Goal: Task Accomplishment & Management: Use online tool/utility

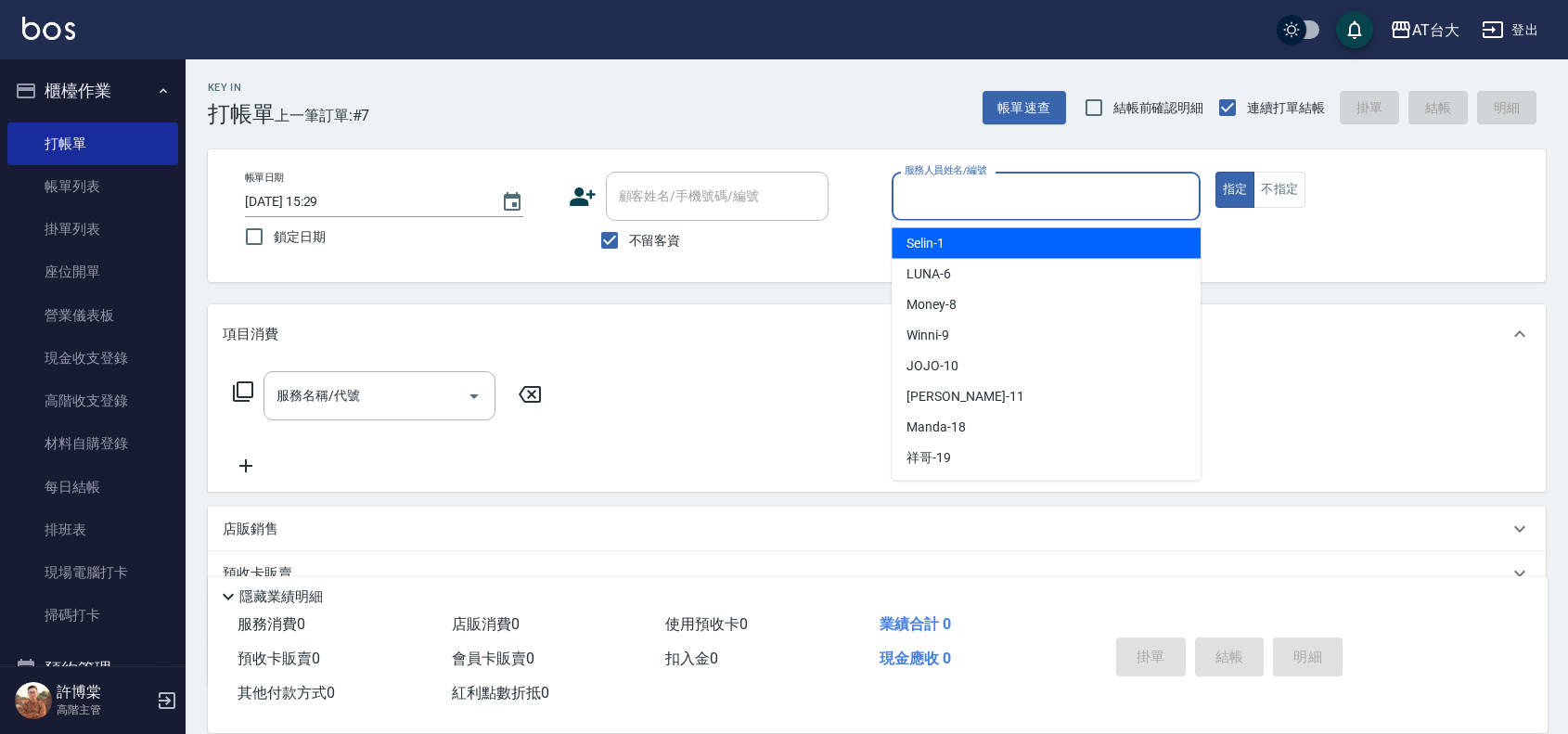
click at [954, 184] on input "服務人員姓名/編號" at bounding box center [1046, 195] width 293 height 32
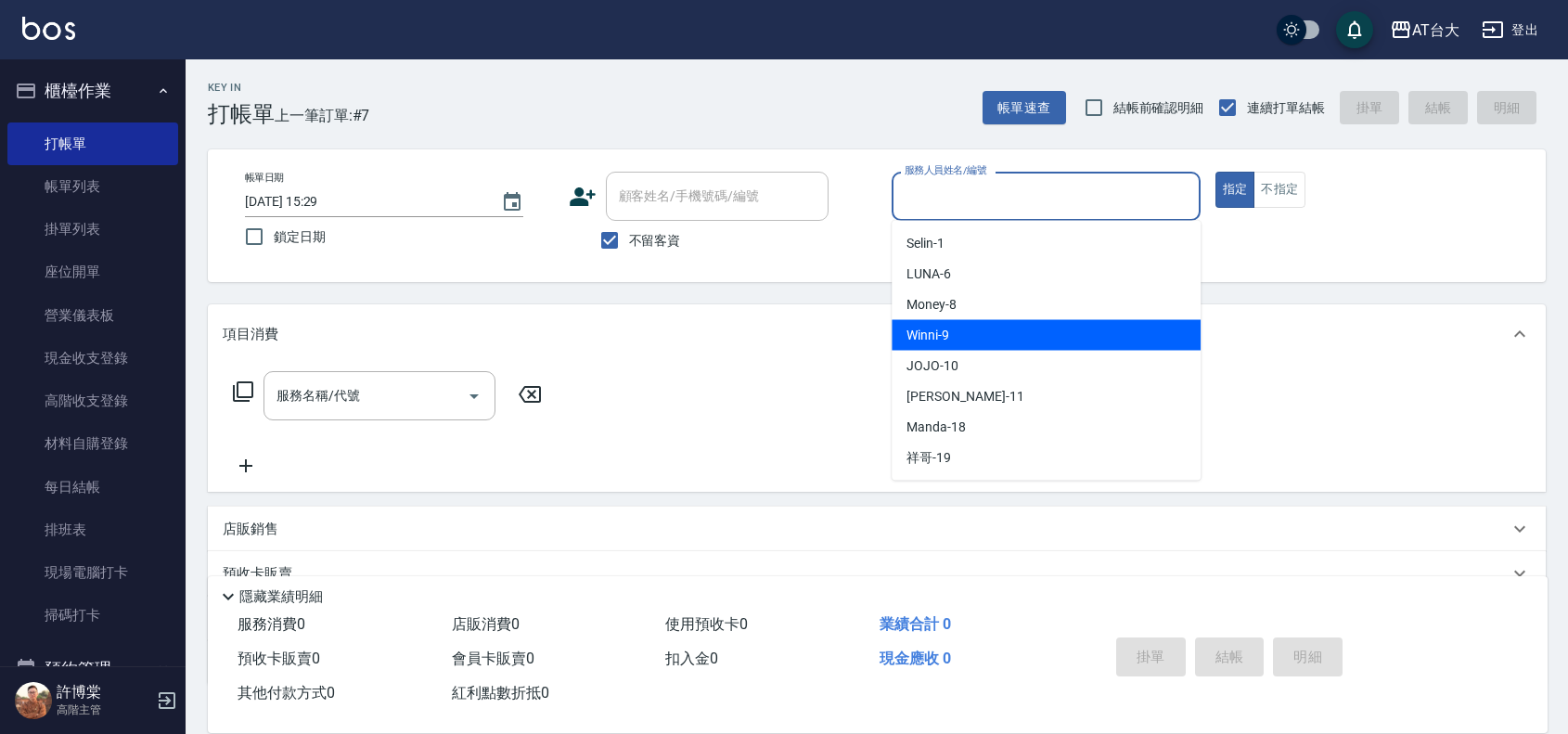
click at [1045, 323] on div "Winni -9" at bounding box center [1047, 334] width 309 height 30
type input "Winni-9"
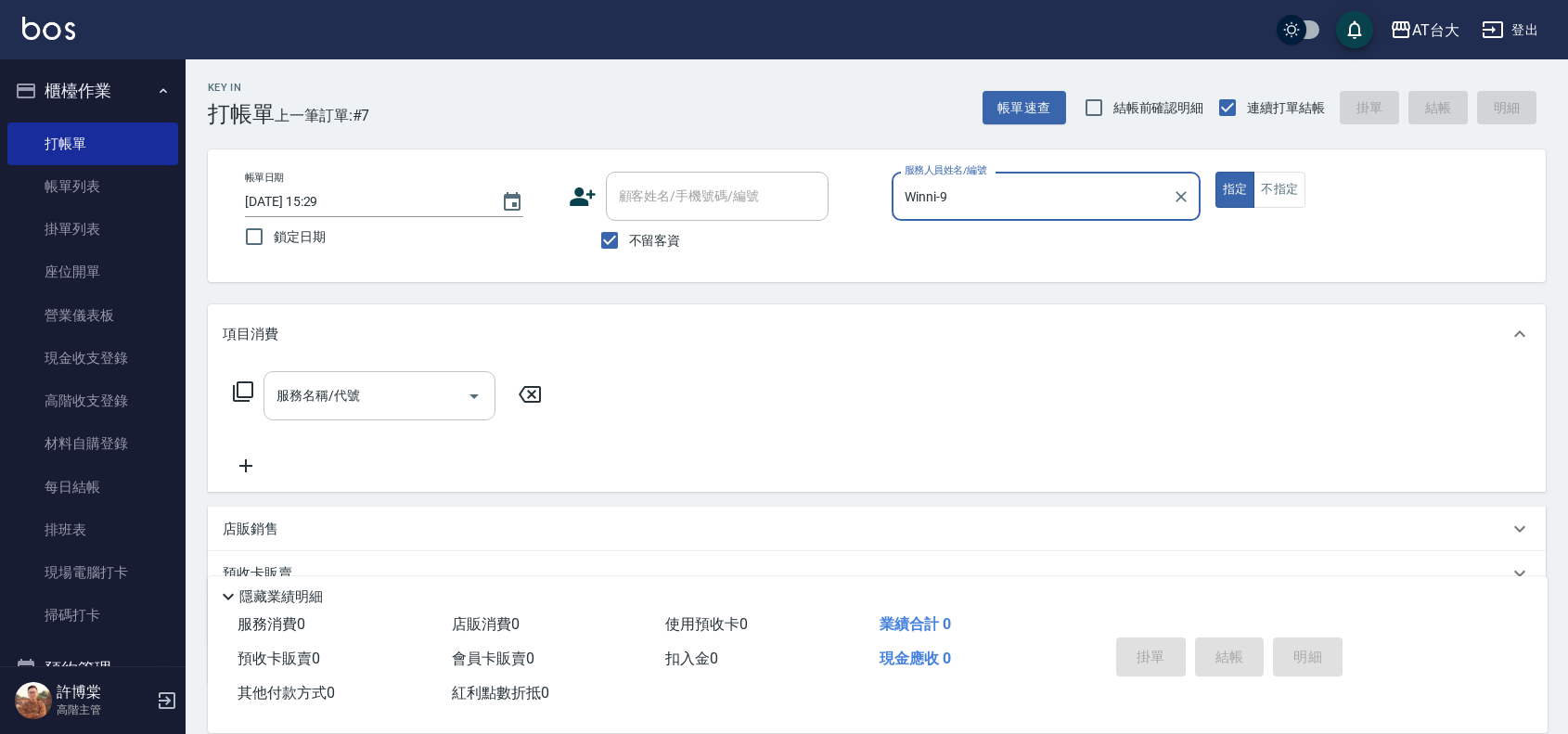
click at [345, 393] on input "服務名稱/代號" at bounding box center [366, 395] width 188 height 32
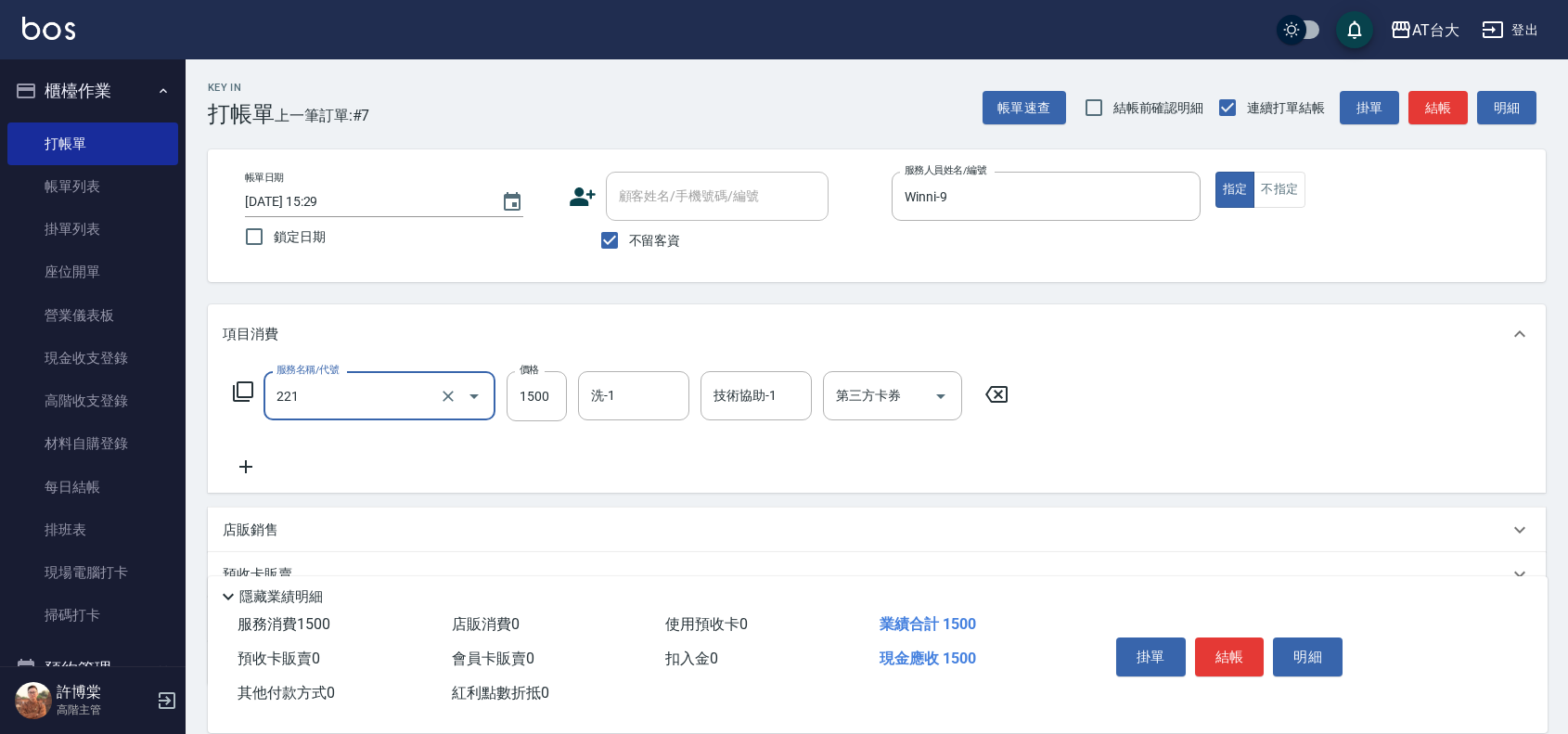
type input "燙髮自備 1500 以 下(221)"
type input "3299"
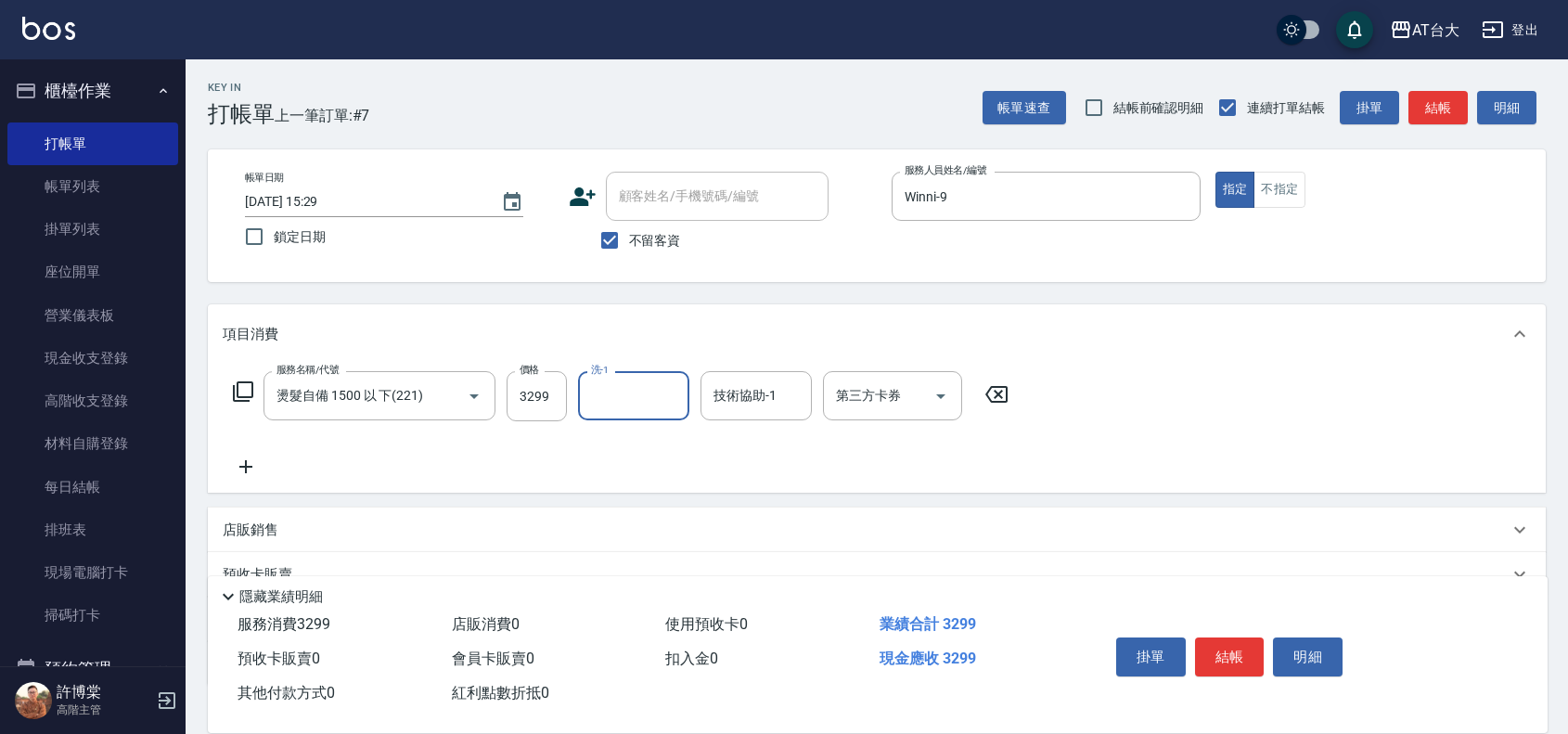
click at [252, 469] on icon at bounding box center [246, 466] width 47 height 22
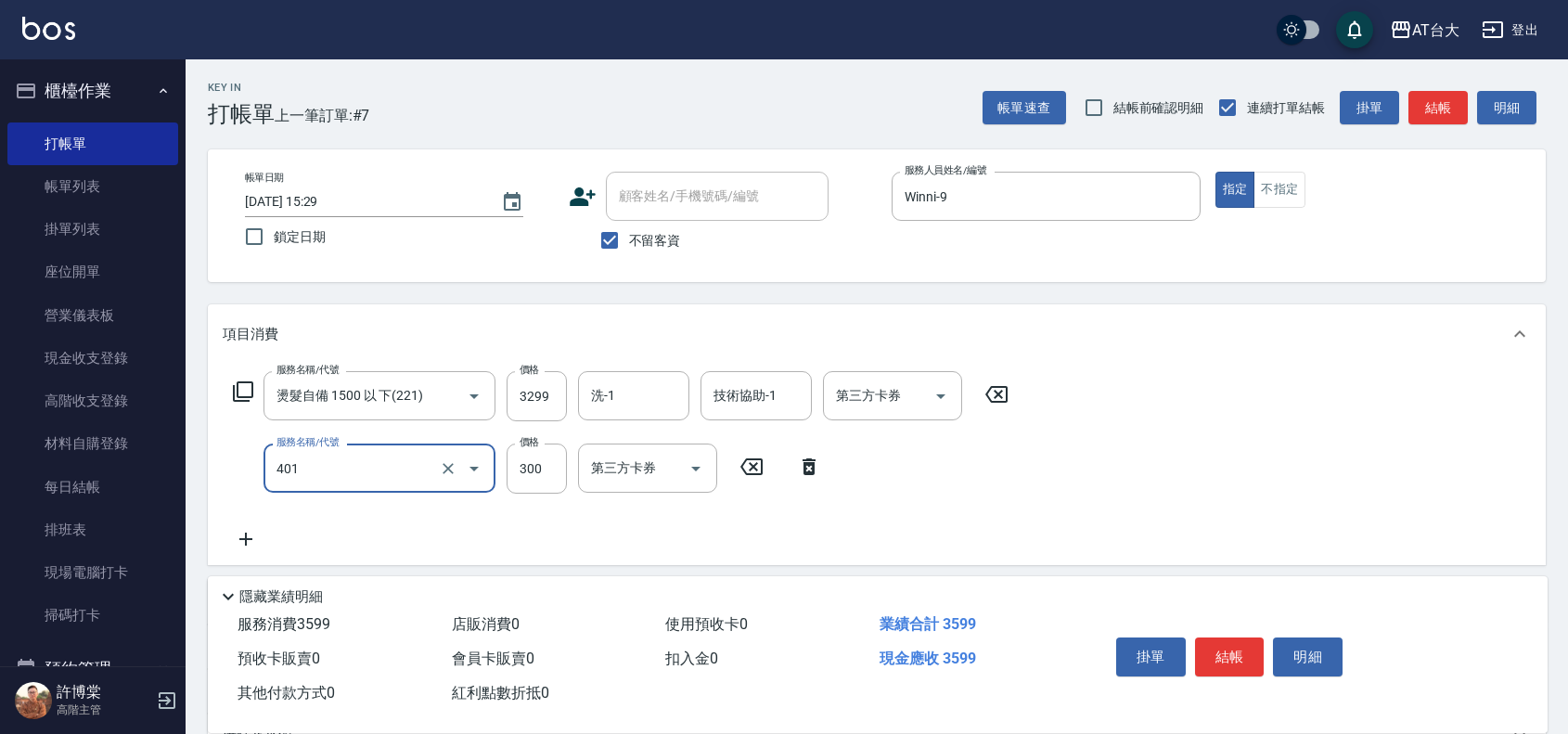
type input "自備護髮(401)"
type input "2697"
click at [1251, 645] on button "結帳" at bounding box center [1230, 656] width 70 height 39
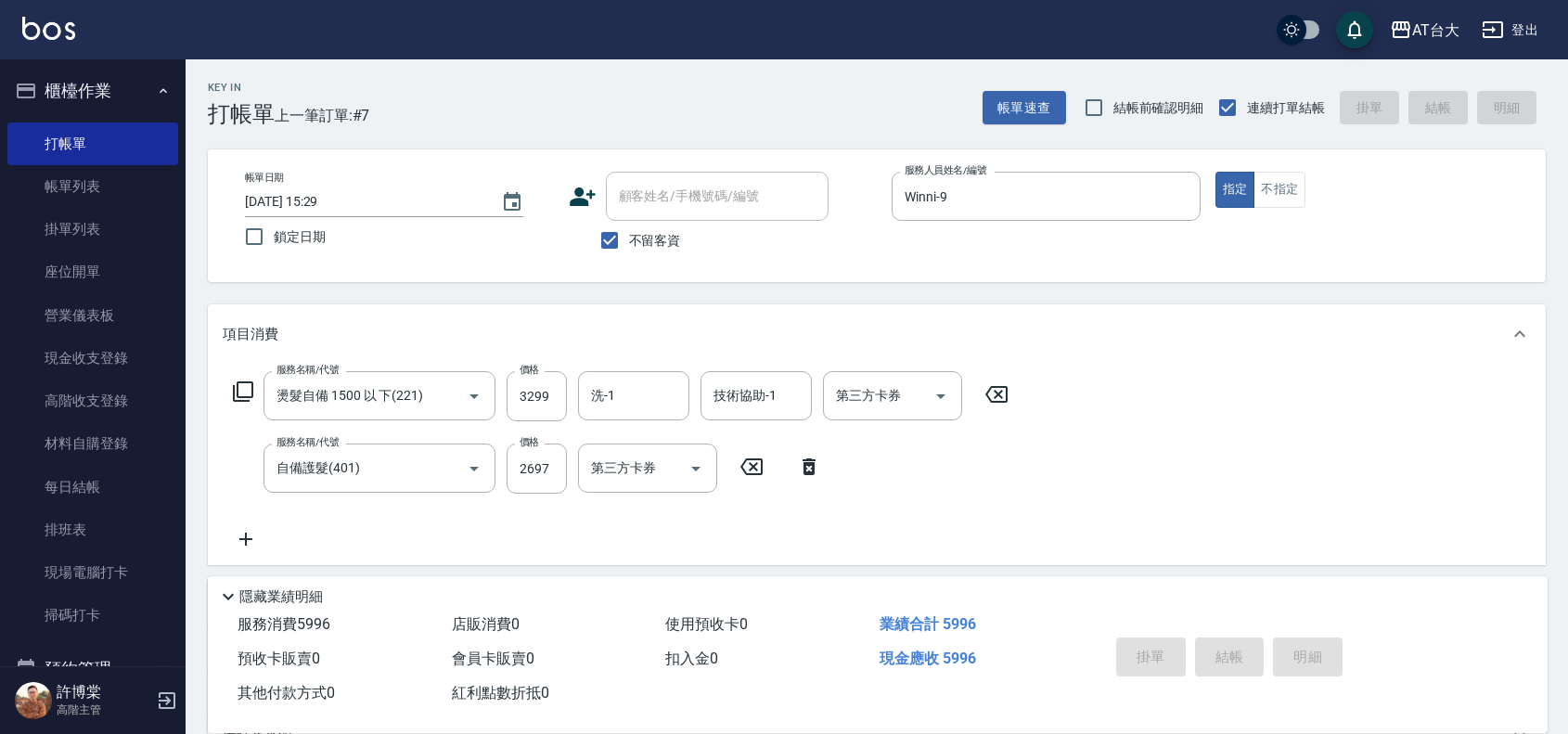
type input "[DATE] 16:20"
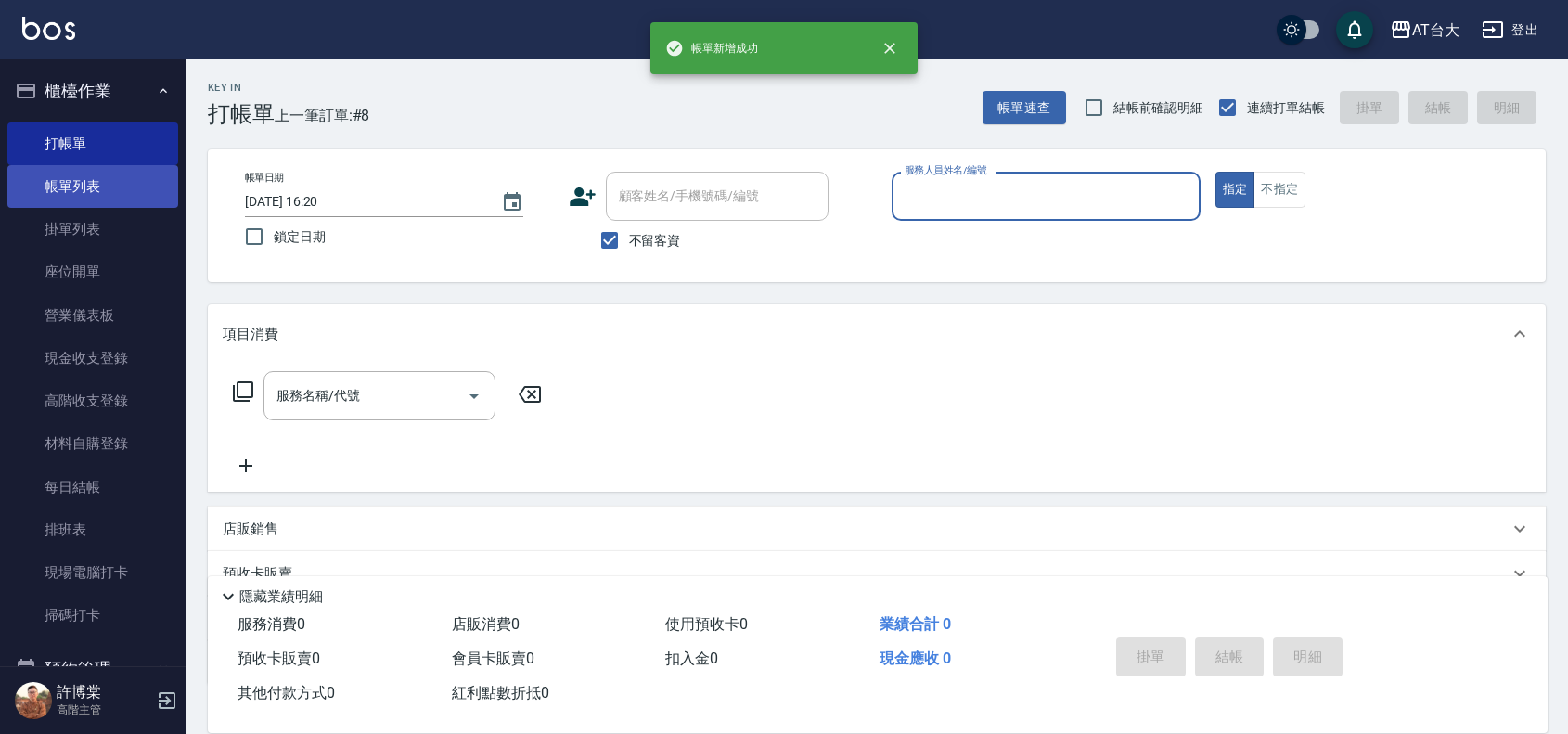
click at [125, 179] on link "帳單列表" at bounding box center [93, 187] width 171 height 43
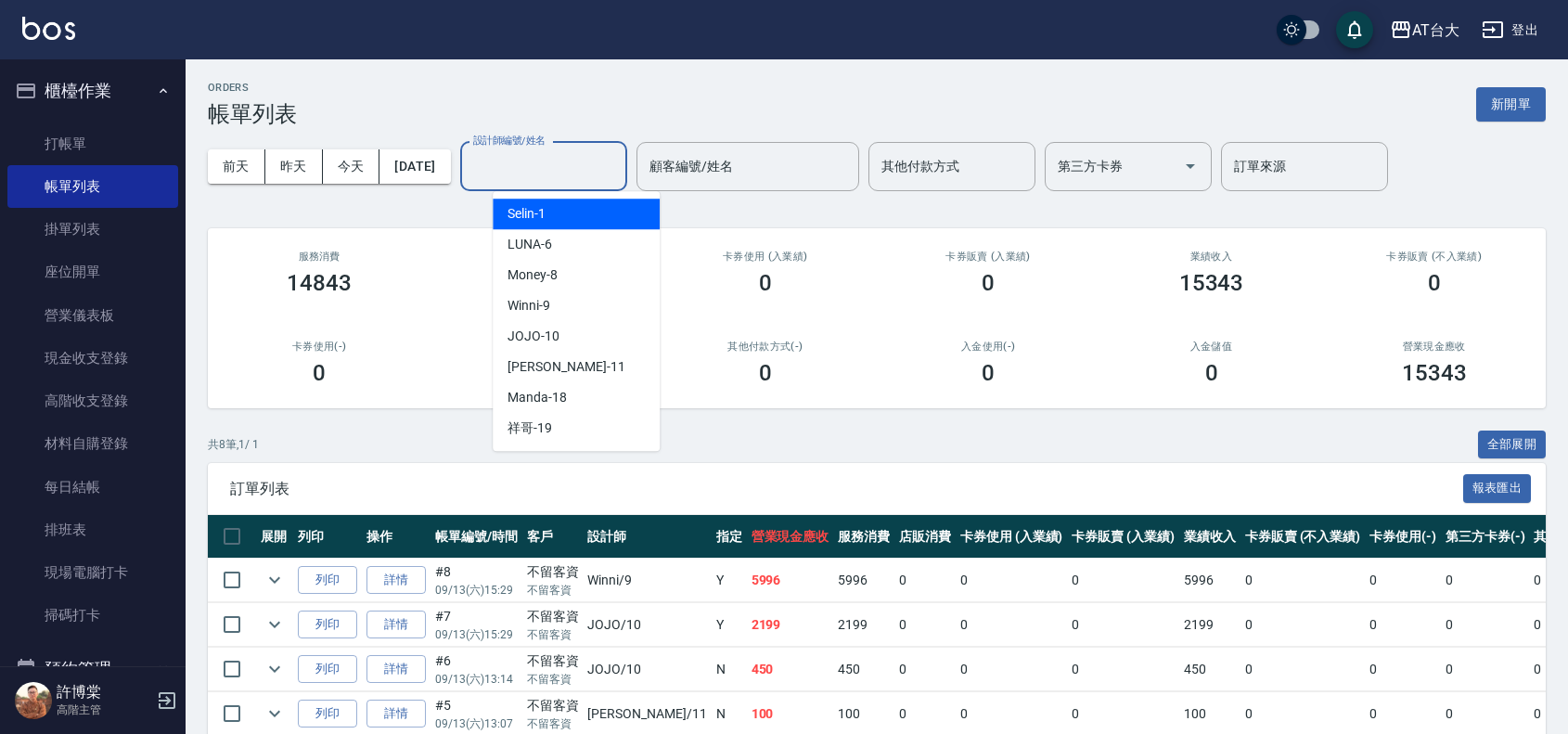
click at [608, 163] on input "設計師編號/姓名" at bounding box center [544, 166] width 151 height 32
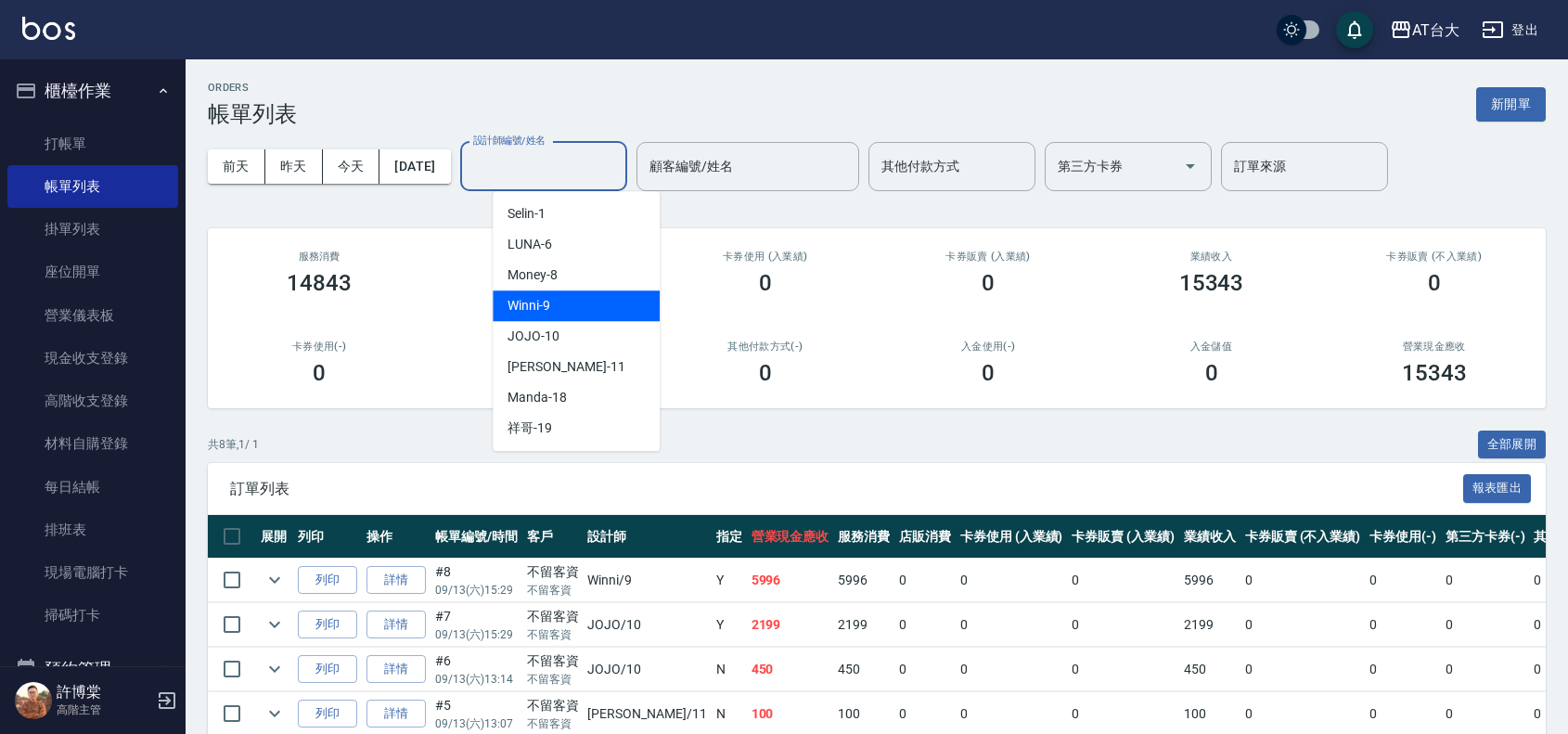
click at [594, 317] on div "Winni -9" at bounding box center [577, 305] width 167 height 30
type input "Winni-9"
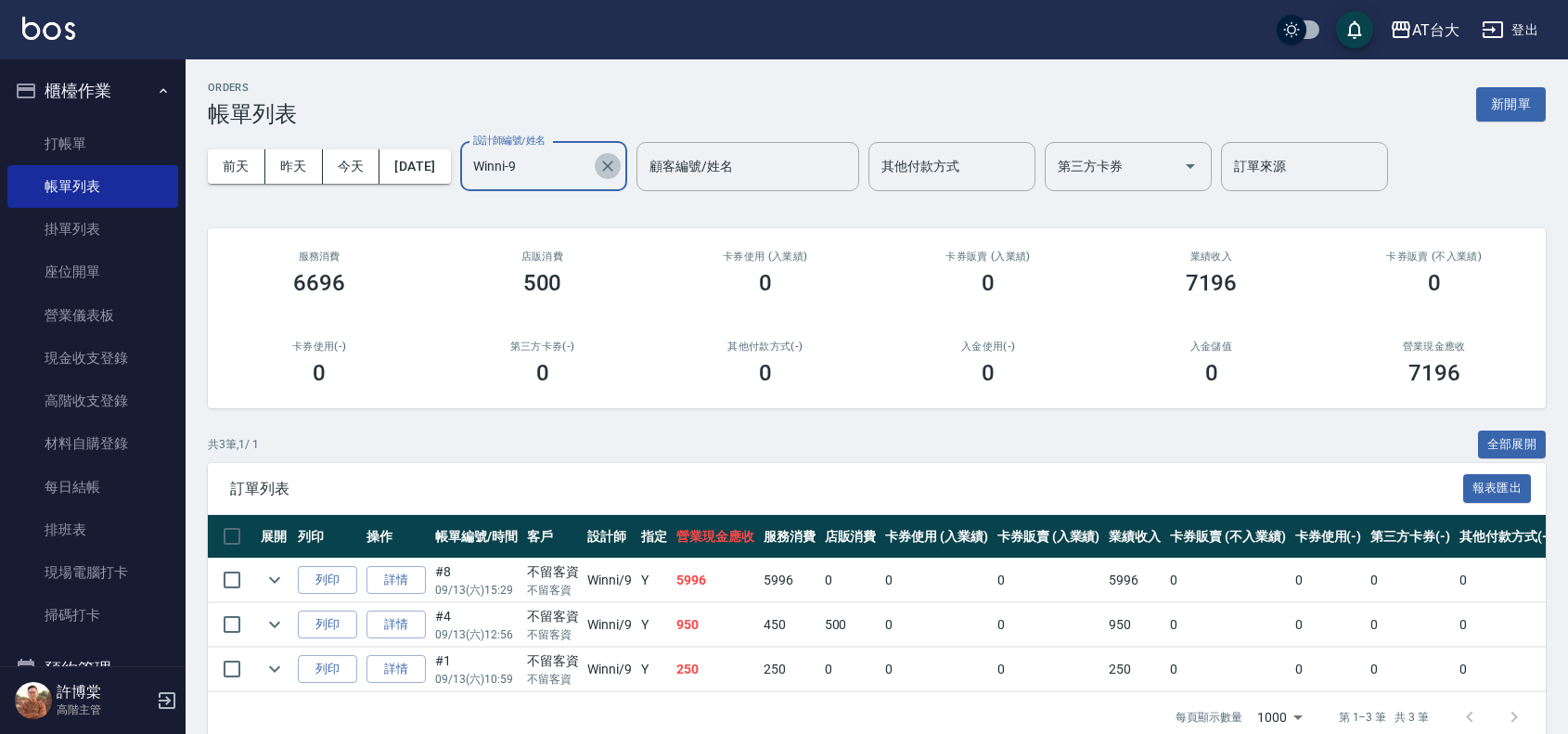
click at [617, 172] on icon "Clear" at bounding box center [607, 165] width 18 height 18
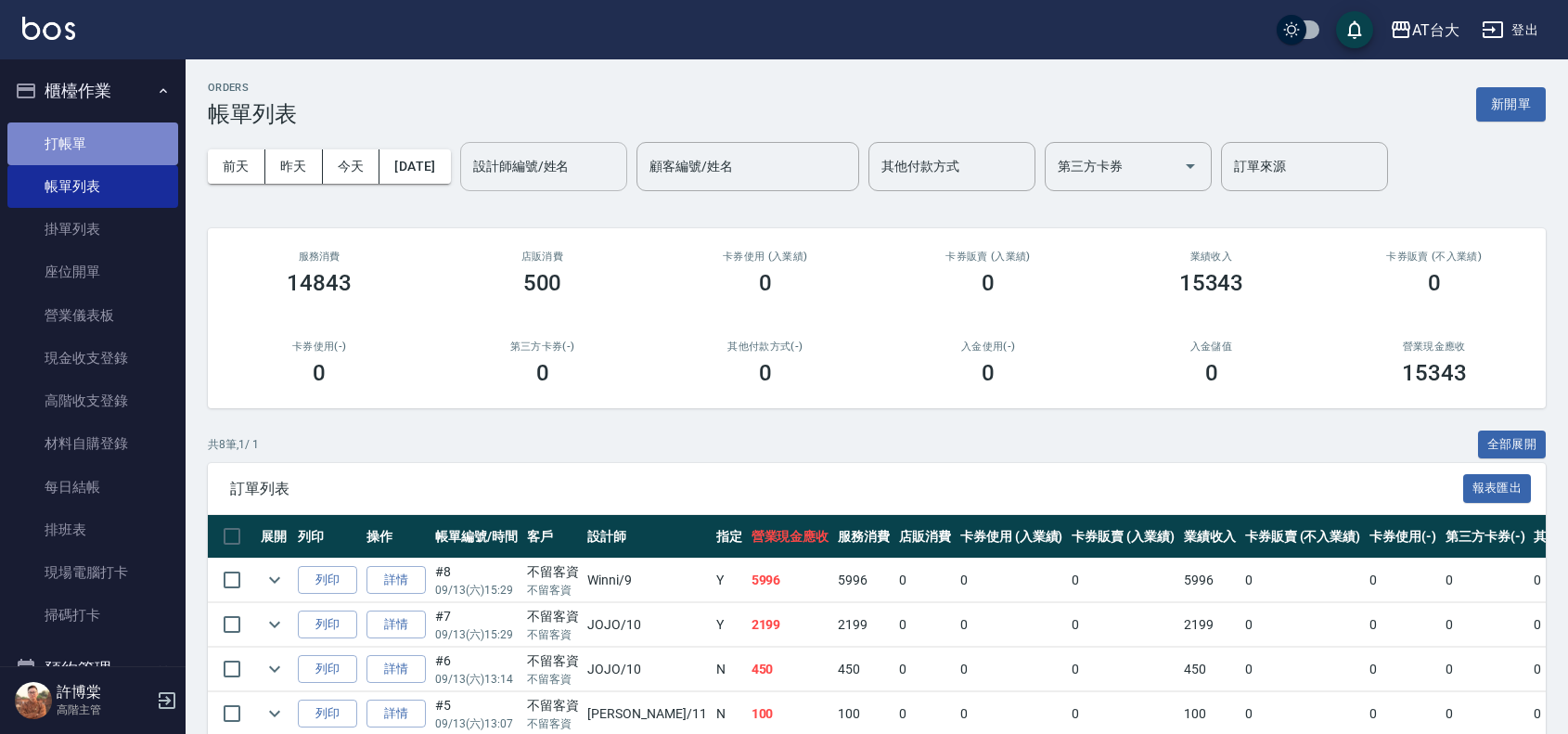
click at [98, 126] on link "打帳單" at bounding box center [93, 144] width 171 height 43
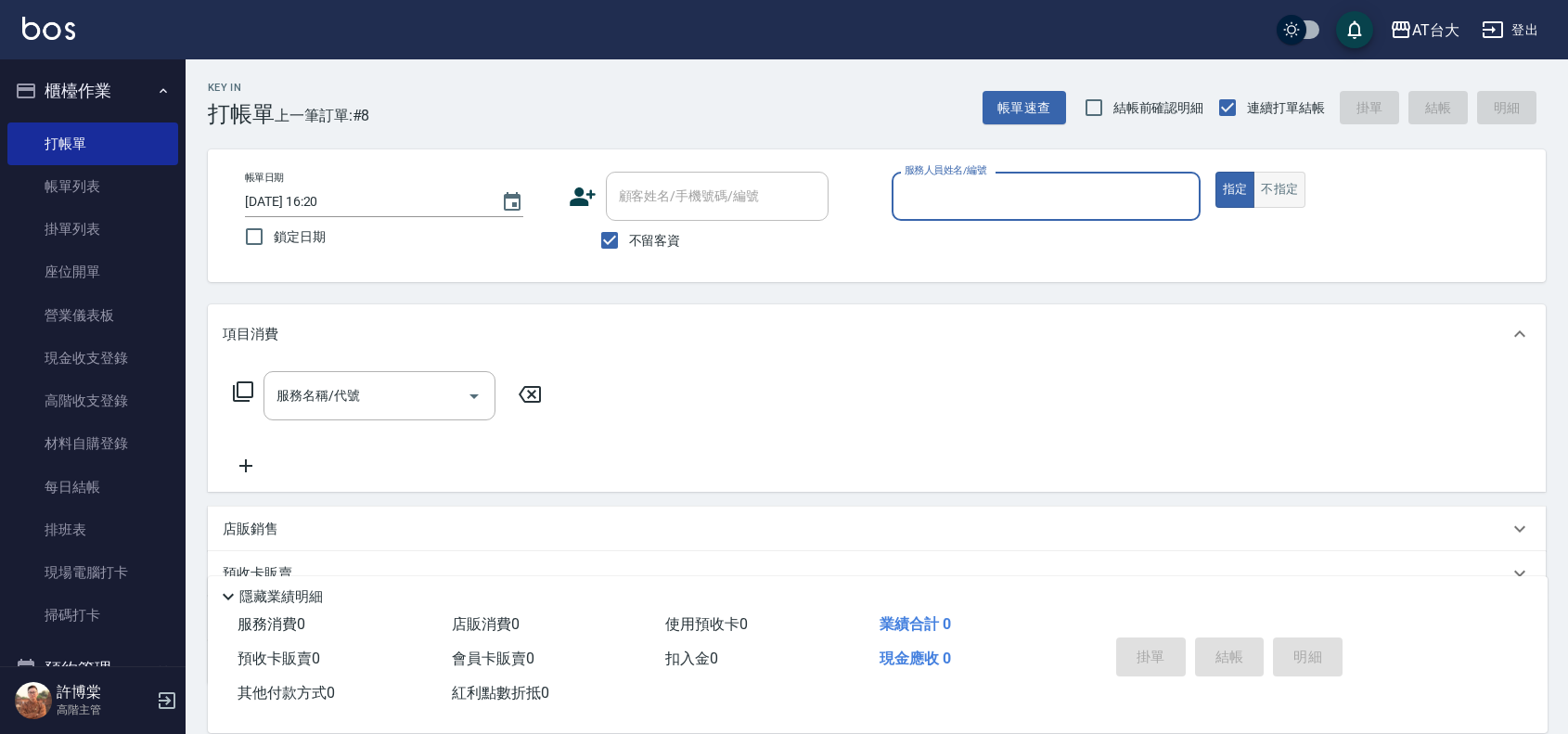
click at [1281, 188] on button "不指定" at bounding box center [1279, 190] width 52 height 36
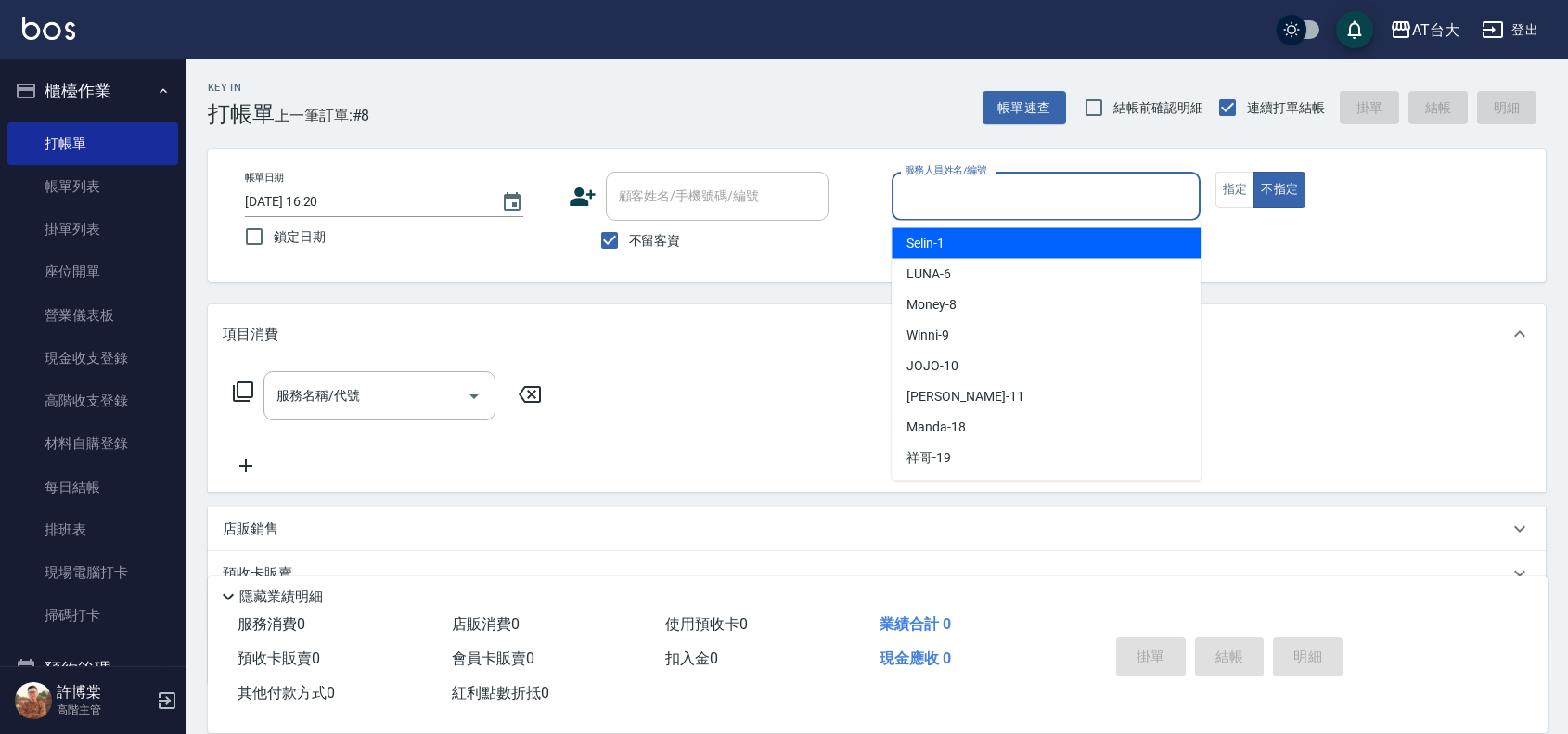
click at [981, 192] on input "服務人員姓名/編號" at bounding box center [1046, 195] width 293 height 32
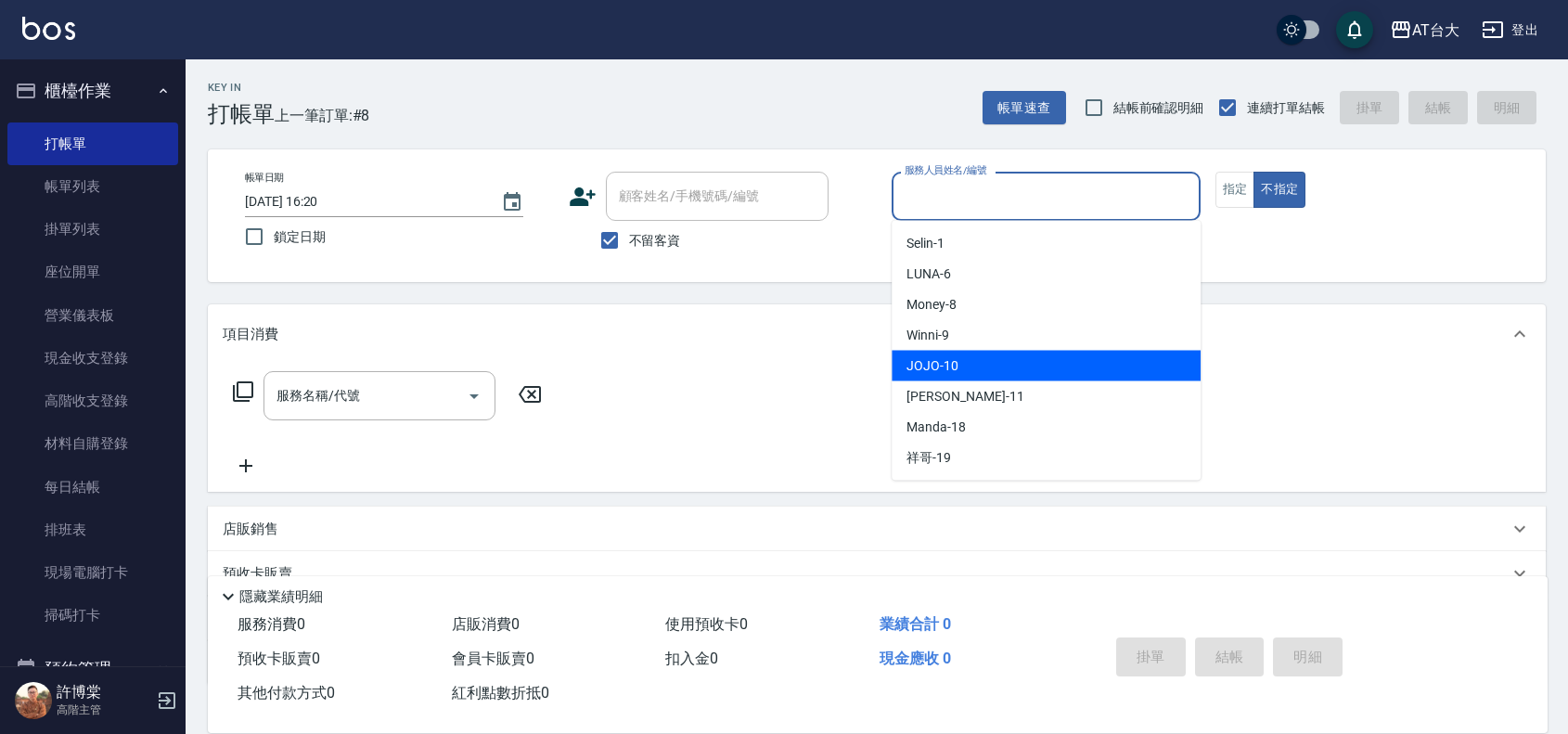
click at [999, 367] on div "JOJO -10" at bounding box center [1047, 366] width 309 height 30
type input "JOJO-10"
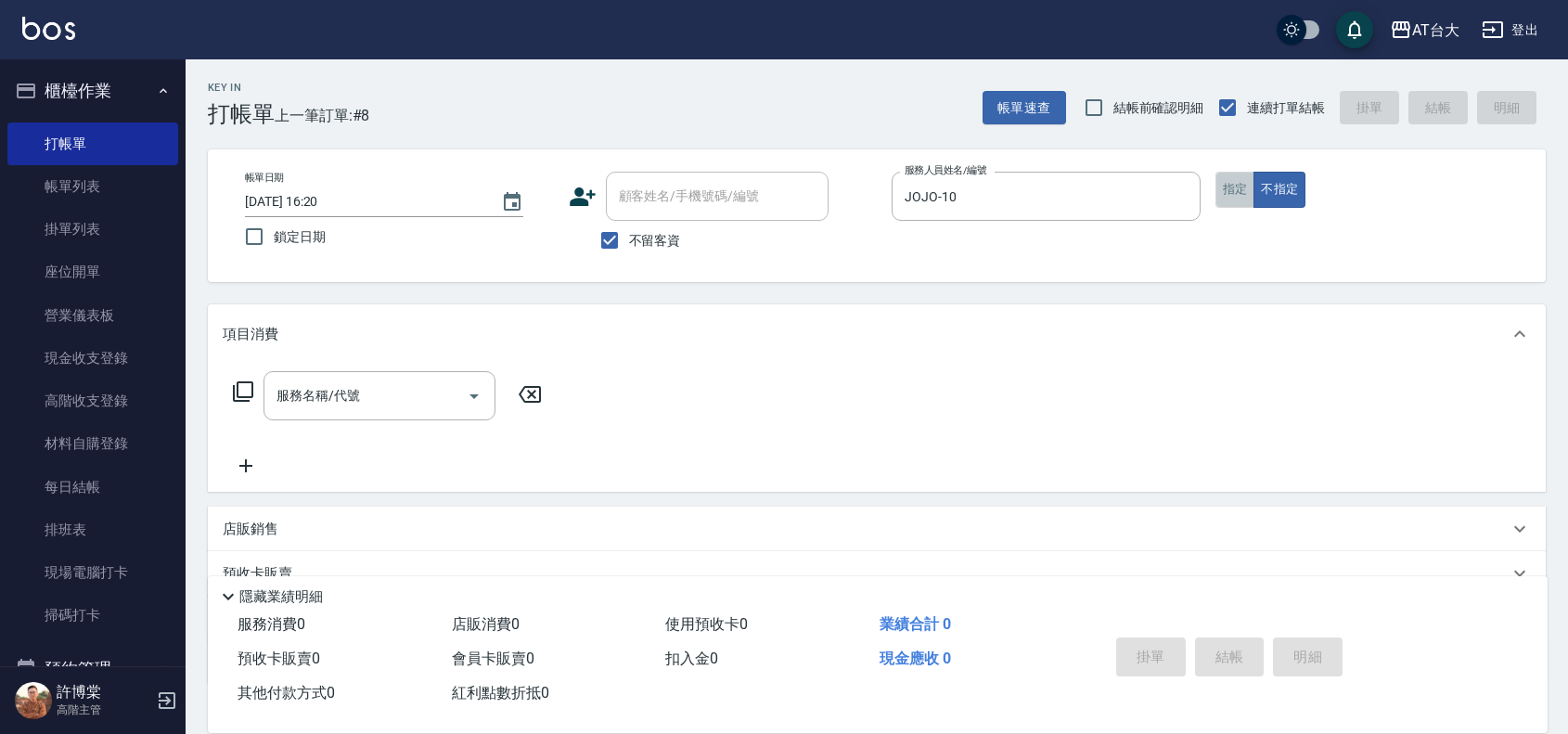
click at [1237, 195] on button "指定" at bounding box center [1235, 190] width 40 height 36
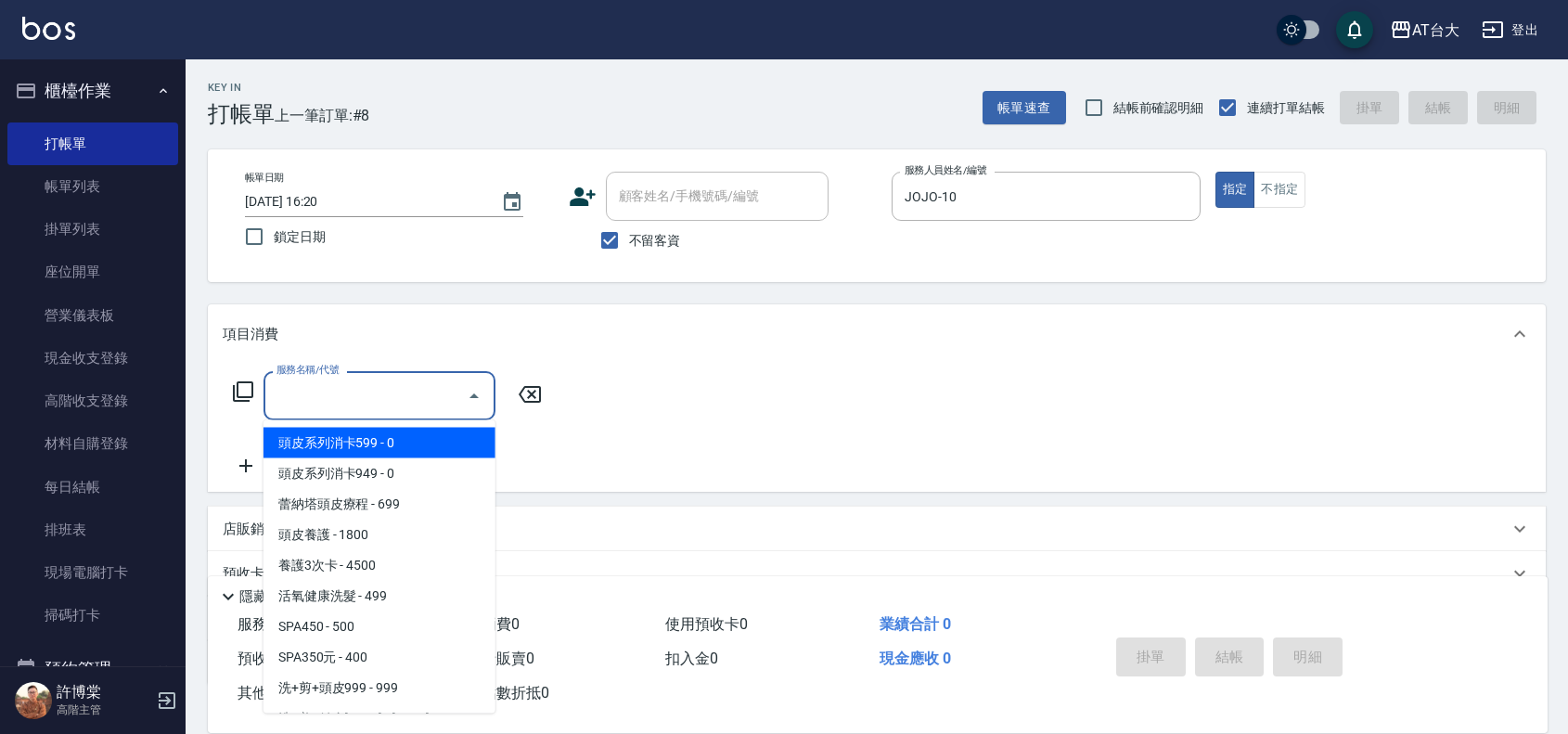
click at [295, 403] on input "服務名稱/代號" at bounding box center [366, 395] width 188 height 32
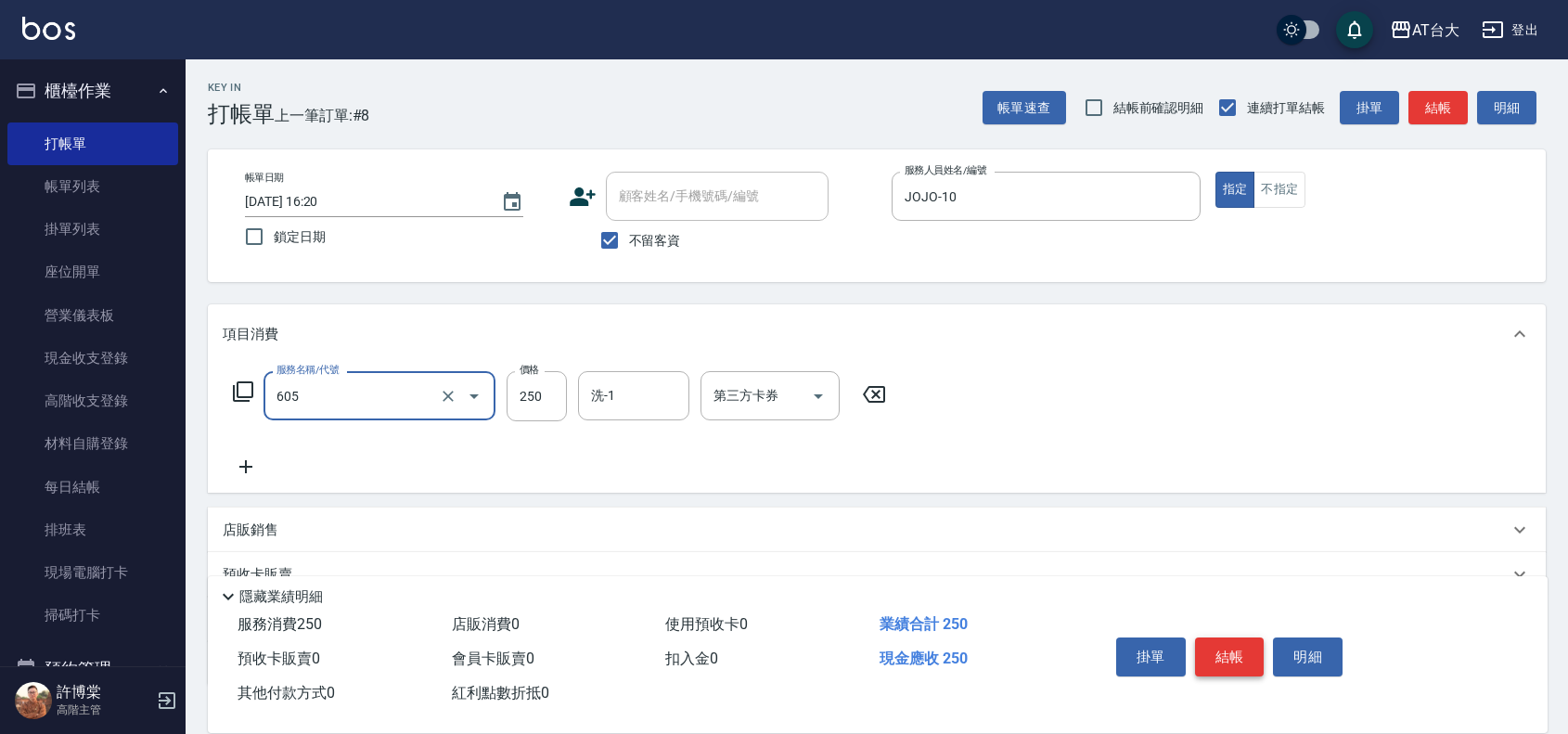
type input "洗髮 (女)(605)"
click at [1244, 643] on button "結帳" at bounding box center [1230, 656] width 70 height 39
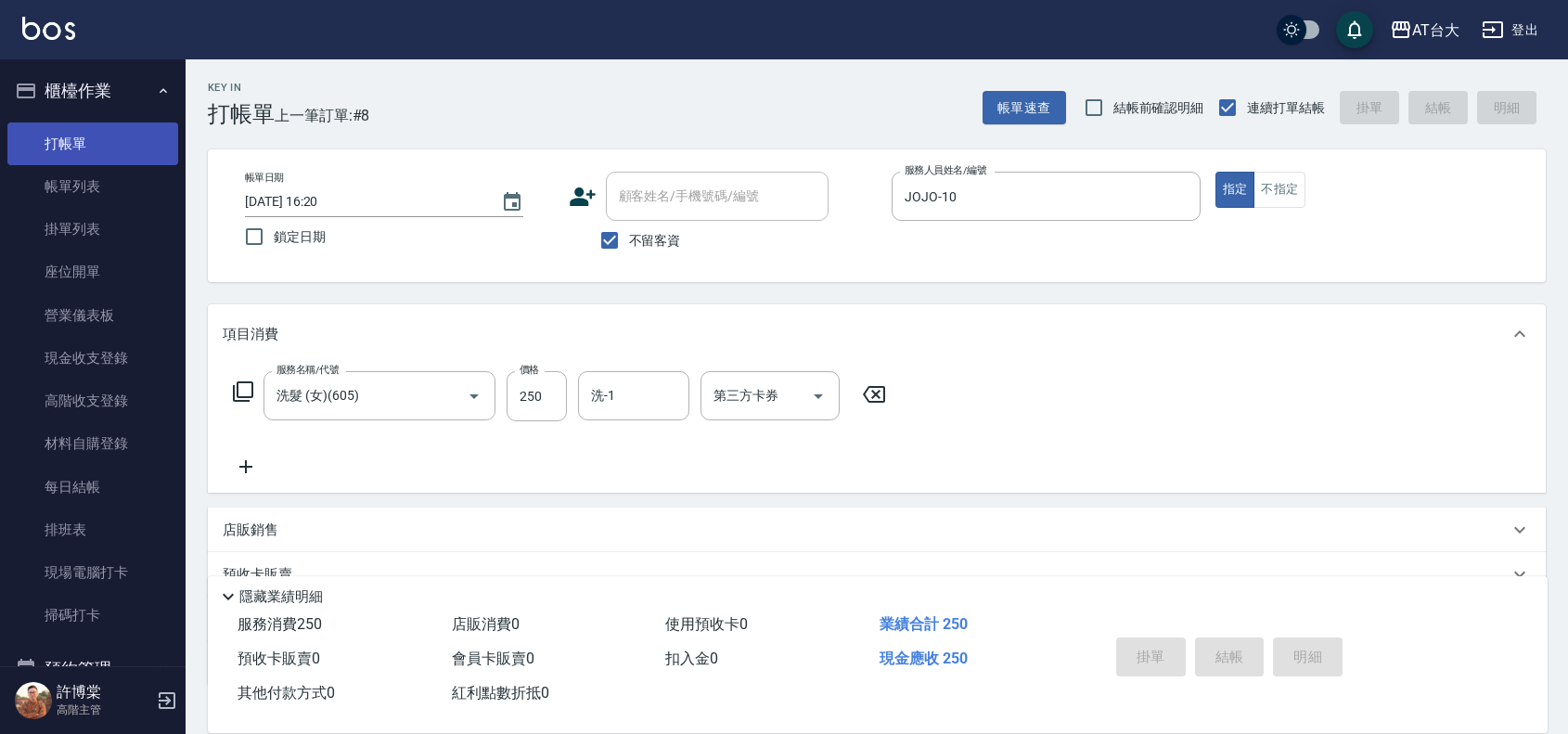
type input "[DATE] 16:34"
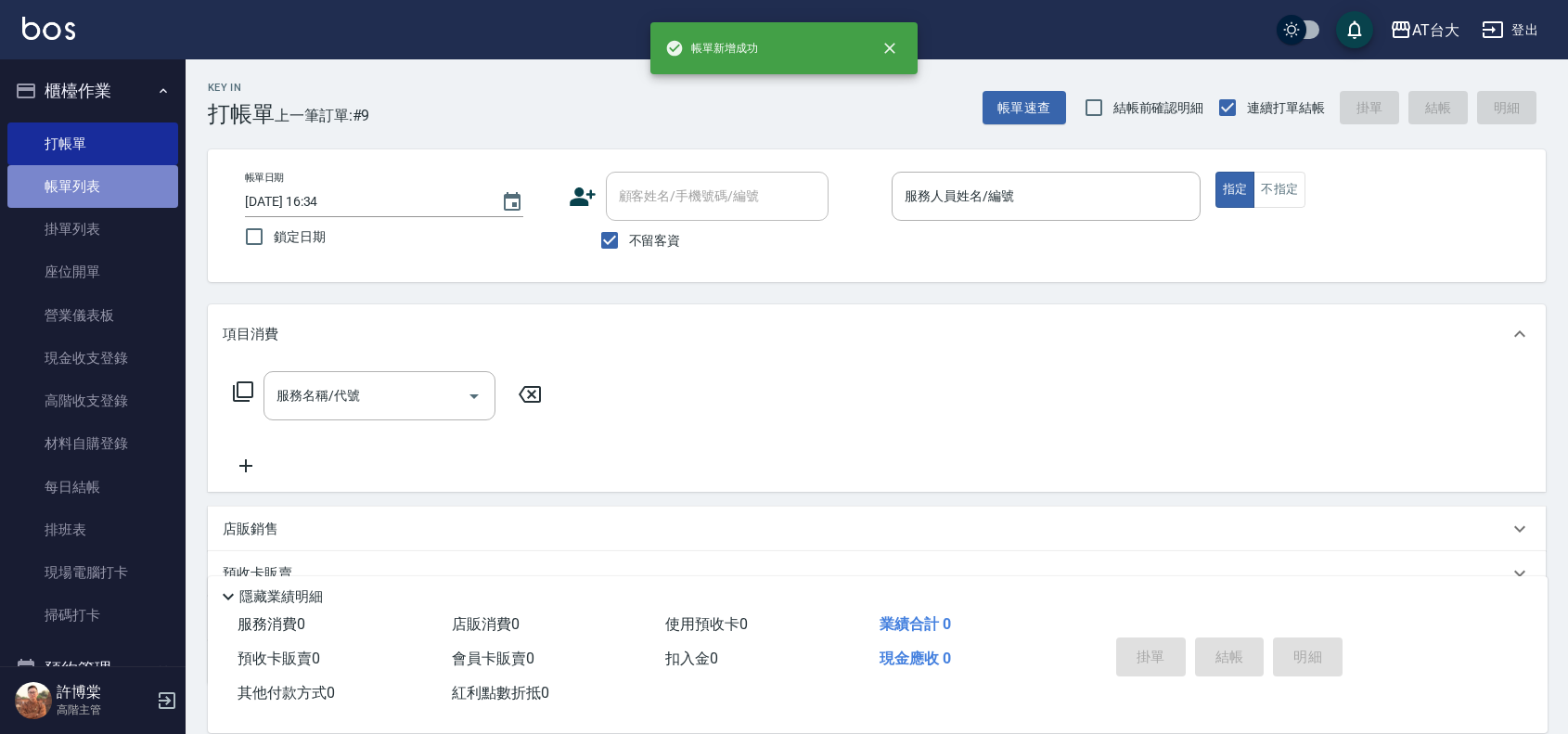
click at [103, 188] on link "帳單列表" at bounding box center [93, 187] width 171 height 43
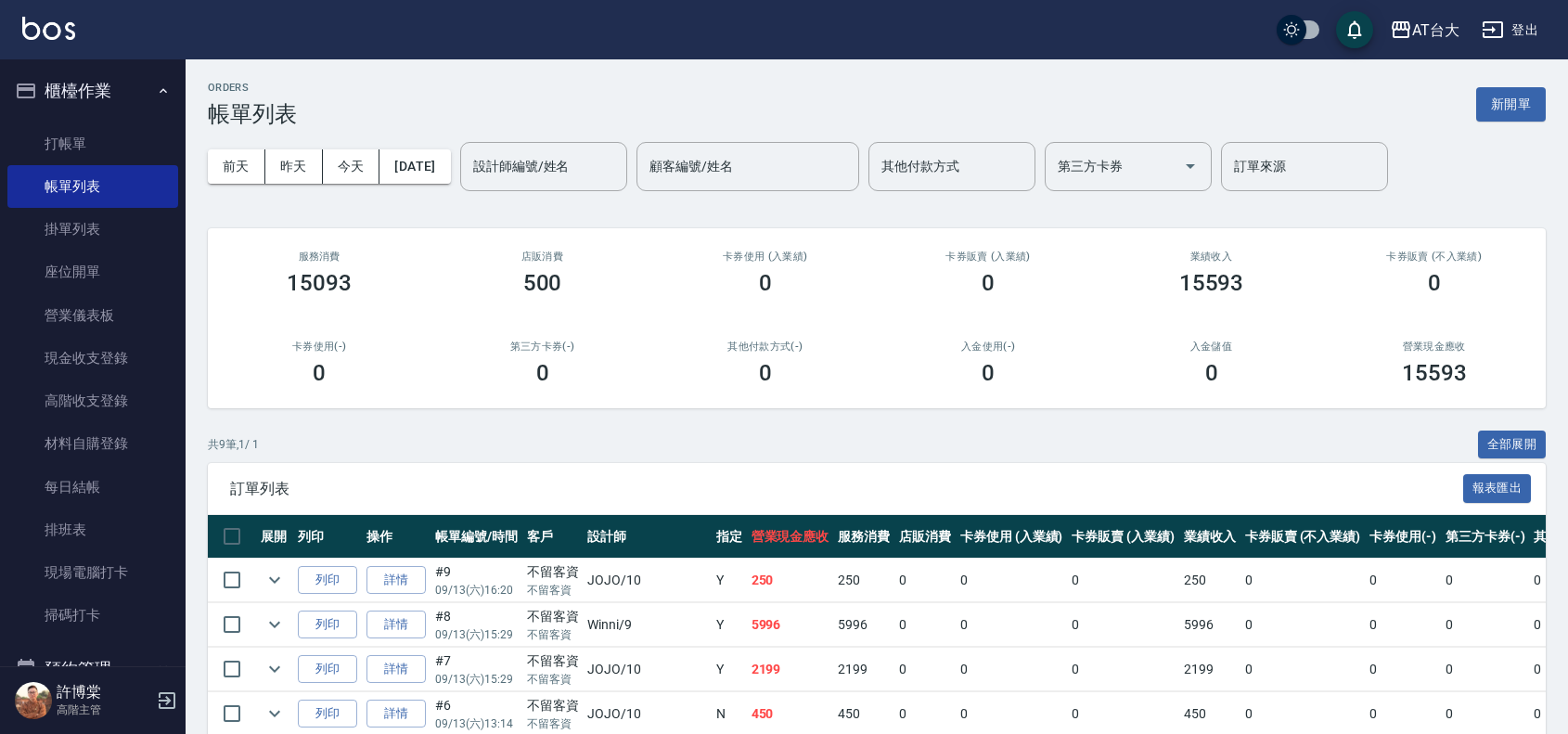
click at [1328, 136] on div "[DATE] [DATE] [DATE] [DATE] 設計師編號/姓名 設計師編號/姓名 顧客編號/姓名 顧客編號/姓名 其他付款方式 其他付款方式 第三方…" at bounding box center [877, 166] width 1338 height 79
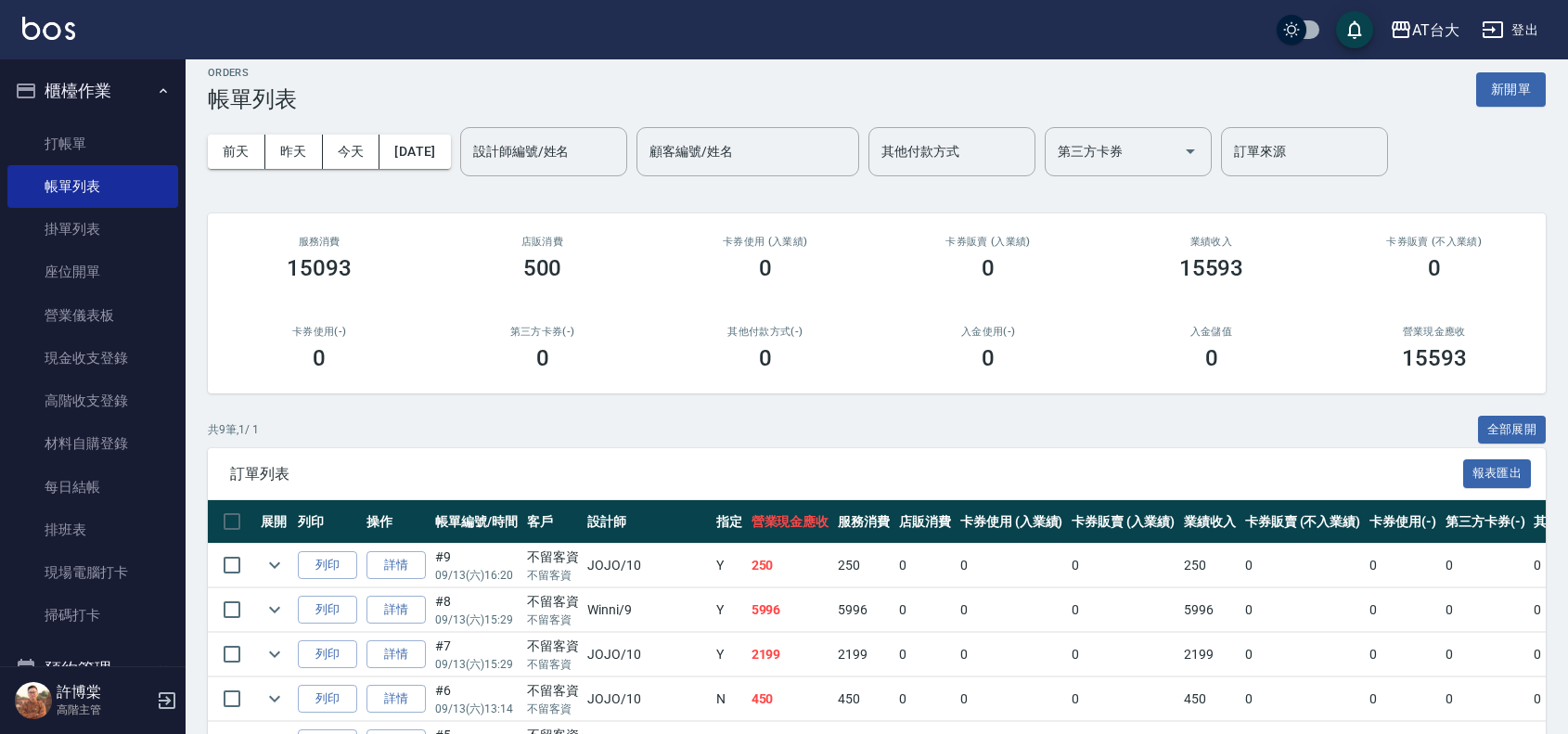
scroll to position [116, 0]
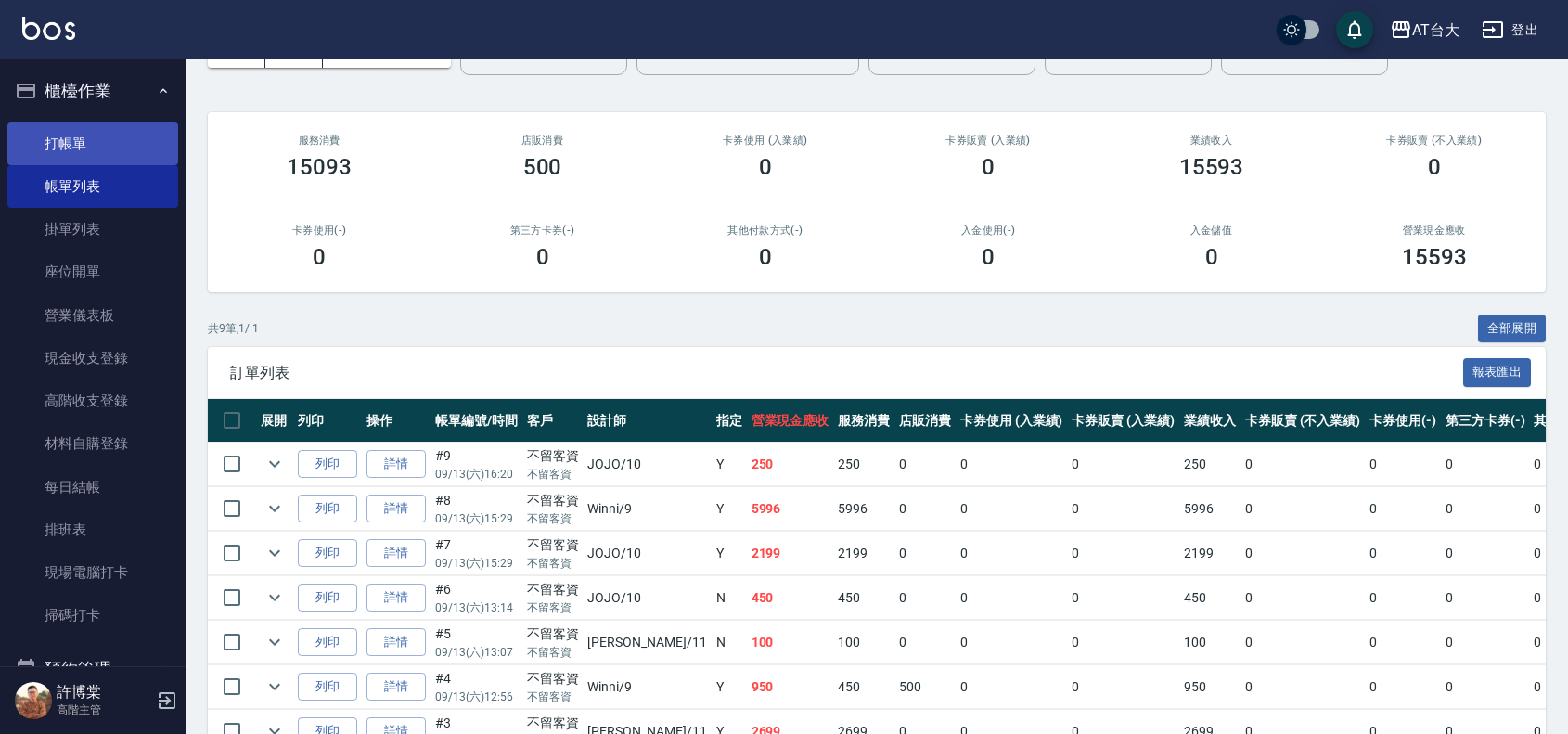
click at [58, 131] on link "打帳單" at bounding box center [93, 144] width 171 height 43
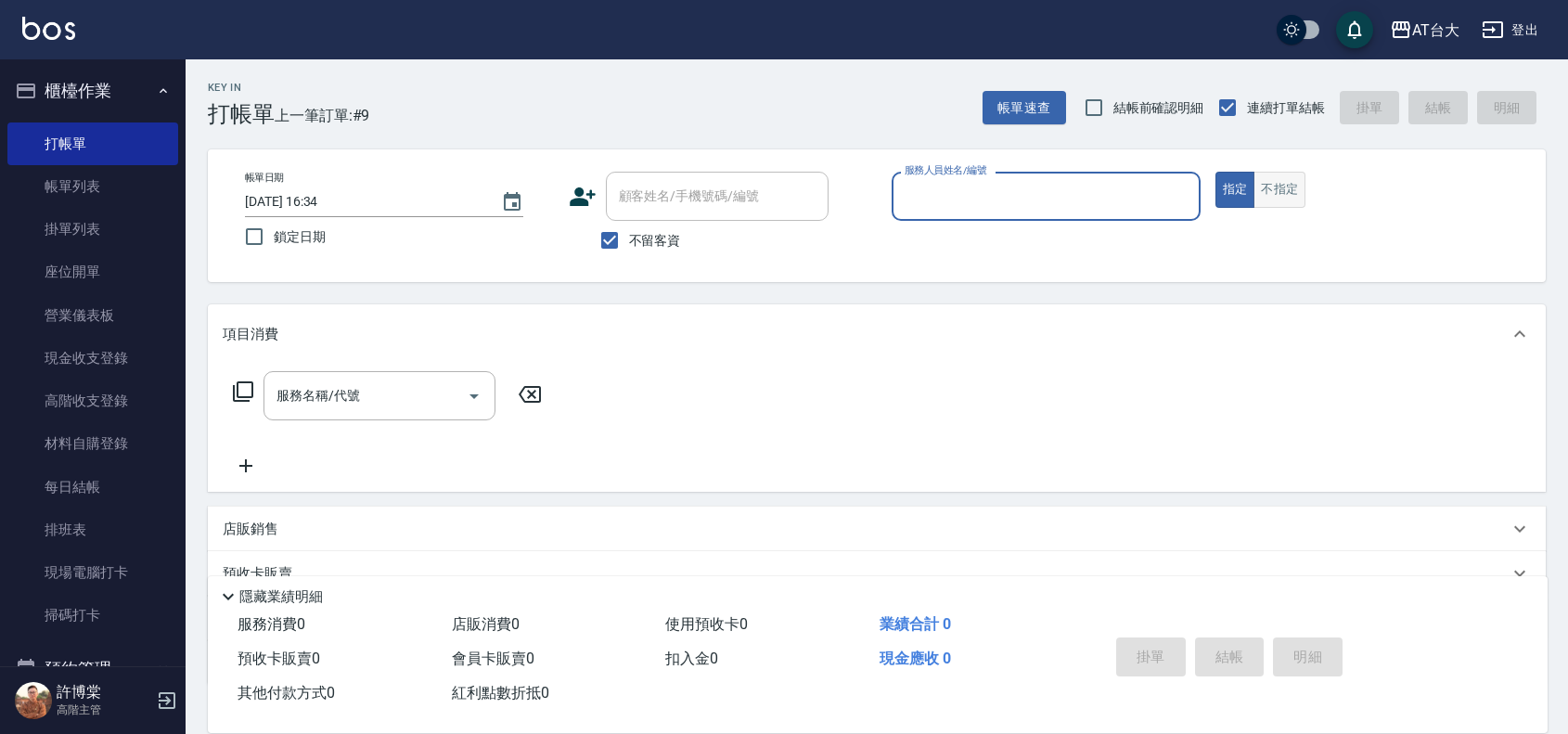
click at [1277, 182] on button "不指定" at bounding box center [1279, 190] width 52 height 36
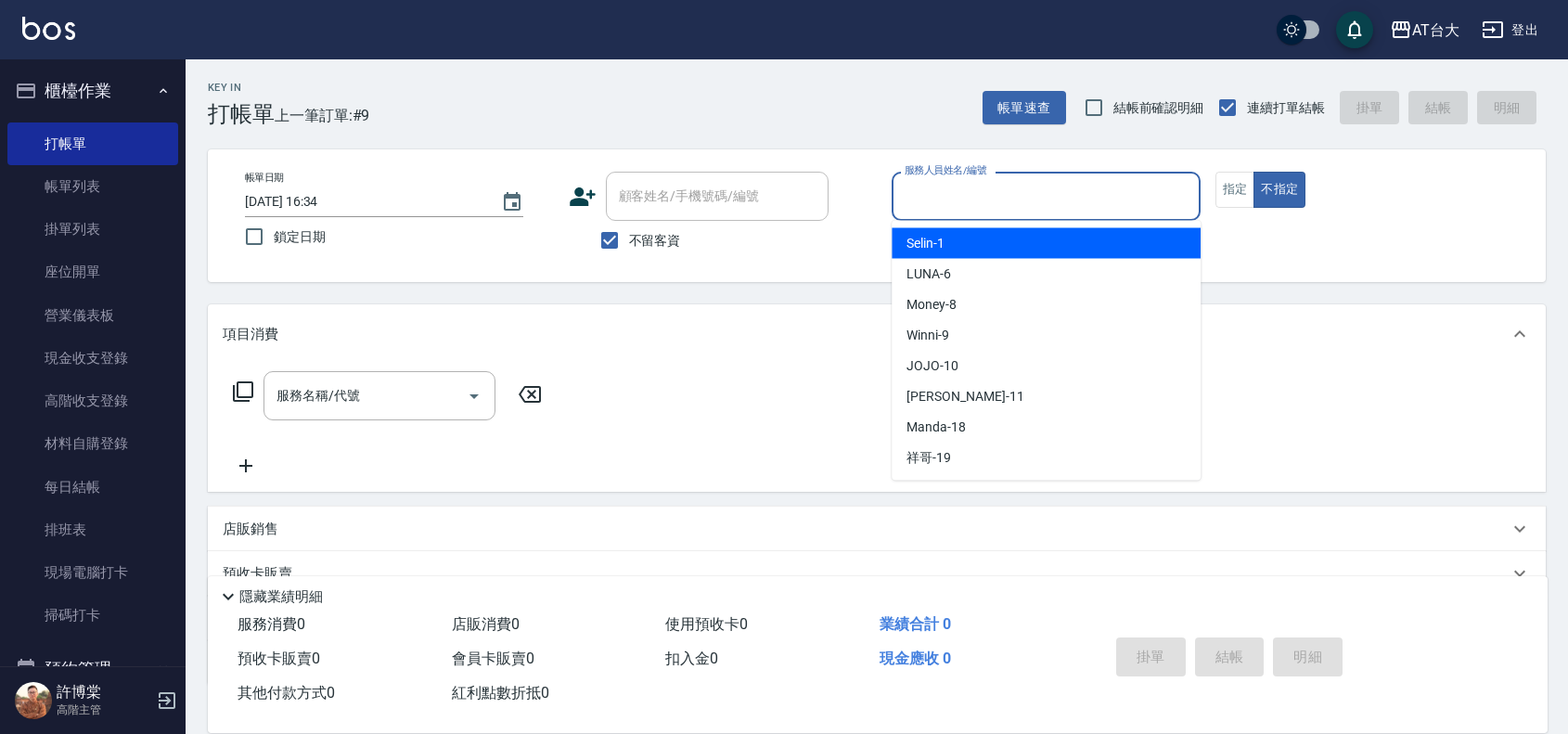
click at [1102, 200] on input "服務人員姓名/編號" at bounding box center [1046, 195] width 293 height 32
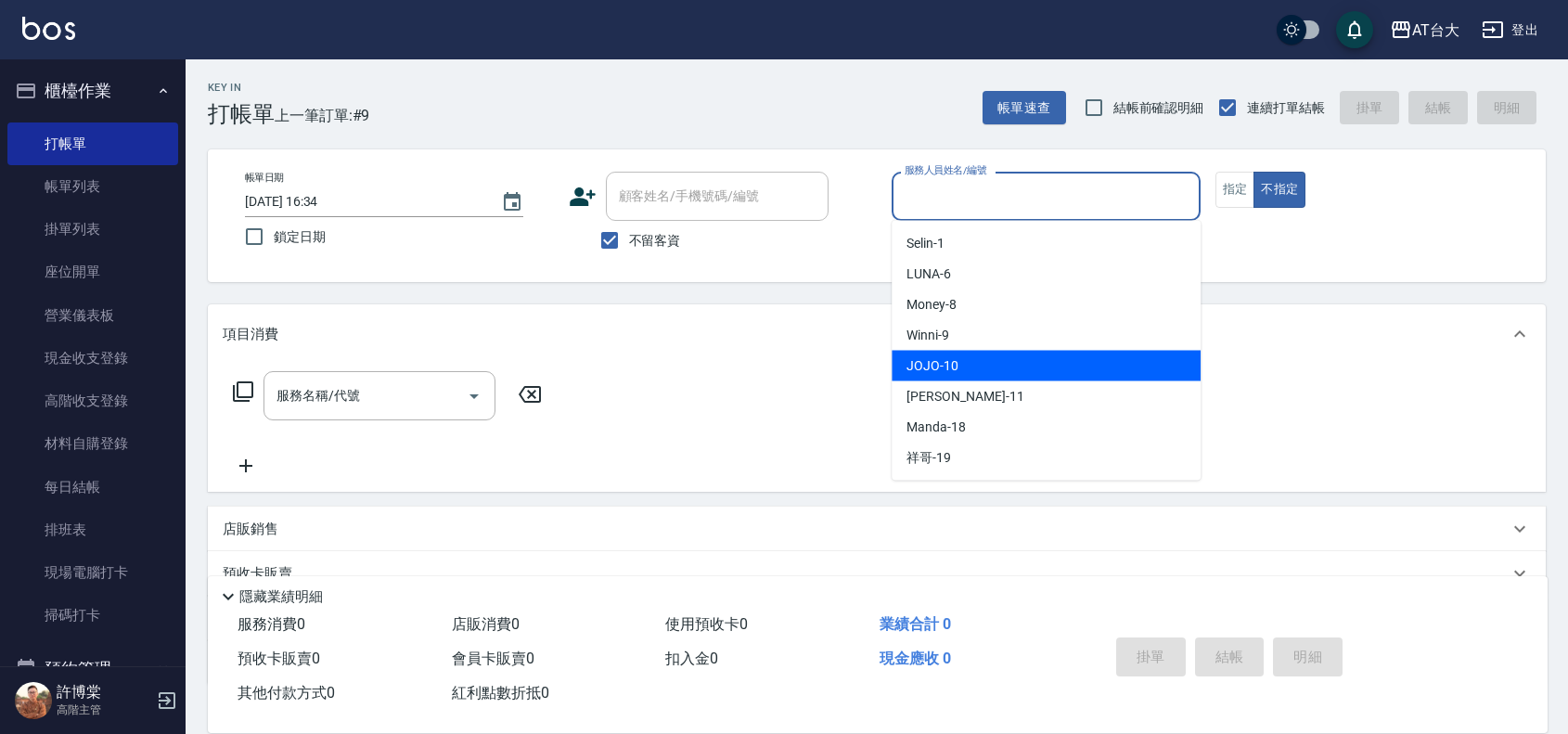
click at [978, 367] on div "JOJO -10" at bounding box center [1047, 366] width 309 height 30
type input "JOJO-10"
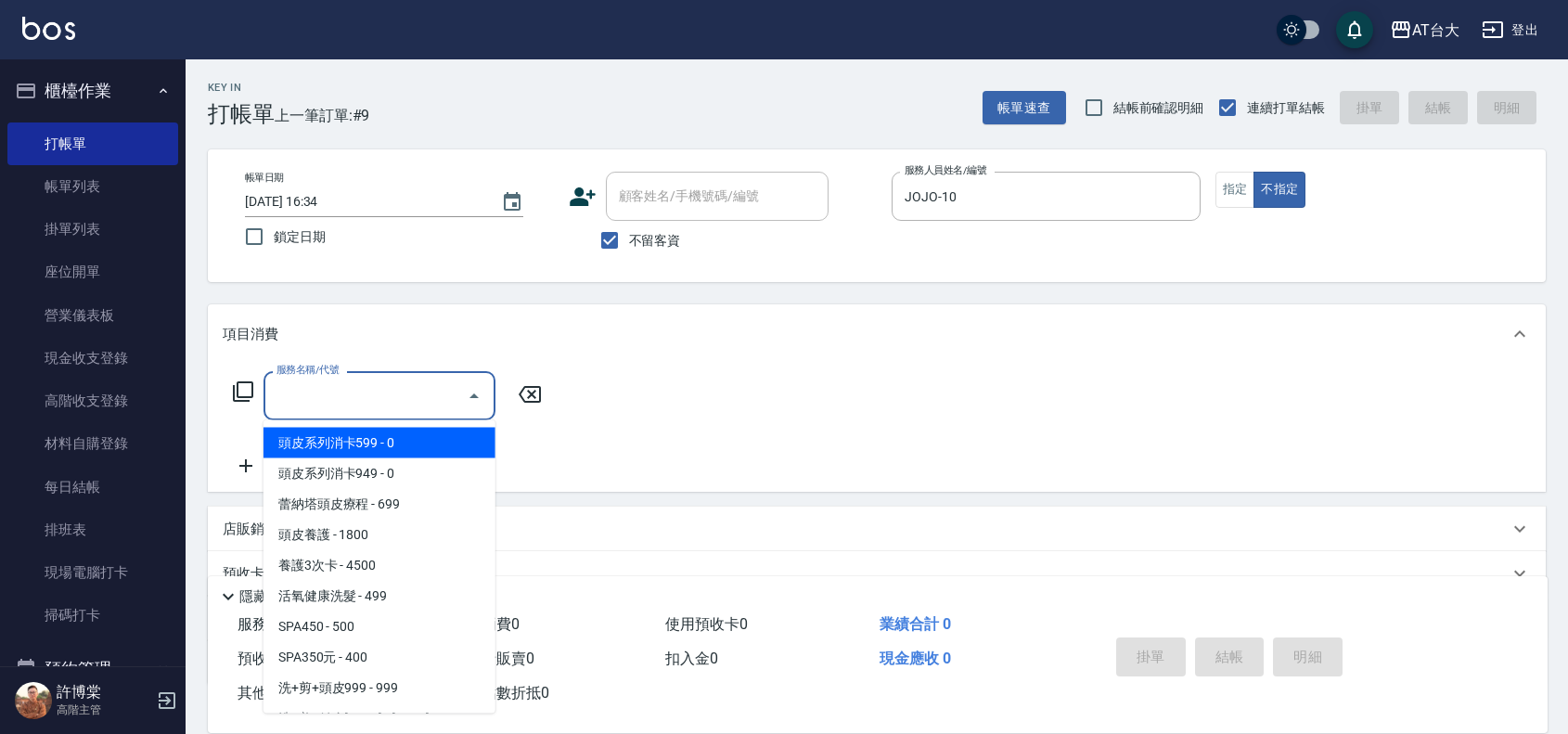
click at [360, 406] on input "服務名稱/代號" at bounding box center [366, 395] width 188 height 32
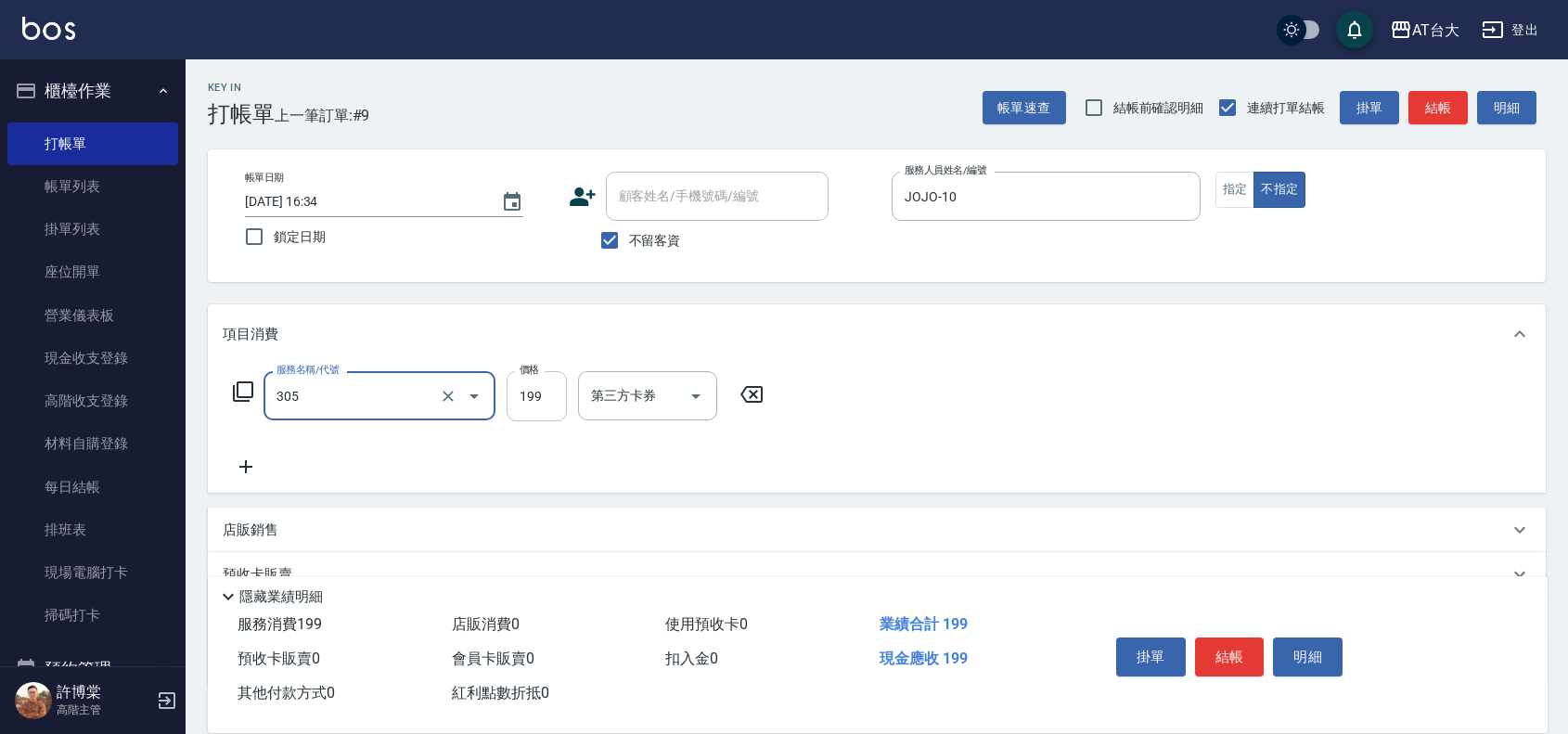
type input "剪髮(305)"
click at [522, 408] on input "199" at bounding box center [537, 397] width 60 height 51
type input "250"
drag, startPoint x: 1223, startPoint y: 647, endPoint x: 1188, endPoint y: 642, distance: 35.4
click at [1198, 643] on button "結帳" at bounding box center [1230, 656] width 70 height 39
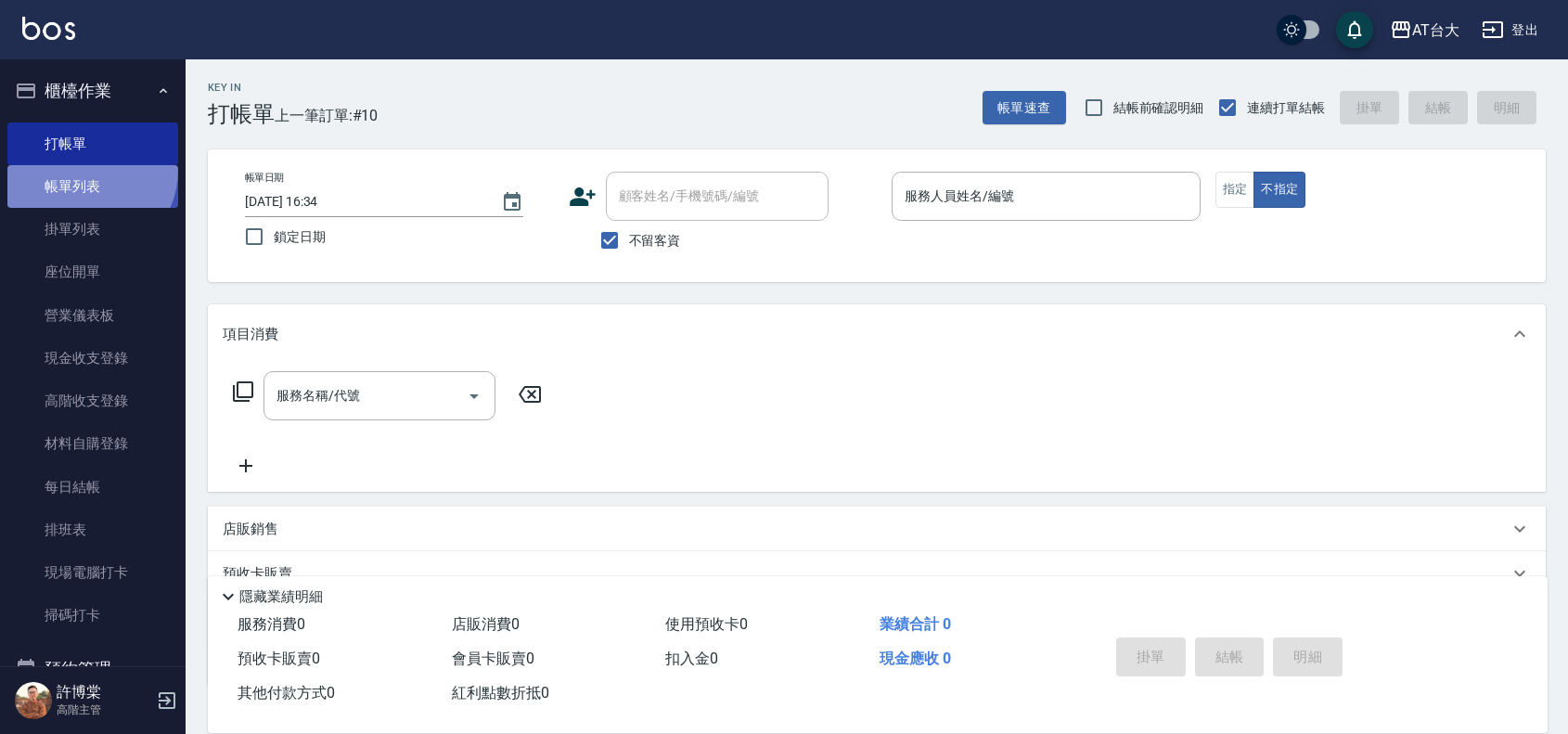
click at [84, 170] on link "帳單列表" at bounding box center [93, 187] width 171 height 43
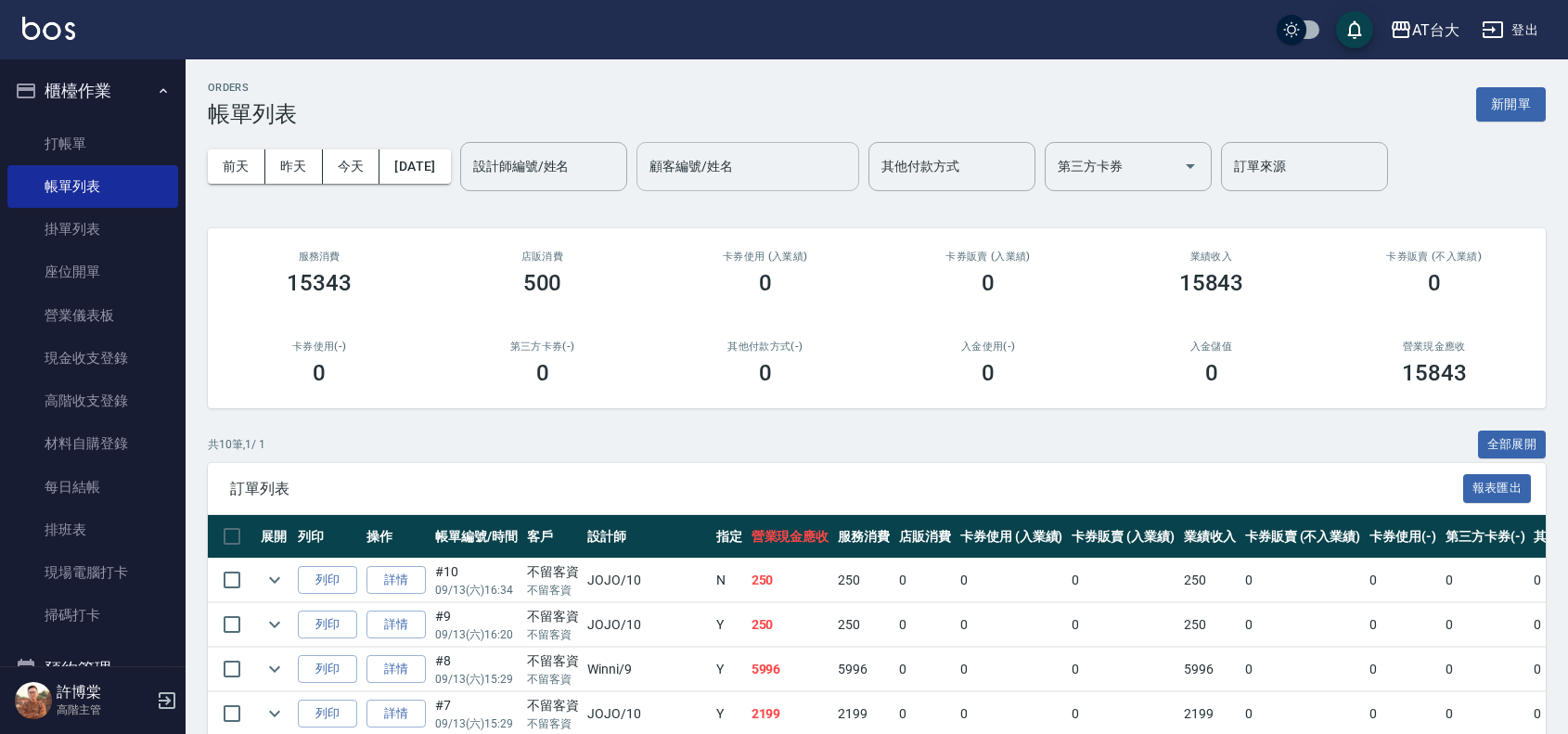
click at [706, 177] on input "顧客編號/姓名" at bounding box center [748, 166] width 206 height 32
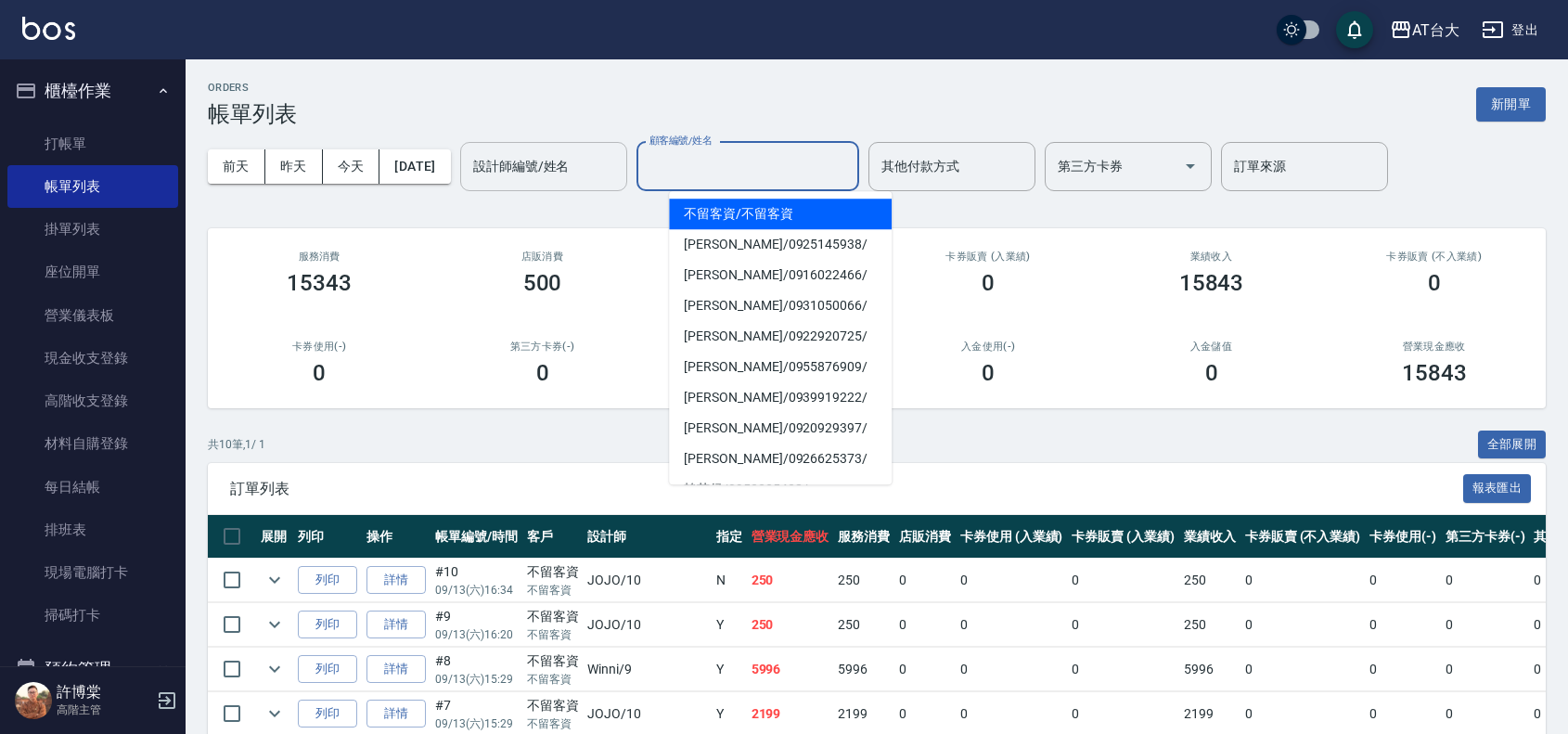
click at [576, 173] on input "設計師編號/姓名" at bounding box center [544, 166] width 151 height 32
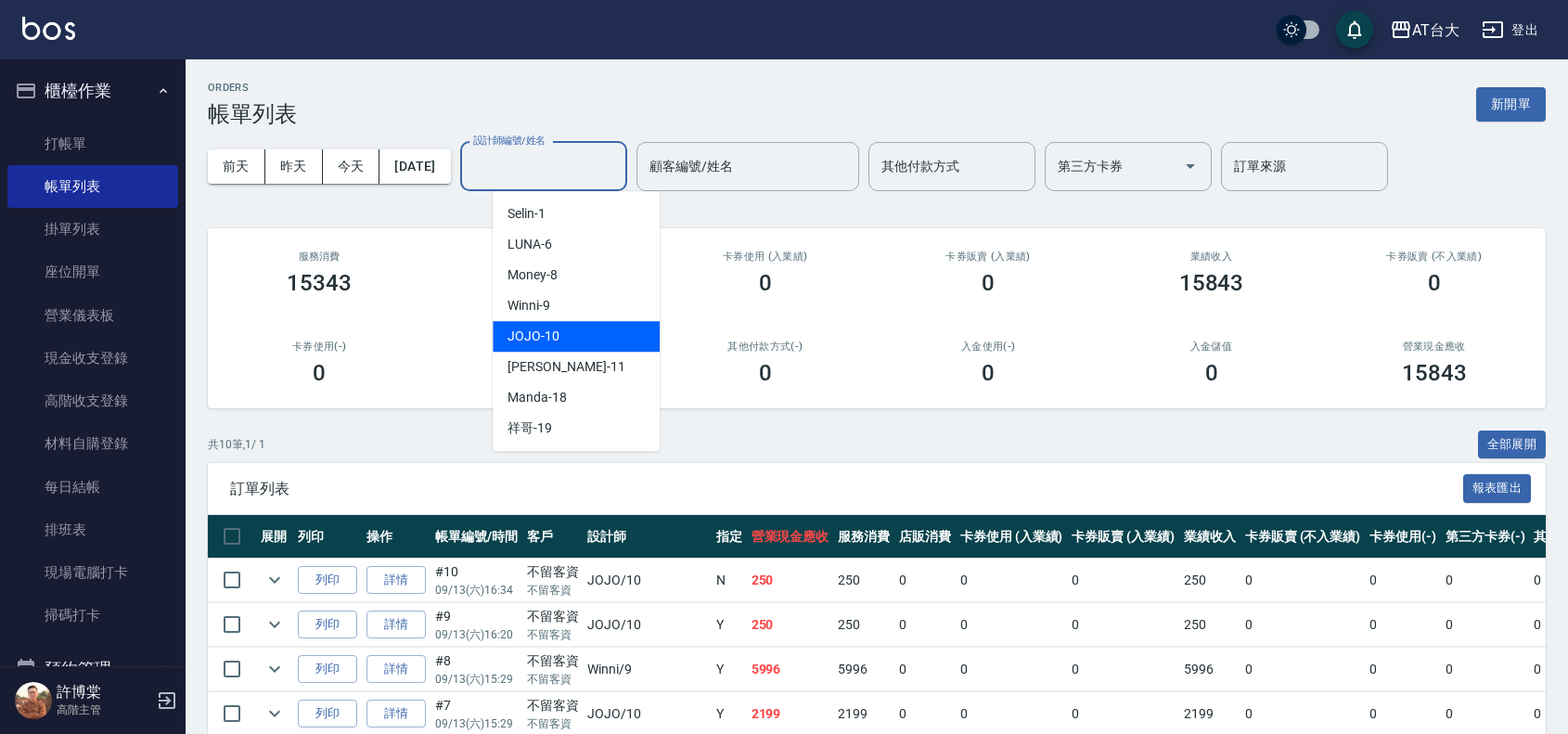
click at [585, 338] on div "JOJO -10" at bounding box center [577, 335] width 167 height 30
type input "JOJO-10"
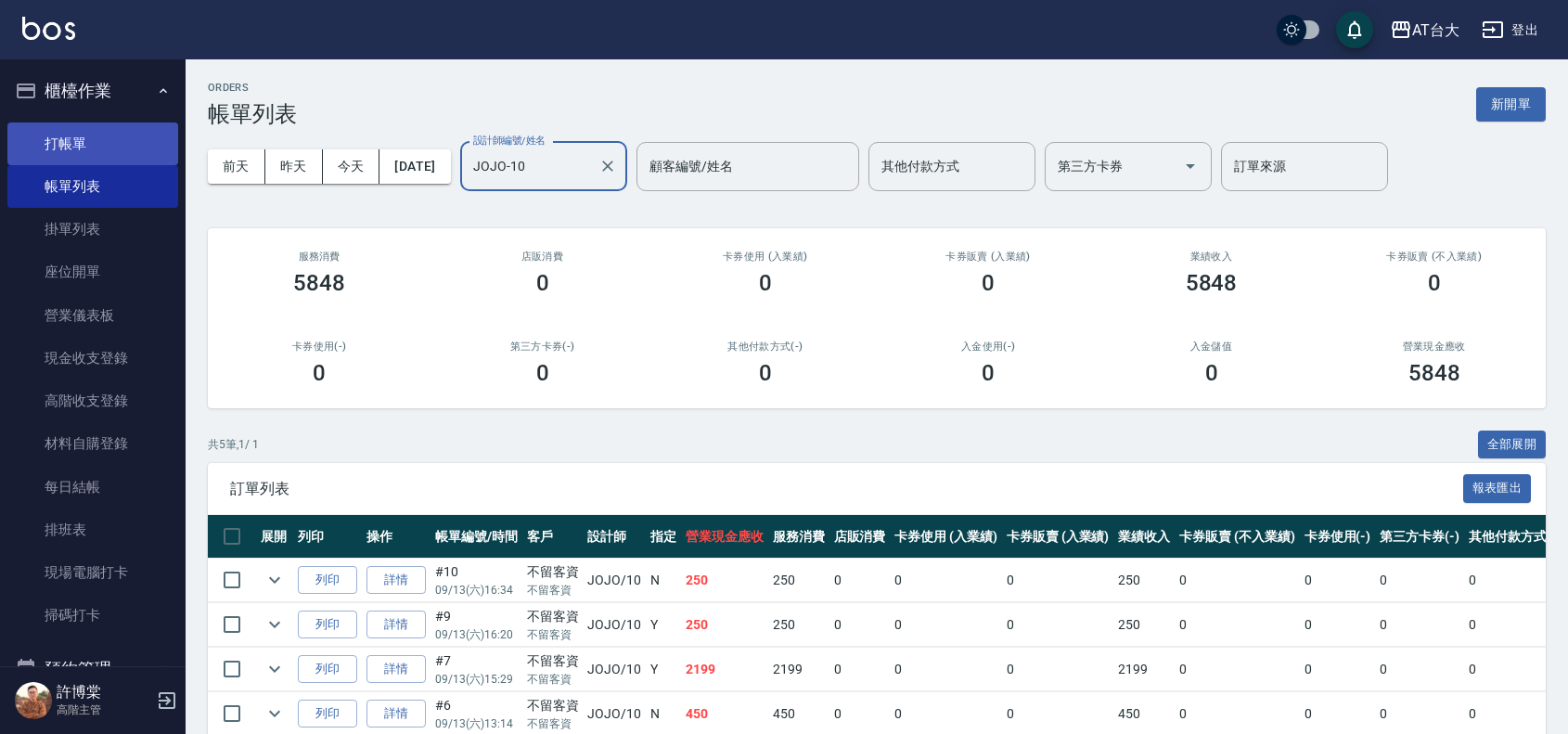
click at [92, 127] on link "打帳單" at bounding box center [93, 144] width 171 height 43
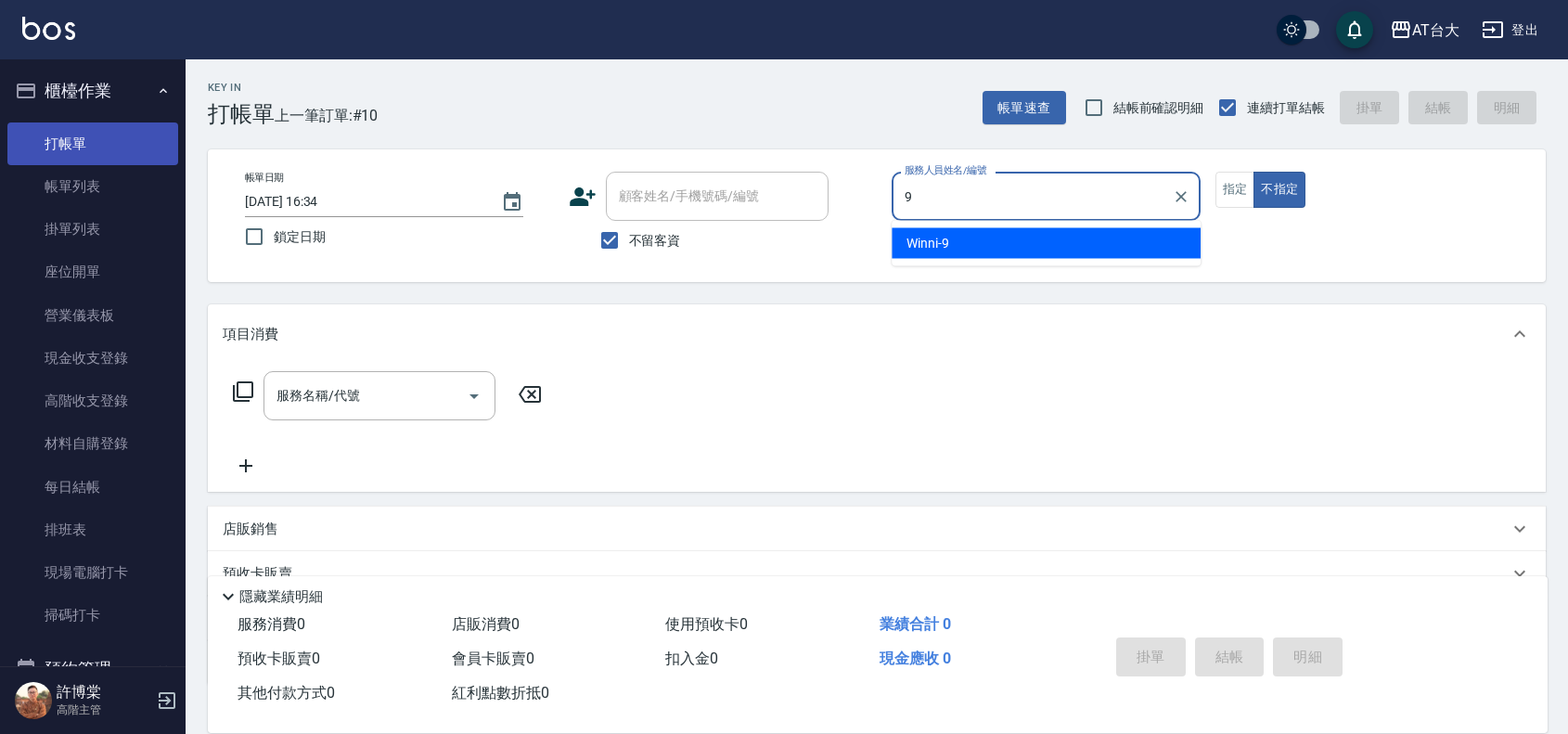
type input "Winni-9"
type button "false"
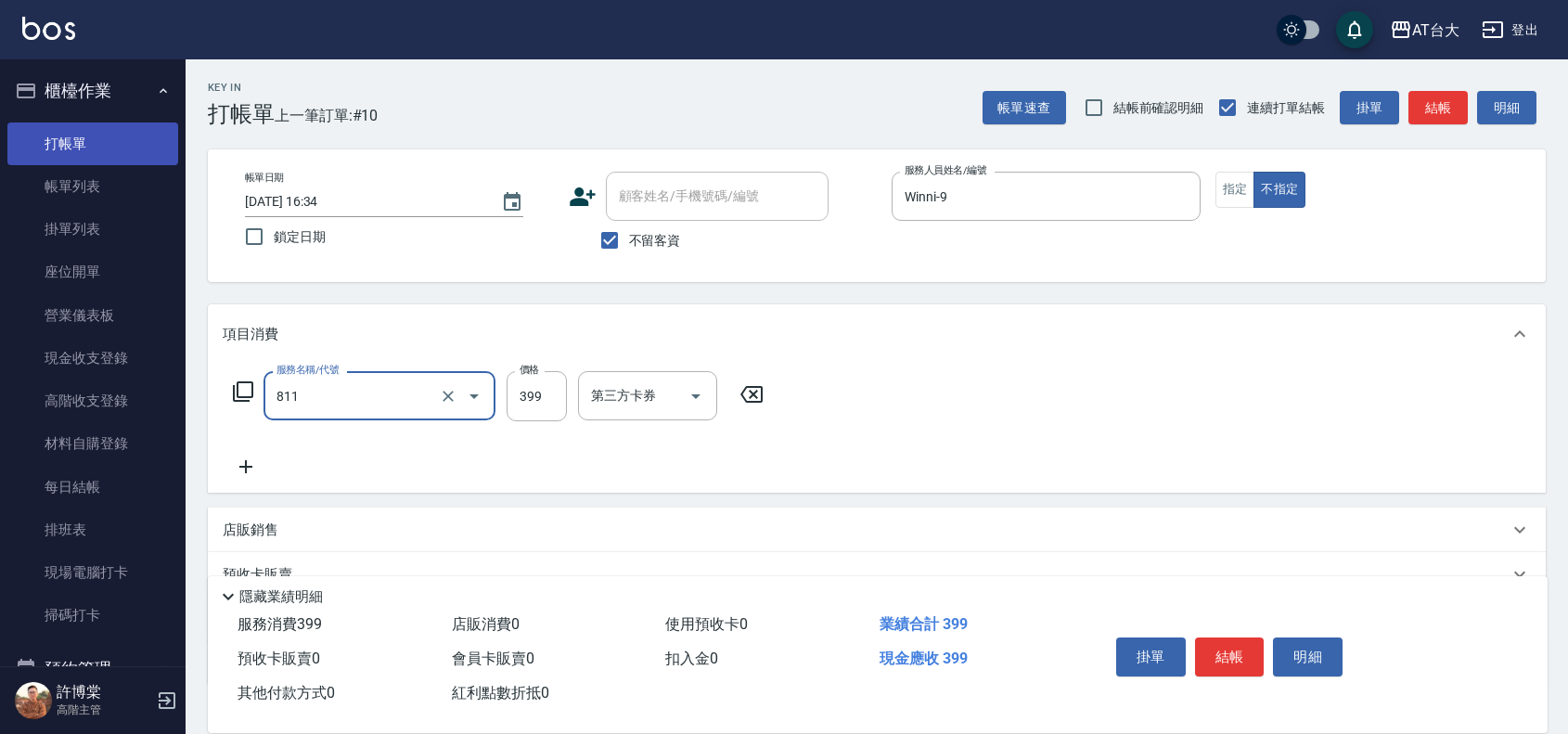
type input "洗+剪(811)"
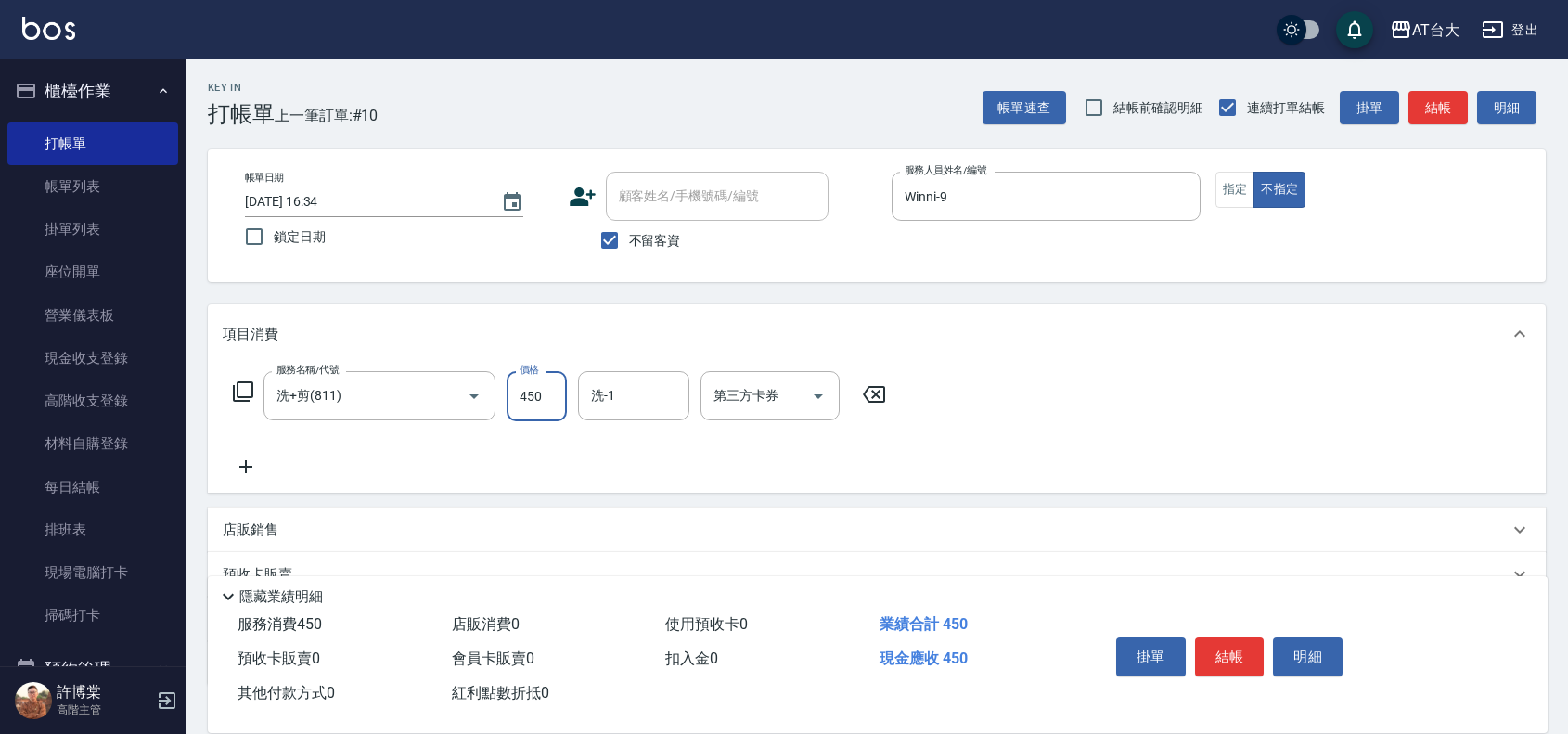
type input "450"
click at [957, 498] on div "項目消費 服務名稱/代號 洗+剪(811) 服務名稱/代號 價格 450 價格 洗-1 洗-1 第三方卡券 第三方卡券 店販銷售 服務人員姓名/編號 服務人員…" at bounding box center [877, 495] width 1338 height 381
click at [1223, 637] on button "結帳" at bounding box center [1230, 656] width 70 height 39
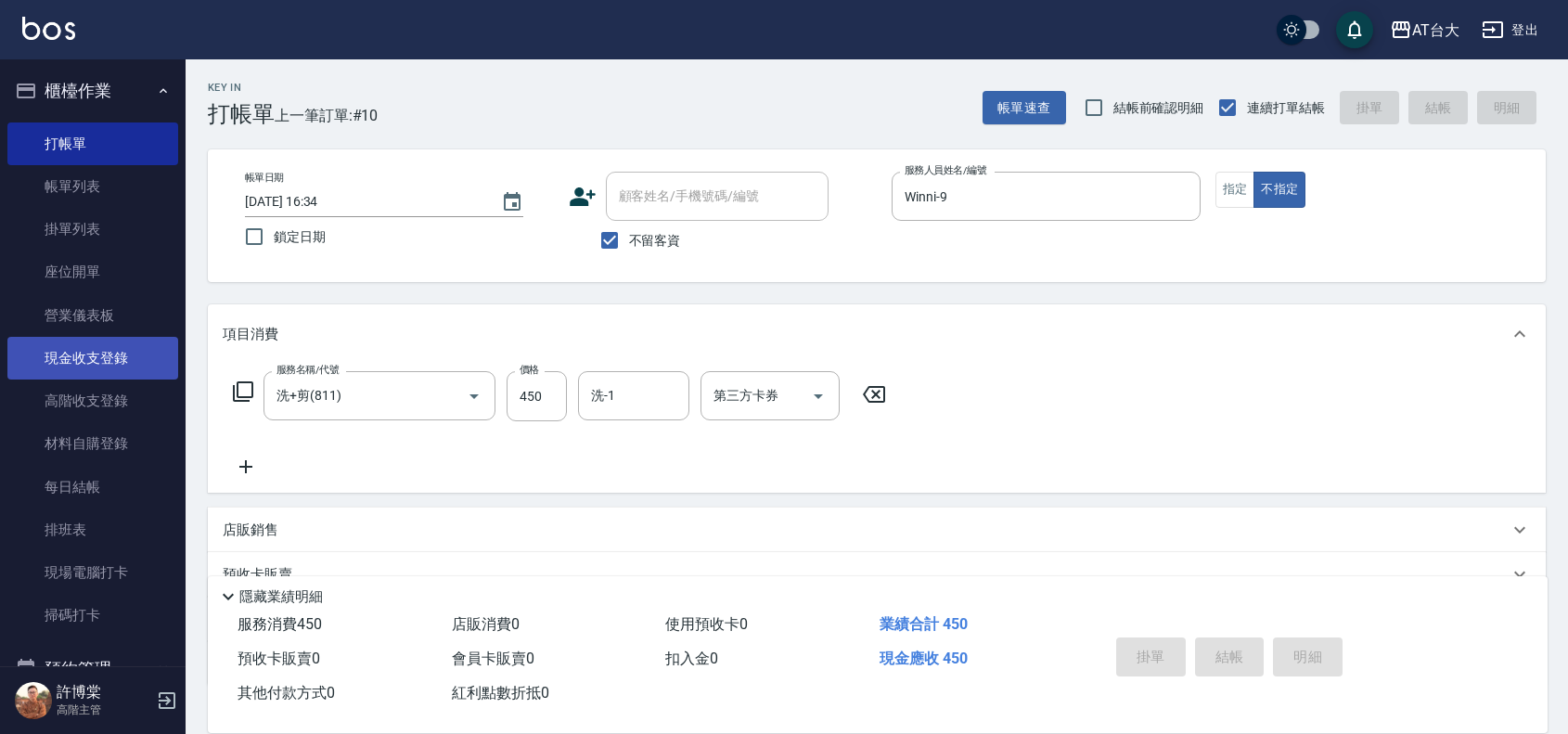
type input "[DATE] 16:49"
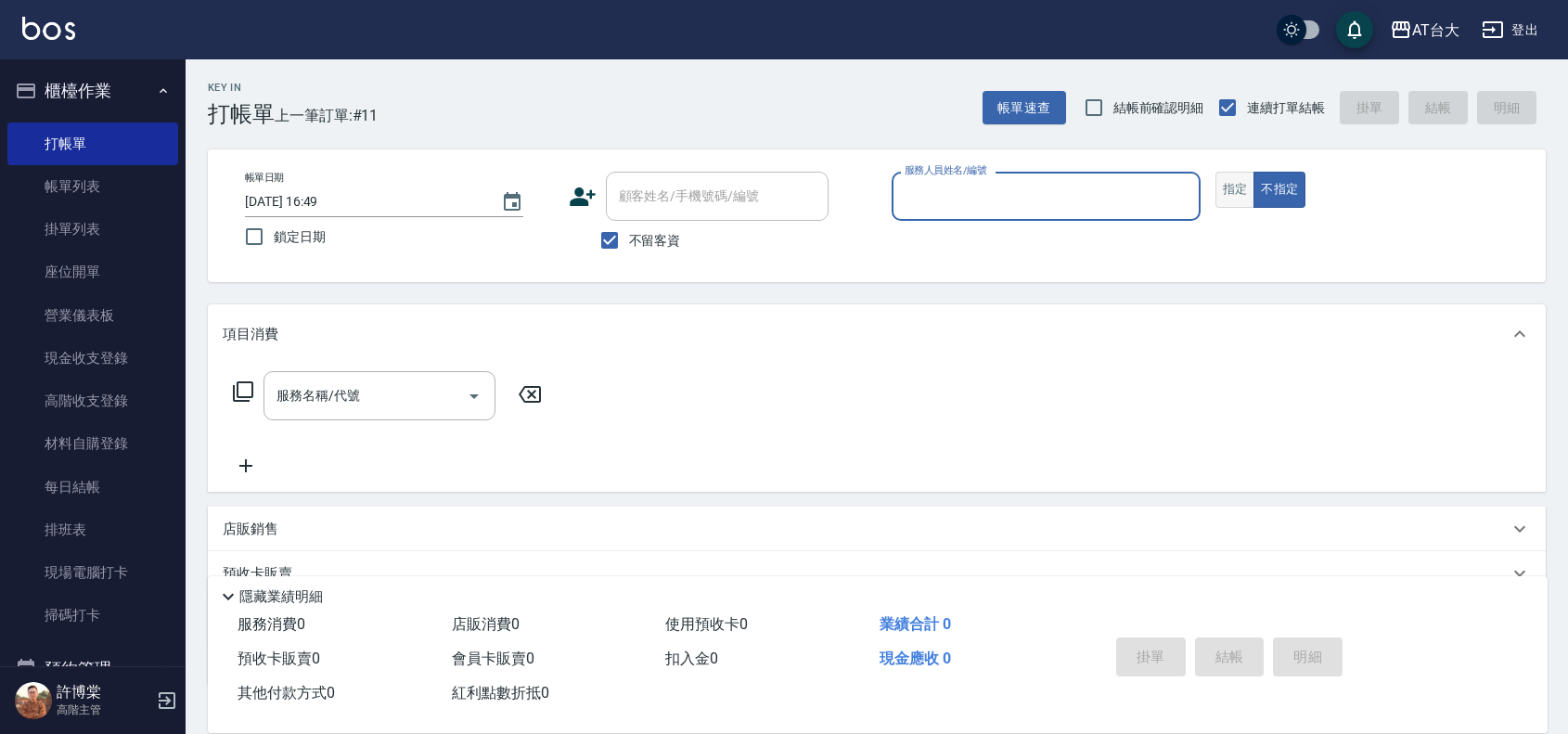
click at [1242, 189] on button "指定" at bounding box center [1235, 190] width 40 height 36
click at [1105, 192] on input "服務人員姓名/編號" at bounding box center [1046, 195] width 293 height 32
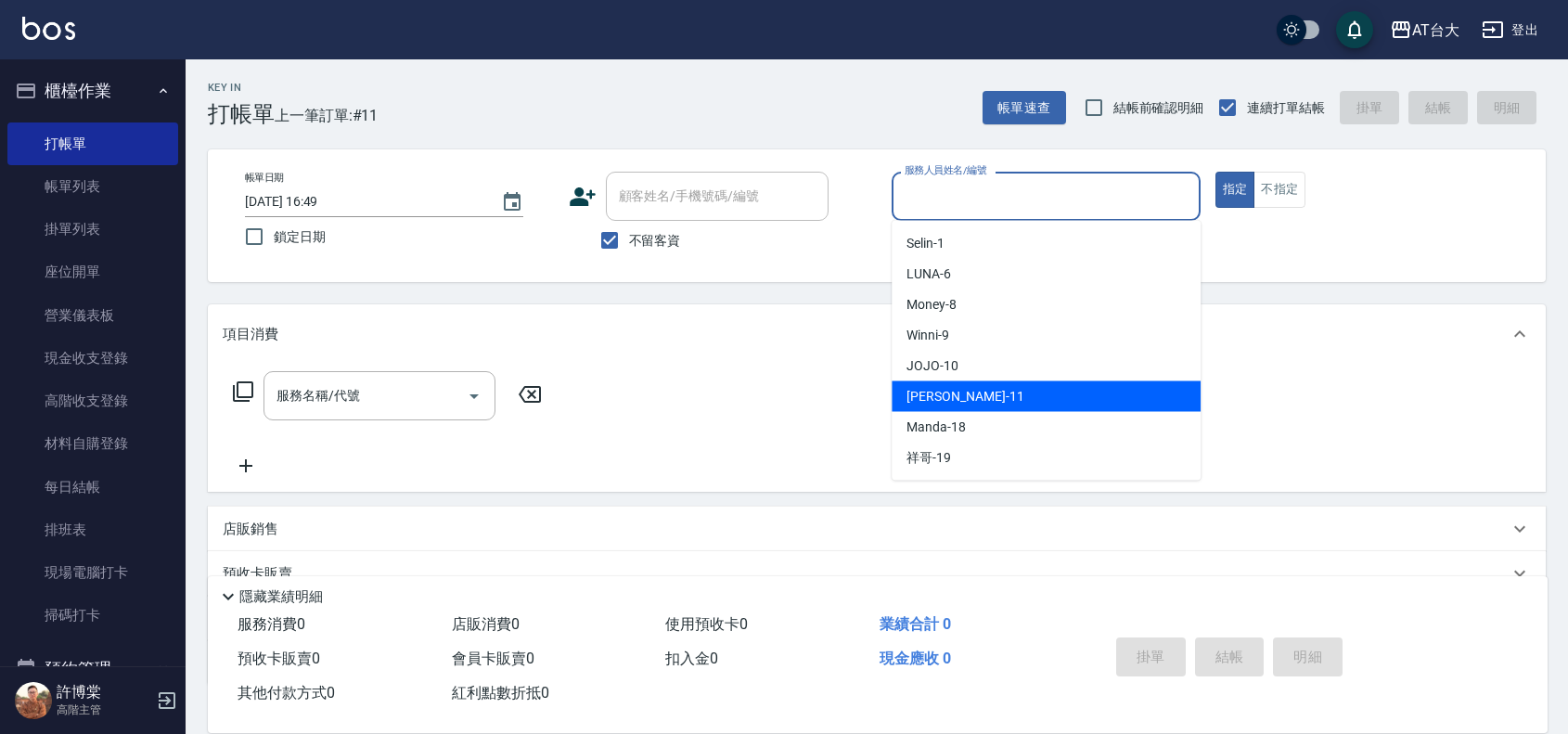
click at [1019, 401] on div "[PERSON_NAME] -11" at bounding box center [1047, 396] width 309 height 30
type input "[PERSON_NAME]-11"
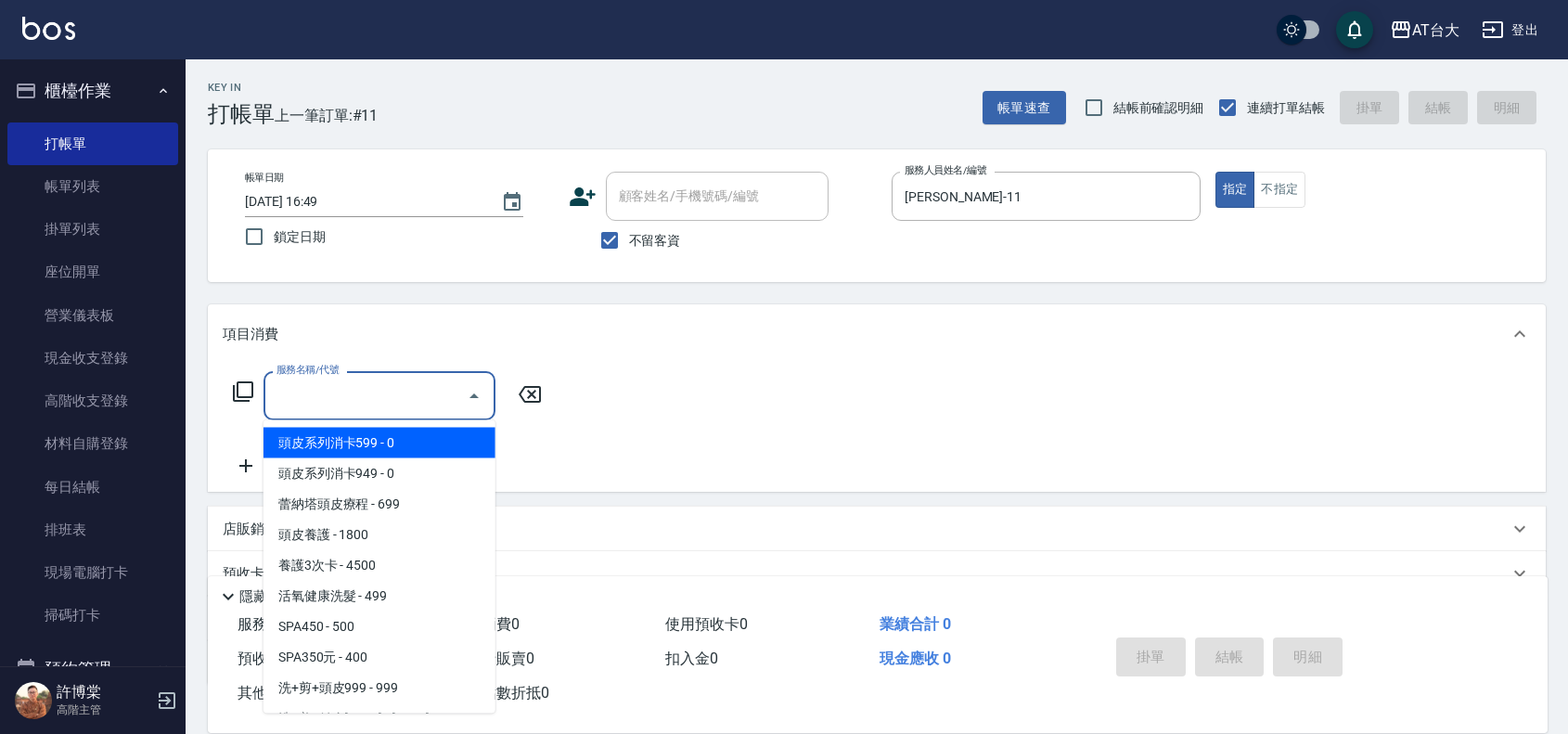
click at [391, 400] on input "服務名稱/代號" at bounding box center [366, 395] width 188 height 32
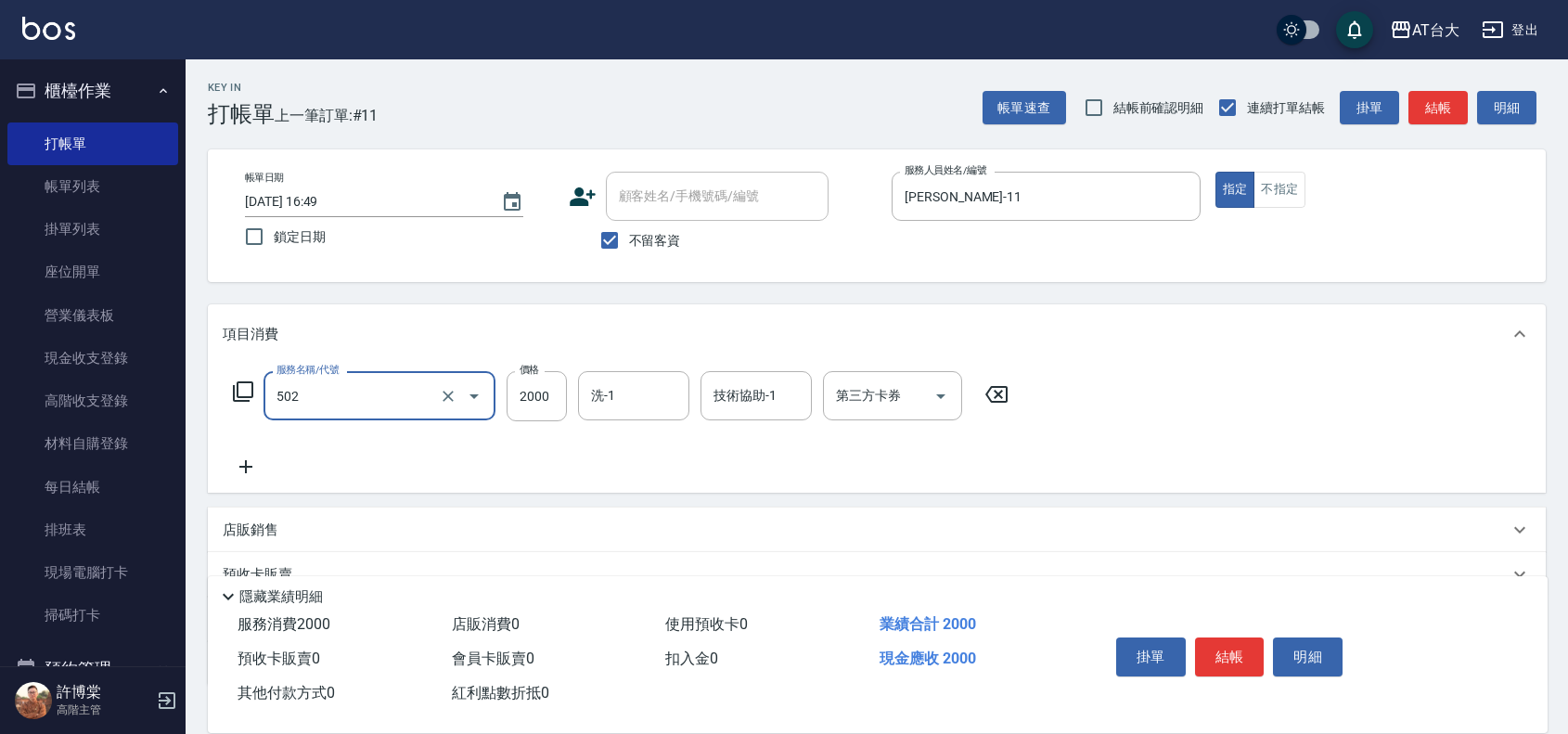
type input "染髮2000以上(502)"
type input "4199"
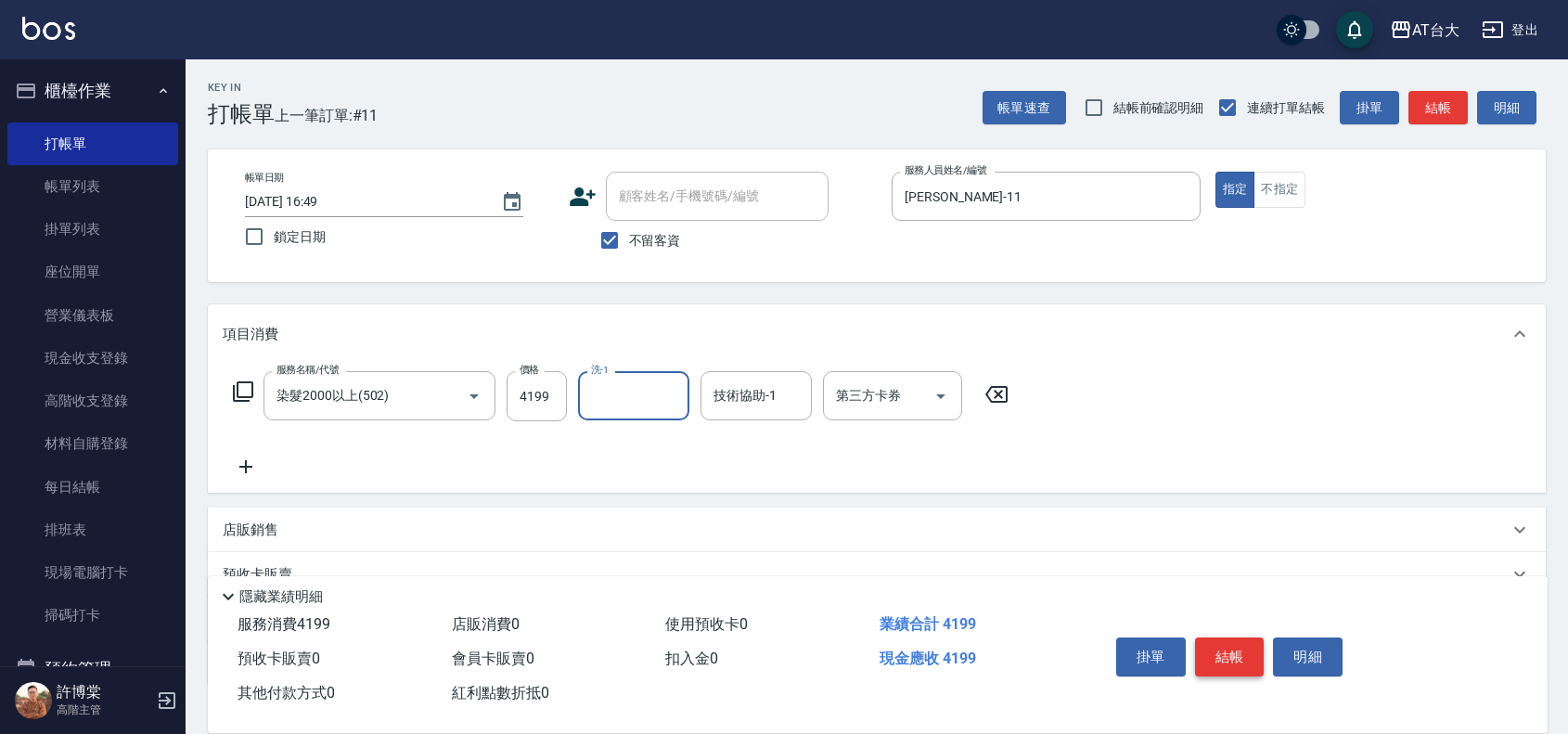
drag, startPoint x: 1229, startPoint y: 643, endPoint x: 1237, endPoint y: 631, distance: 14.4
click at [1229, 642] on button "結帳" at bounding box center [1230, 656] width 70 height 39
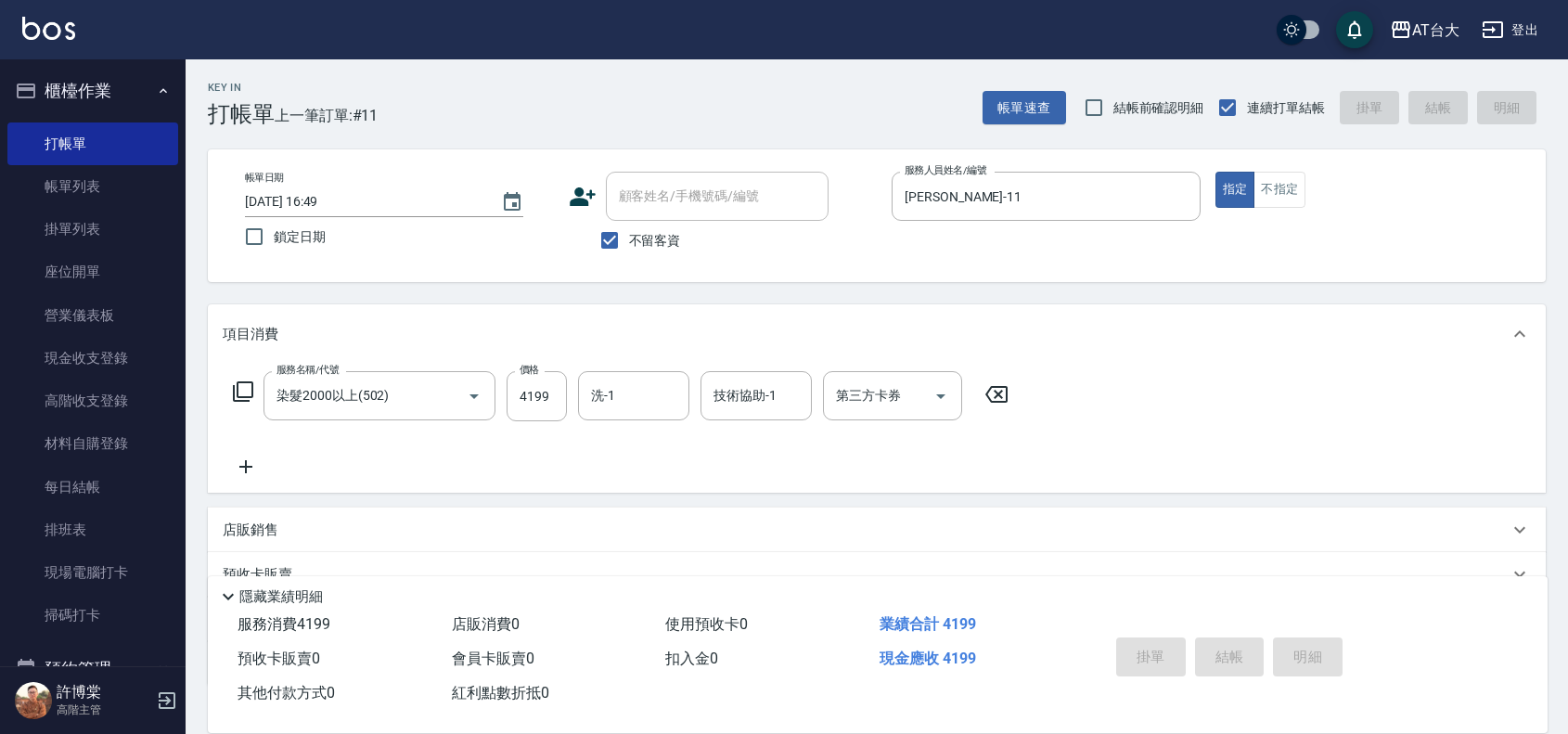
type input "[DATE] 16:55"
click at [1273, 194] on button "不指定" at bounding box center [1279, 190] width 52 height 36
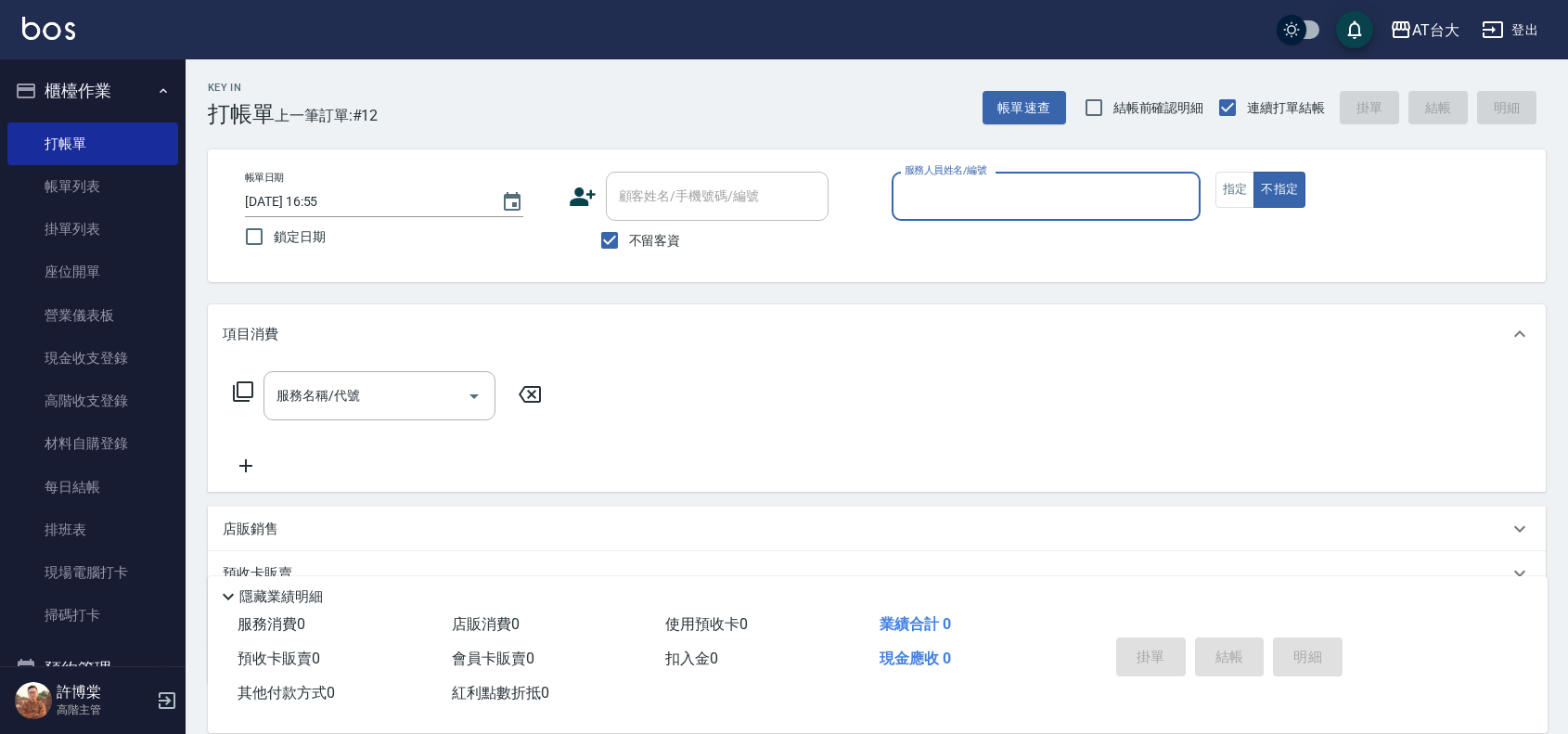
click at [1087, 177] on div "服務人員姓名/編號" at bounding box center [1047, 196] width 309 height 50
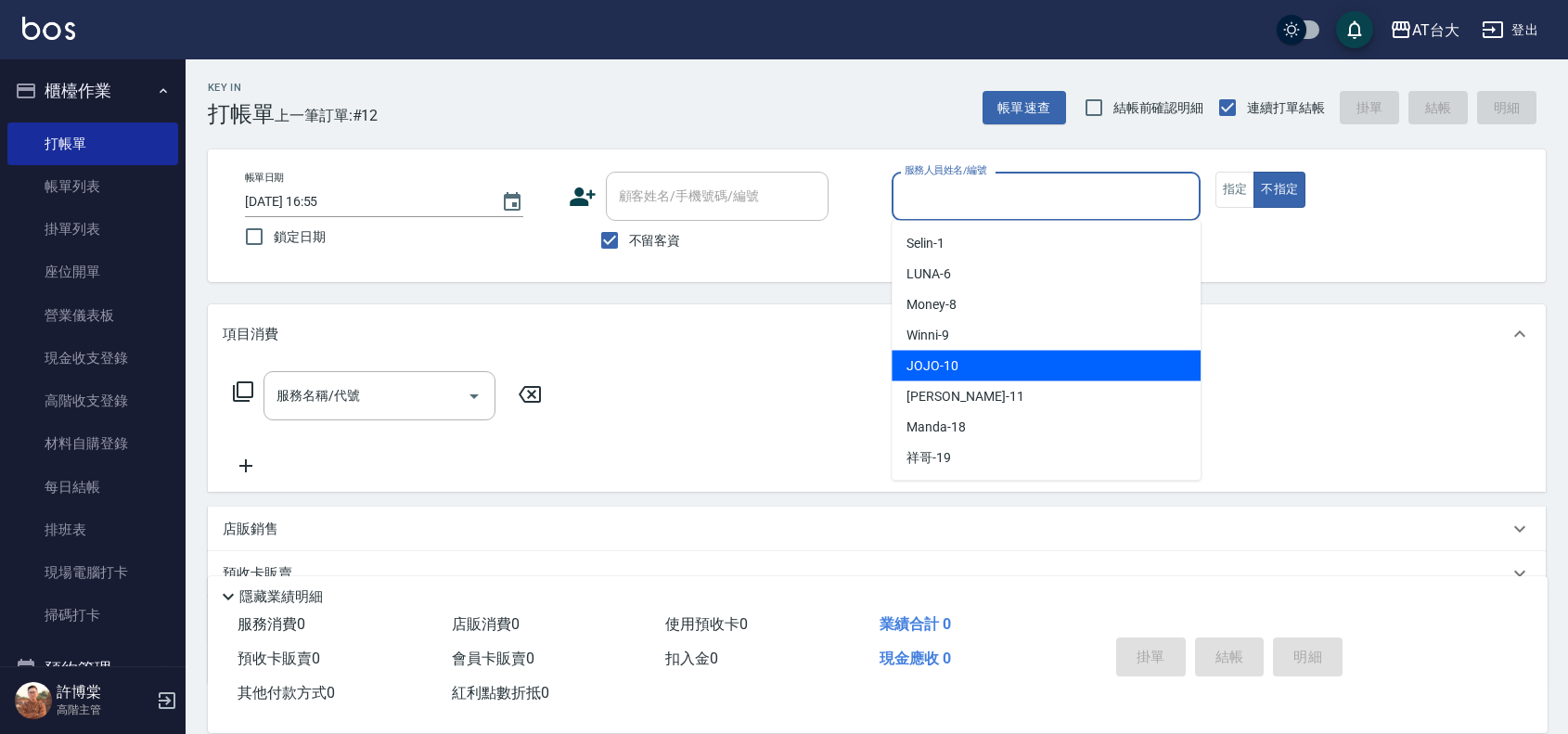
click at [1013, 360] on div "JOJO -10" at bounding box center [1047, 366] width 309 height 30
type input "JOJO-10"
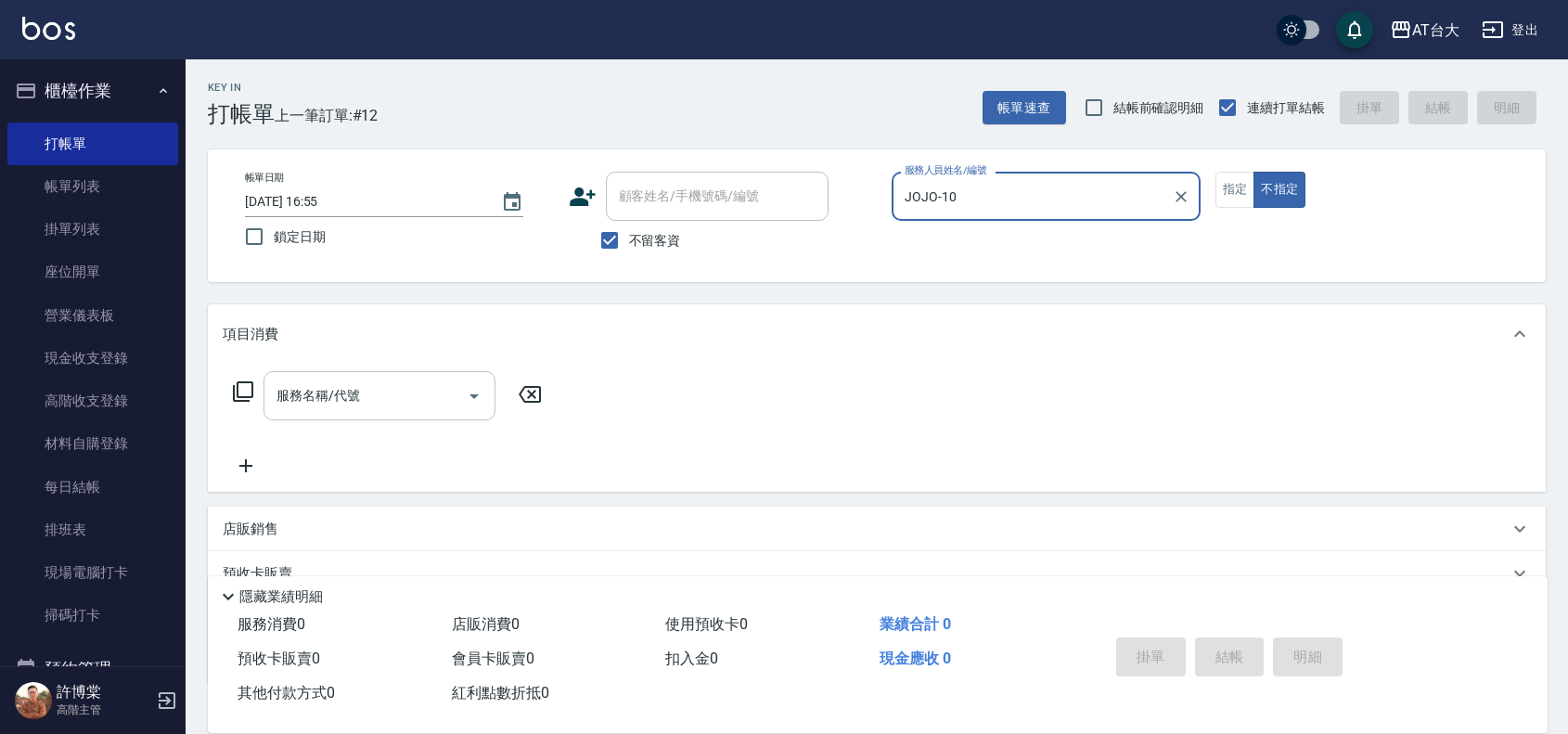
click at [455, 397] on input "服務名稱/代號" at bounding box center [366, 395] width 188 height 32
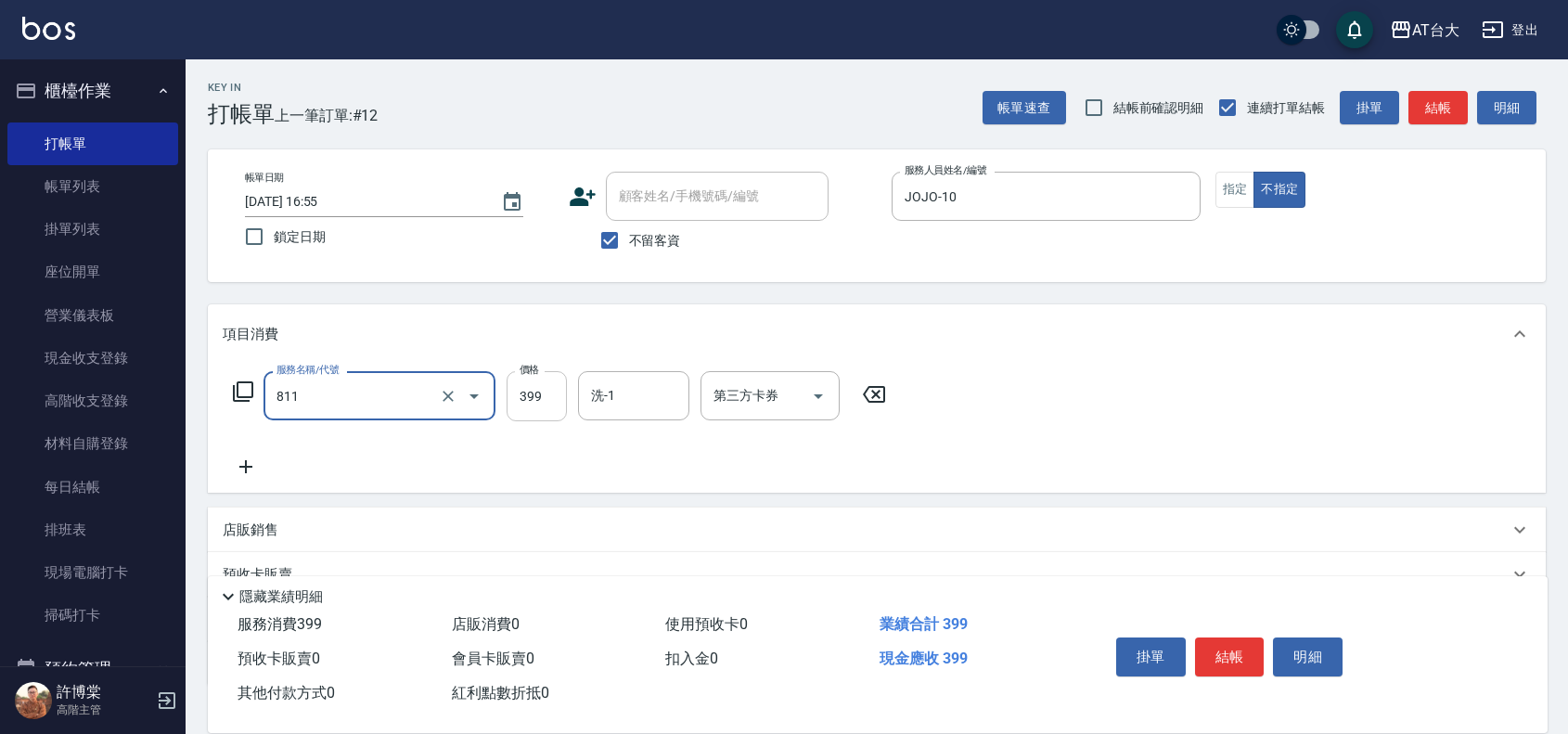
type input "洗+剪(811)"
click at [530, 394] on input "399" at bounding box center [537, 397] width 60 height 51
type input "450"
click at [1250, 643] on button "結帳" at bounding box center [1230, 656] width 70 height 39
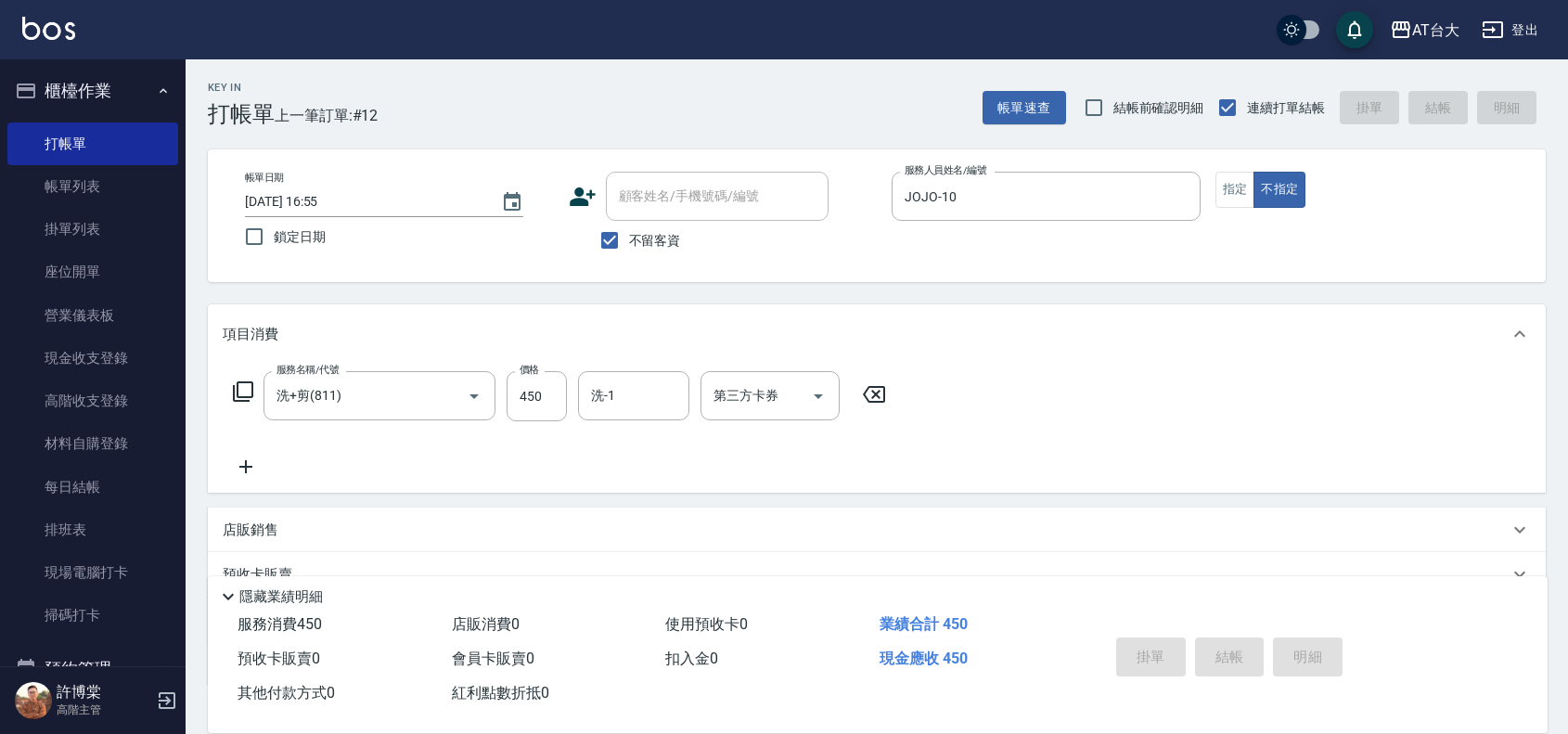
type input "[DATE] 17:12"
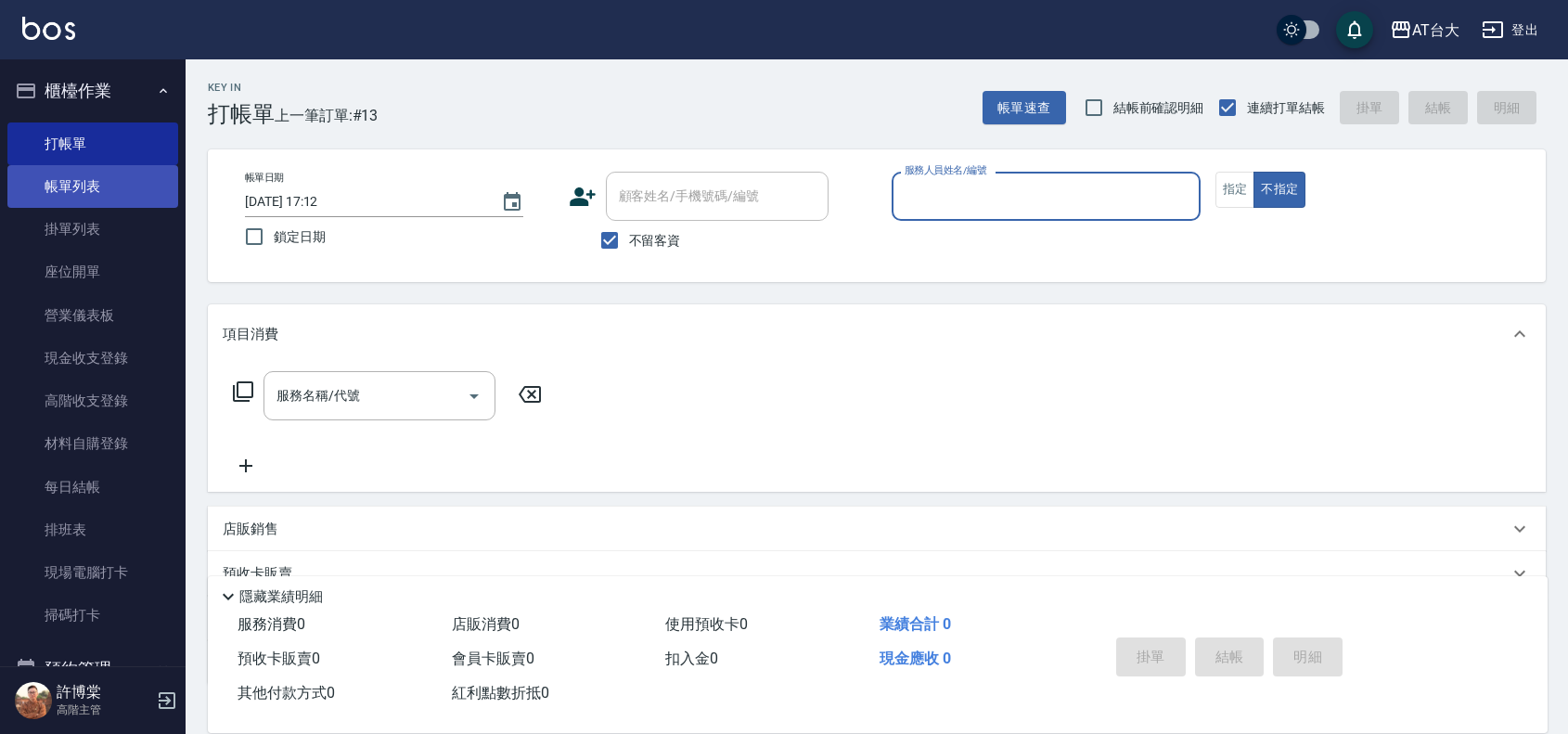
click at [57, 206] on link "帳單列表" at bounding box center [93, 187] width 171 height 43
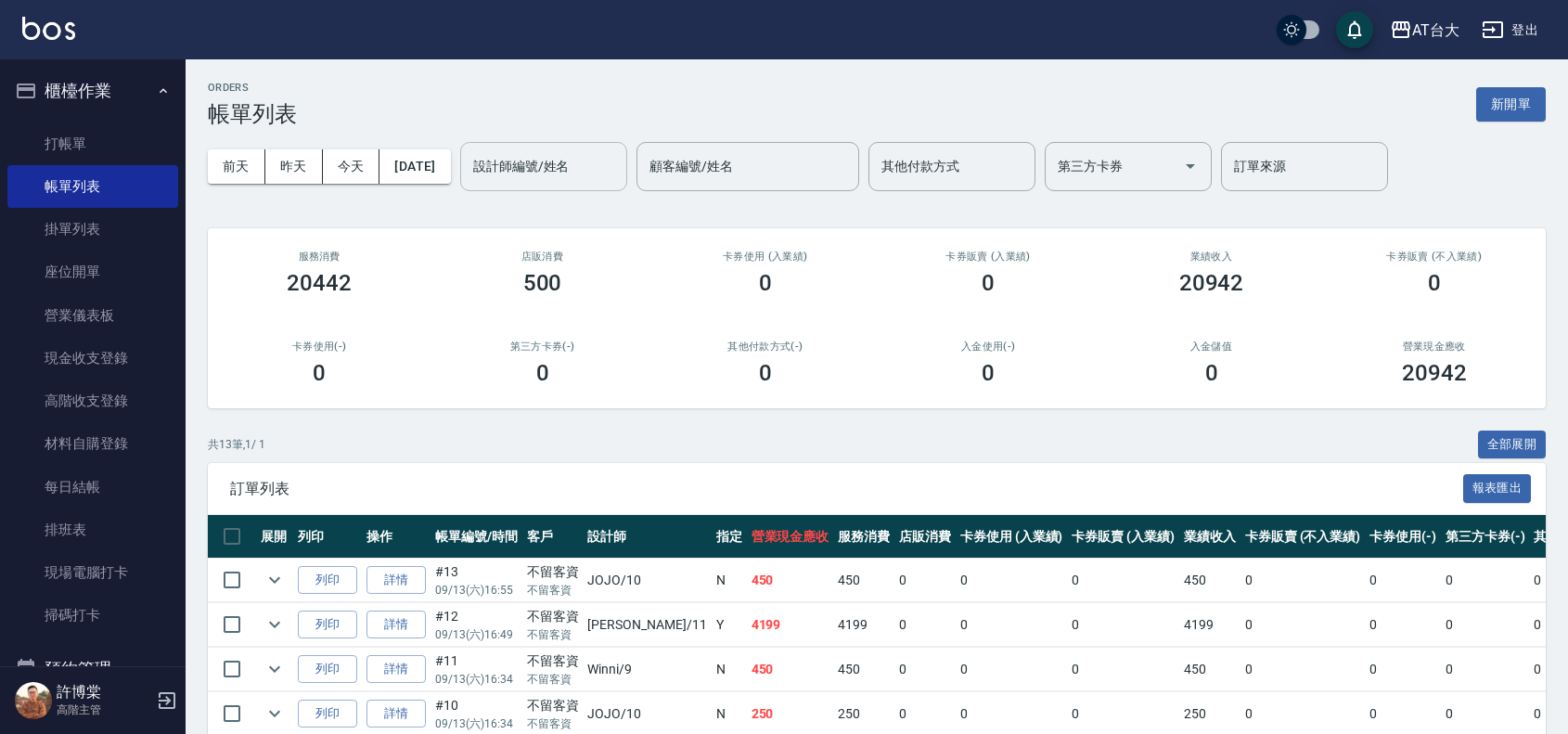
click at [550, 151] on input "設計師編號/姓名" at bounding box center [544, 166] width 151 height 32
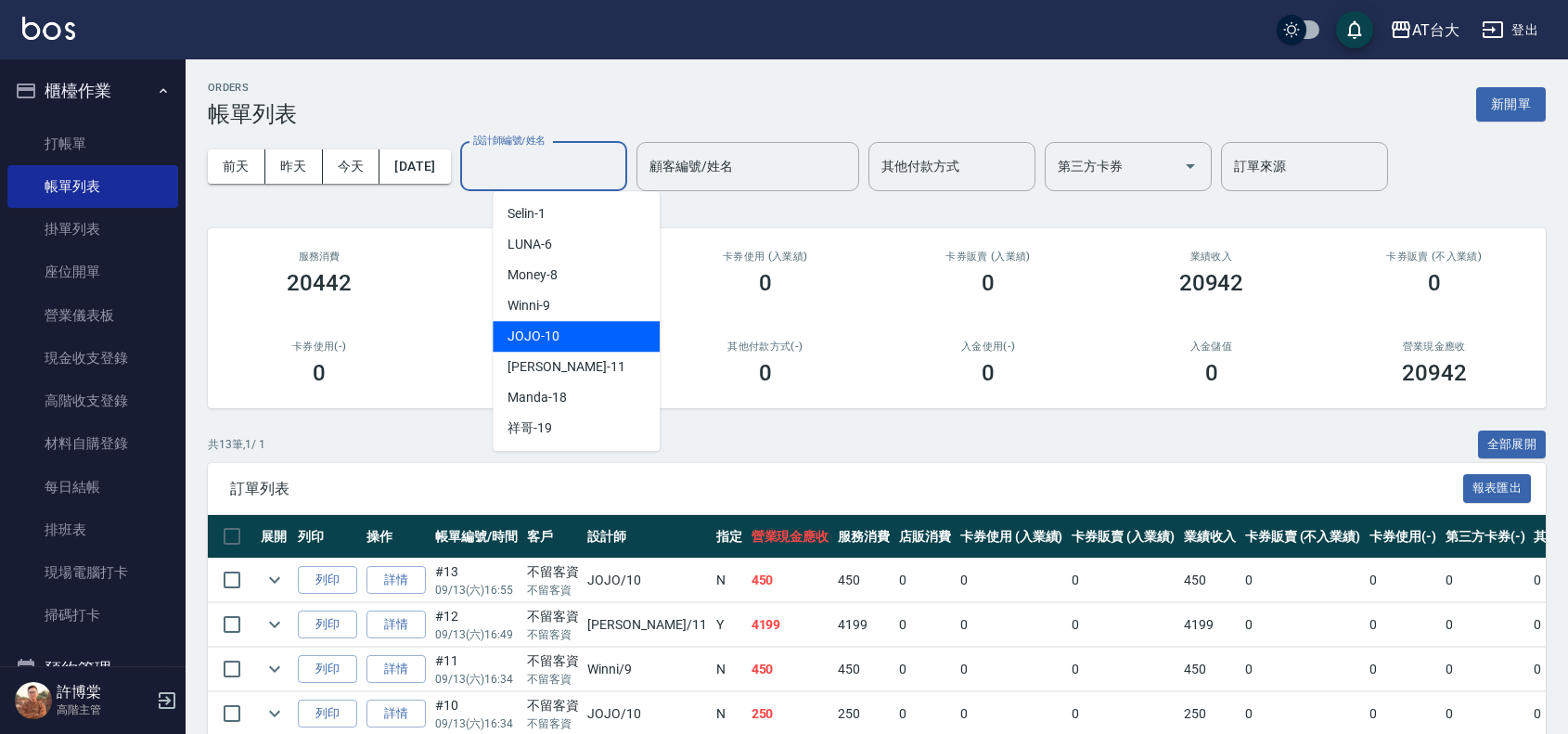
click at [559, 328] on div "JOJO -10" at bounding box center [577, 335] width 167 height 30
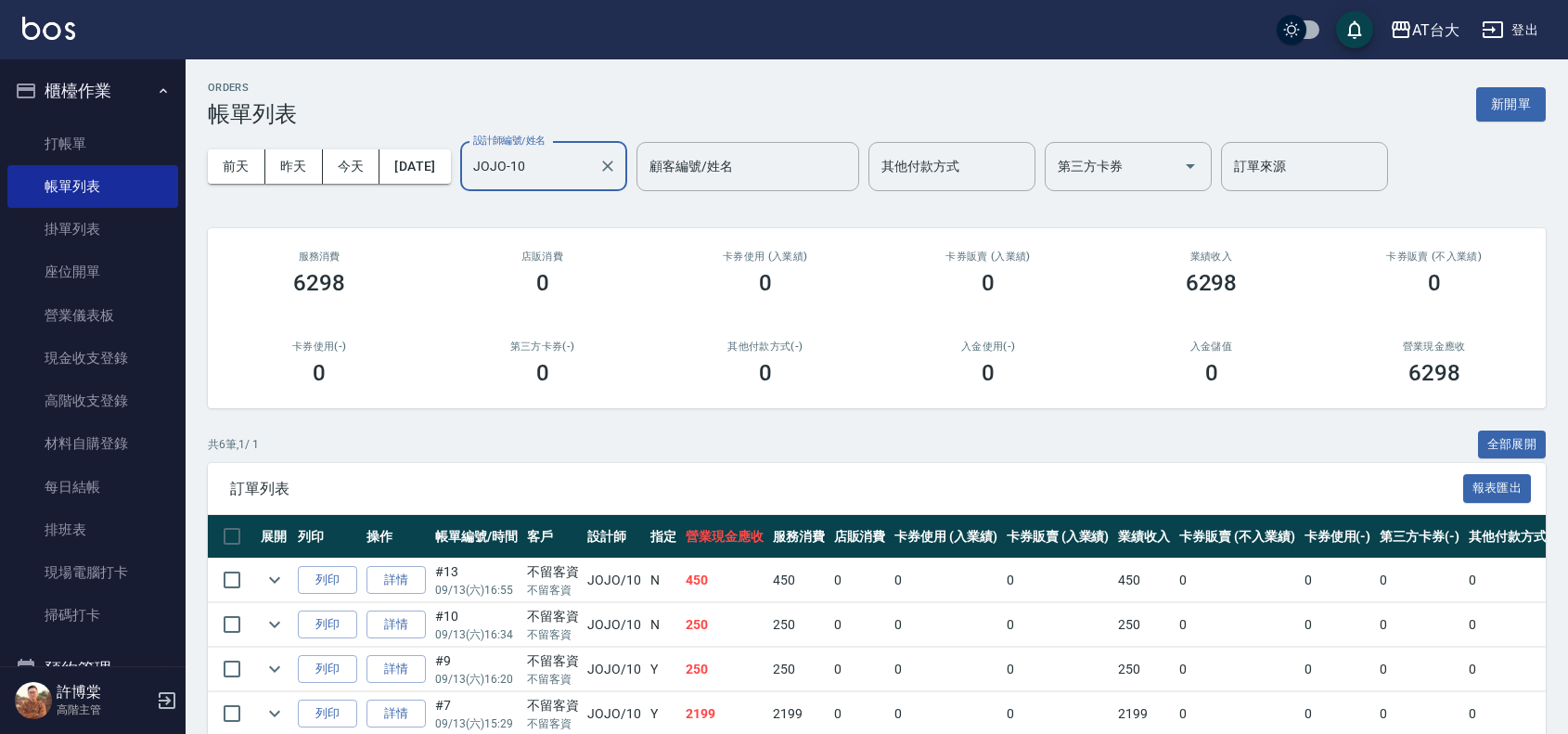
click at [591, 154] on input "JOJO-10" at bounding box center [530, 166] width 123 height 32
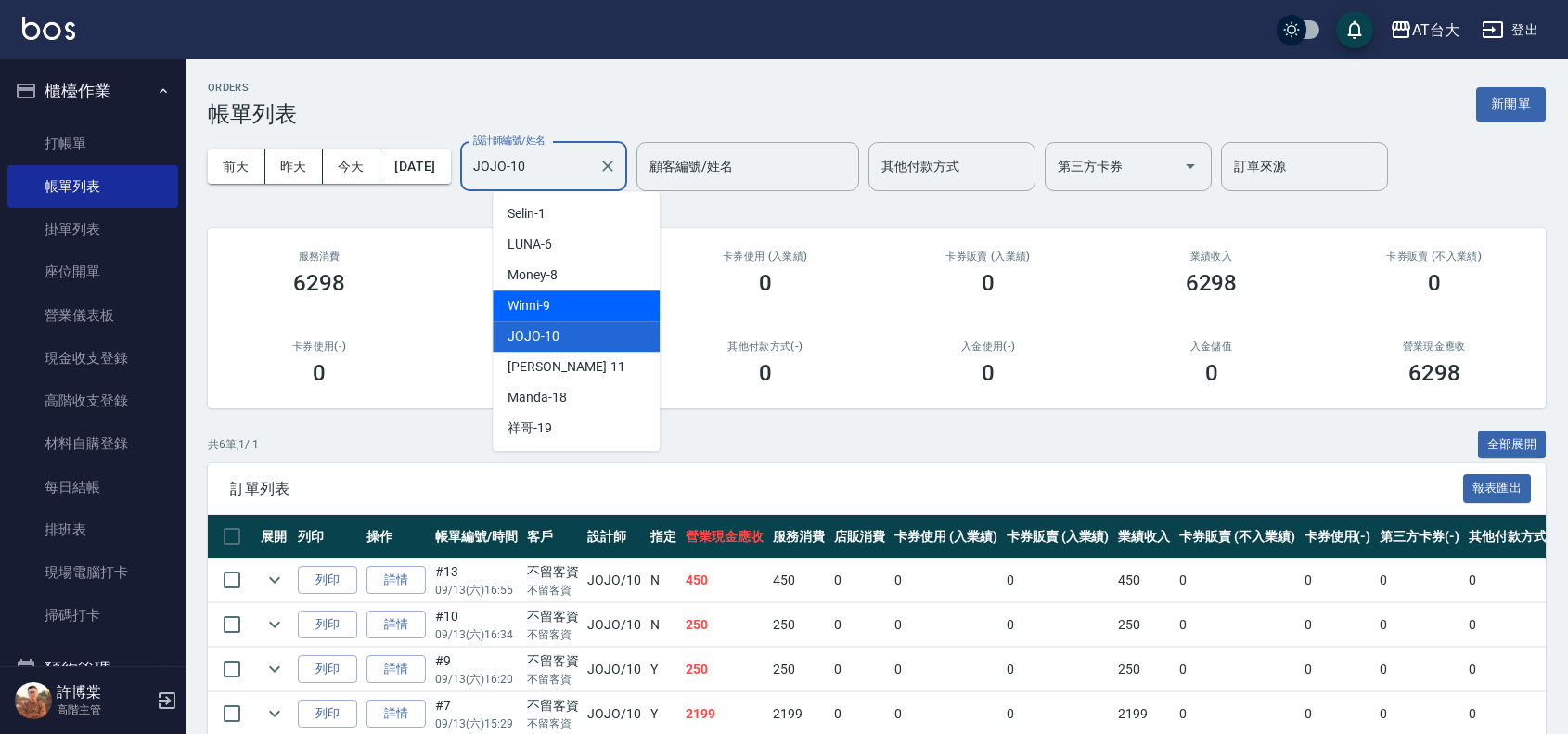
click at [551, 307] on div "Winni -9" at bounding box center [577, 305] width 167 height 30
type input "Winni-9"
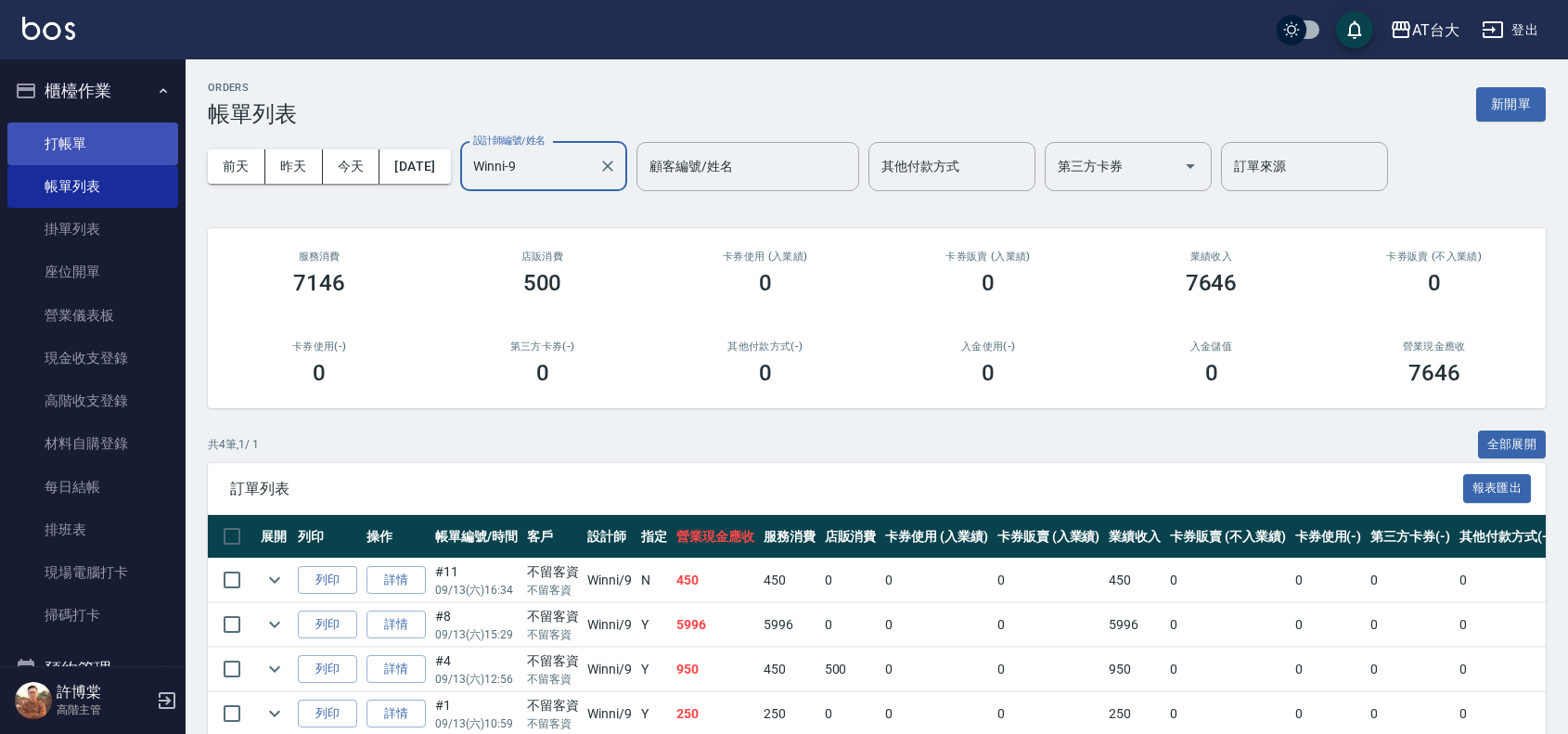
click at [116, 125] on link "打帳單" at bounding box center [93, 144] width 171 height 43
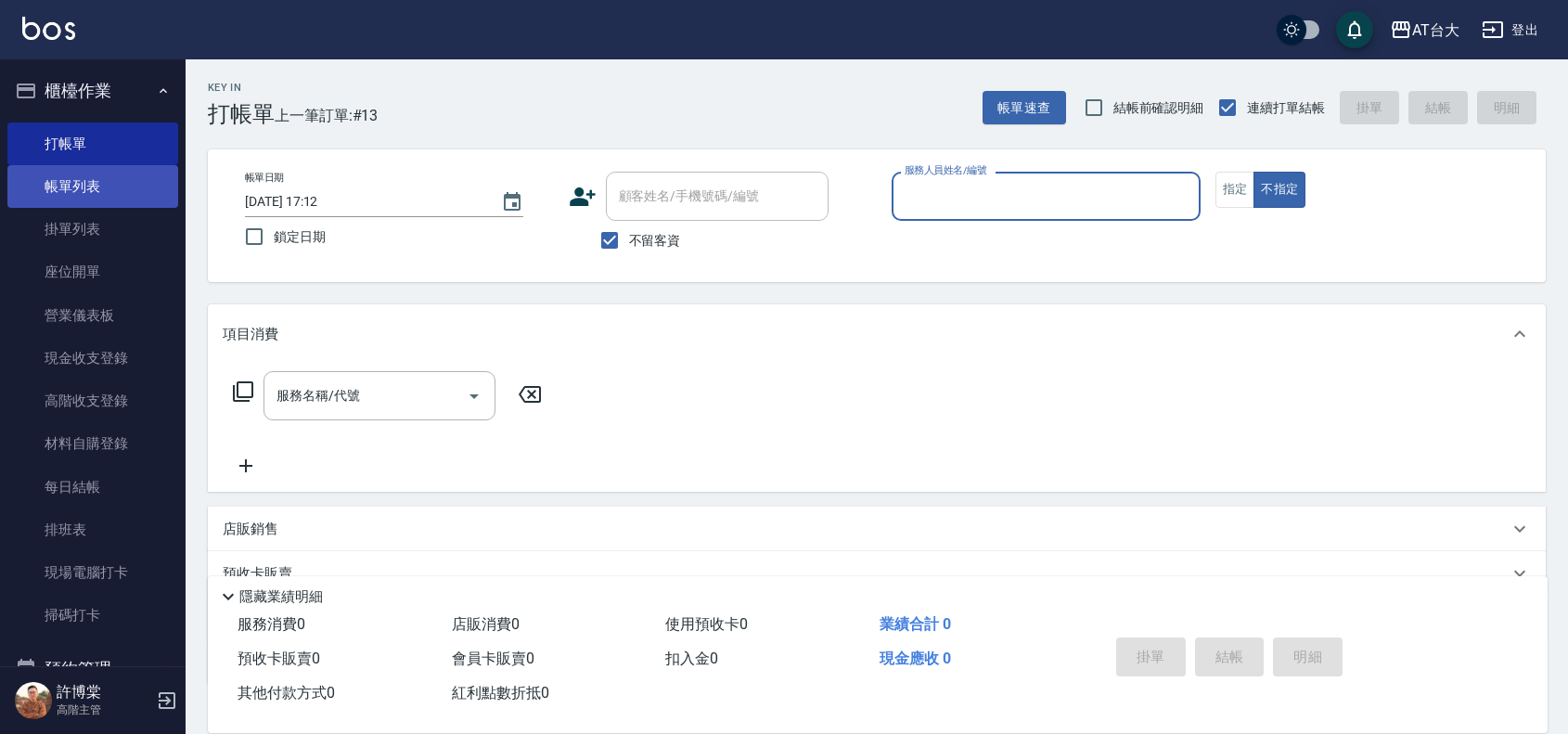
click at [135, 186] on link "帳單列表" at bounding box center [93, 187] width 171 height 43
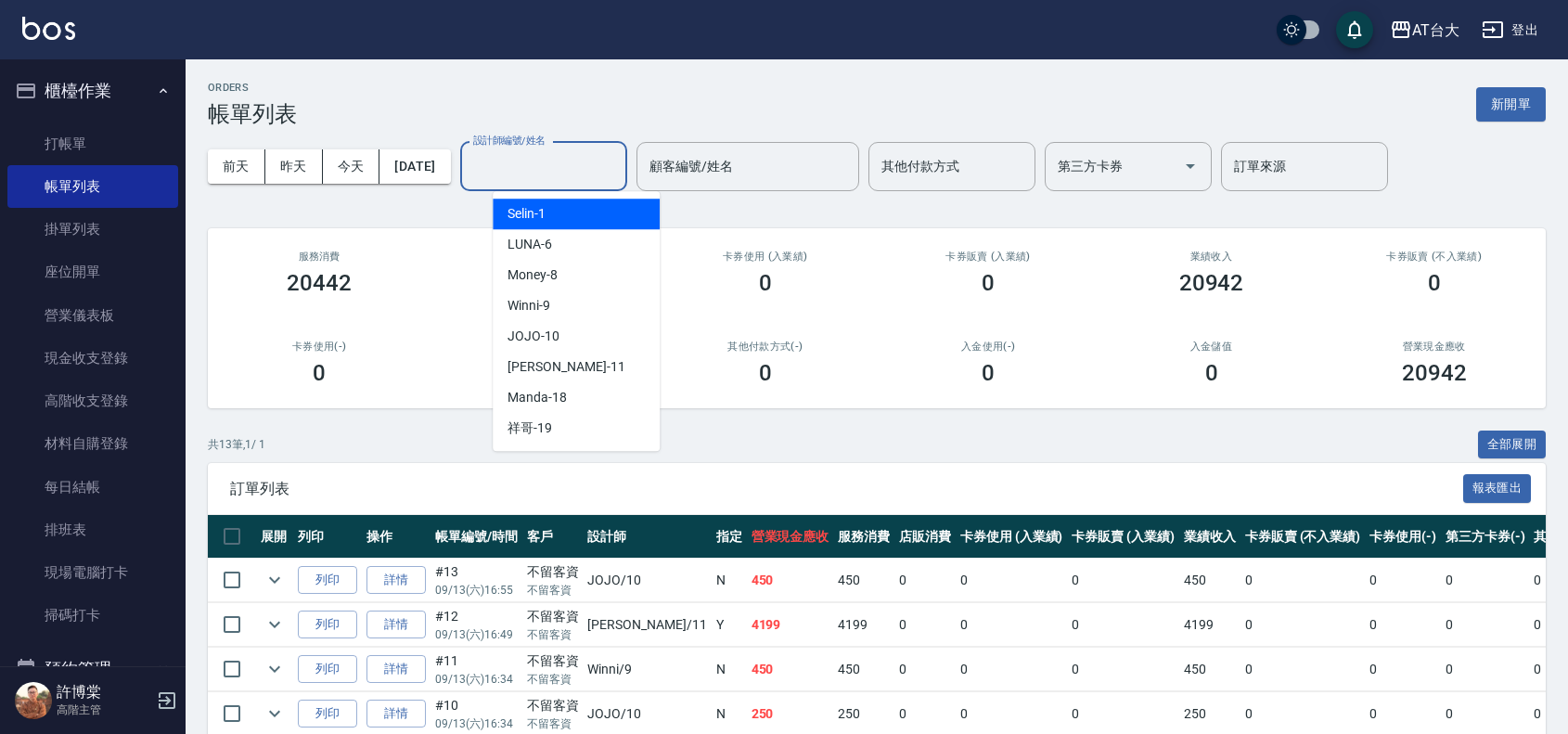
click at [522, 167] on input "設計師編號/姓名" at bounding box center [544, 166] width 151 height 32
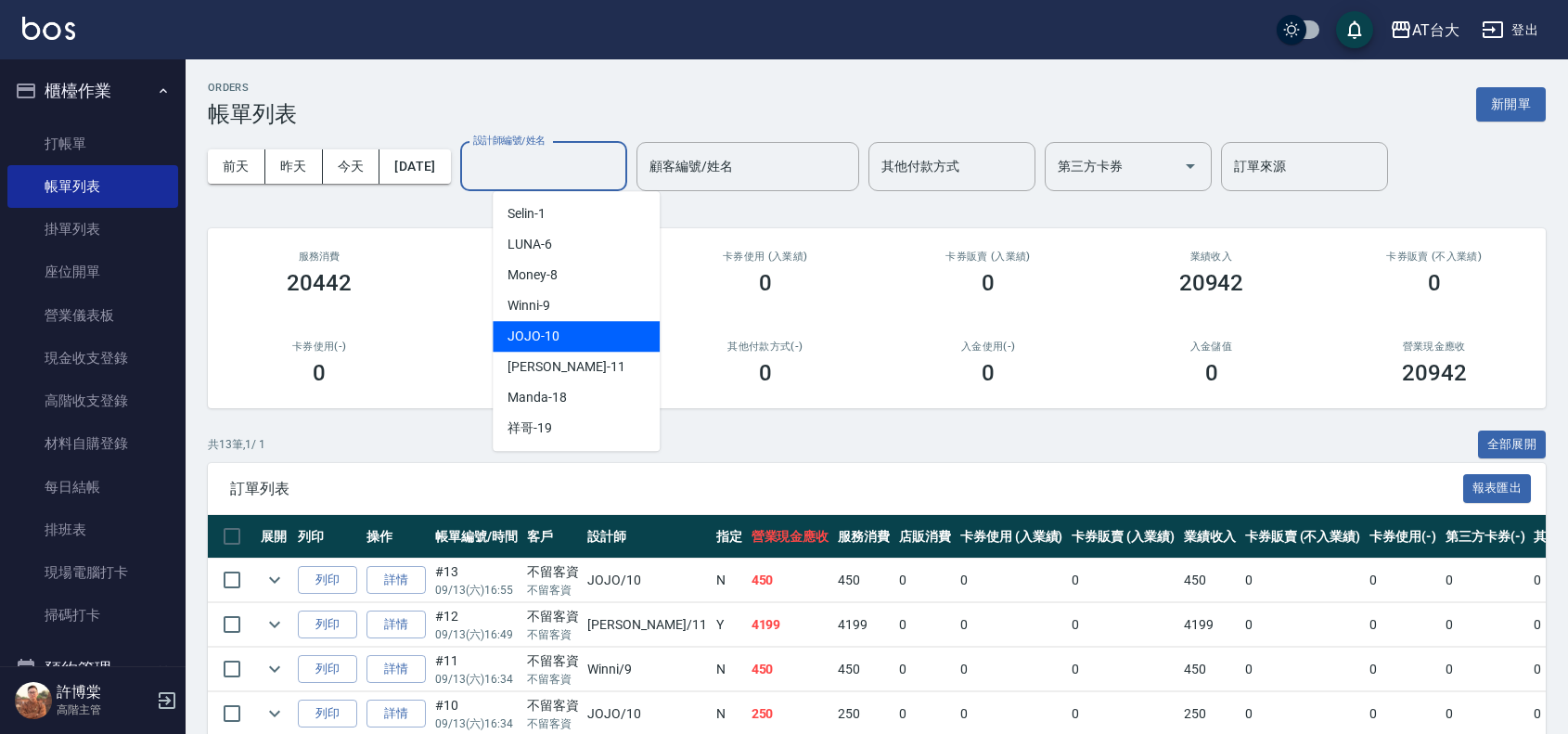
click at [563, 336] on div "JOJO -10" at bounding box center [577, 335] width 167 height 30
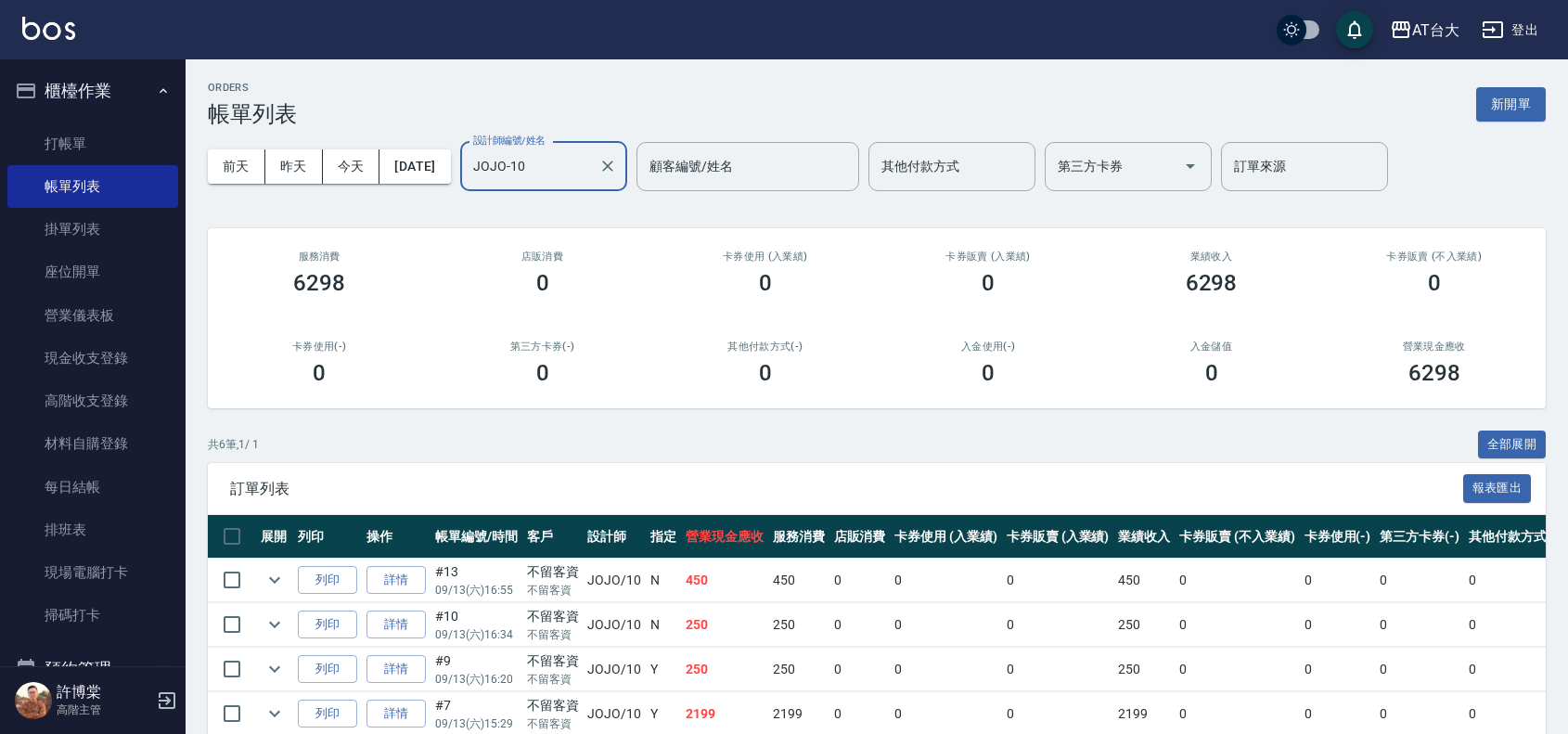
click at [591, 164] on input "JOJO-10" at bounding box center [530, 166] width 123 height 32
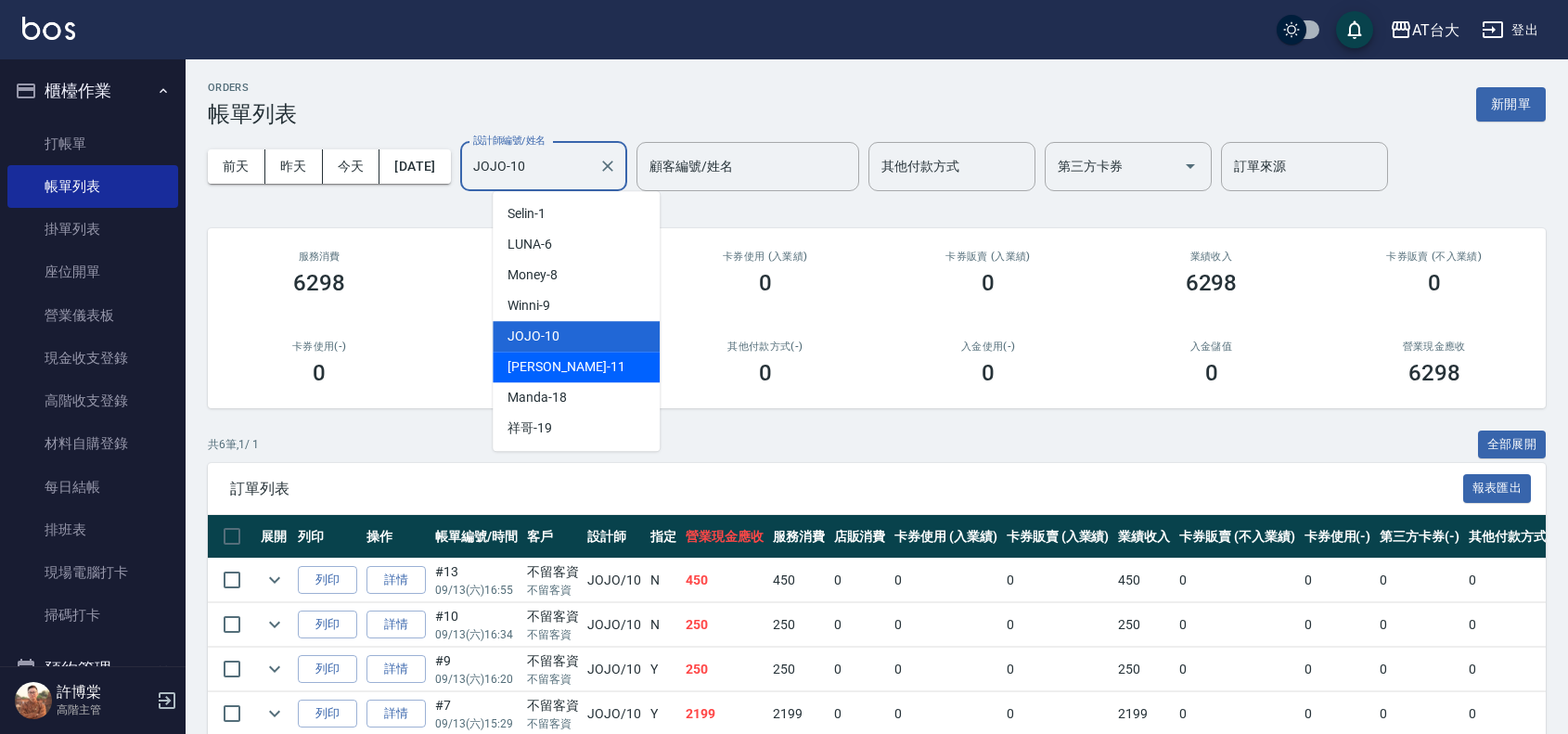
click at [586, 363] on div "[PERSON_NAME] -11" at bounding box center [577, 367] width 167 height 30
type input "[PERSON_NAME]-11"
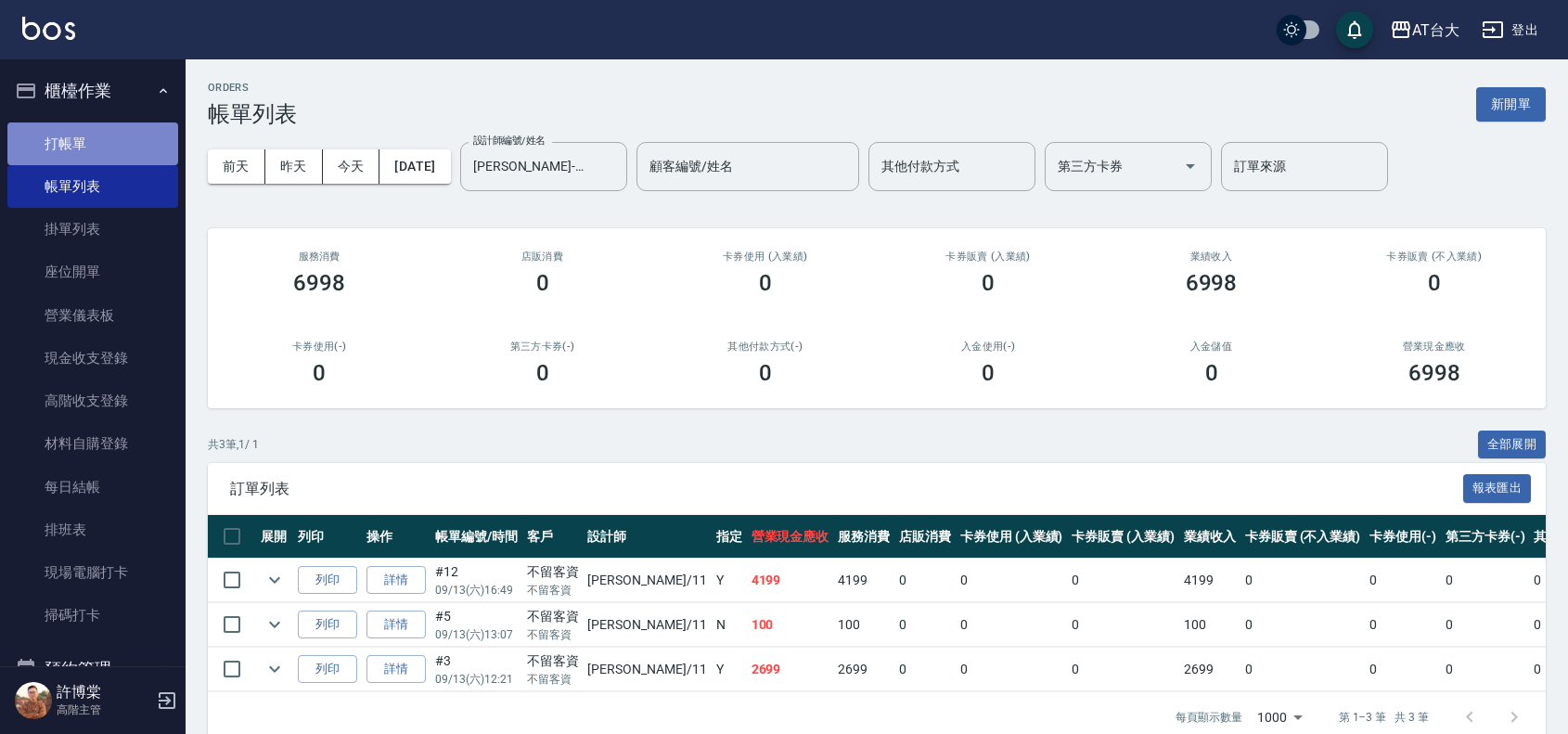
click at [95, 127] on link "打帳單" at bounding box center [93, 144] width 171 height 43
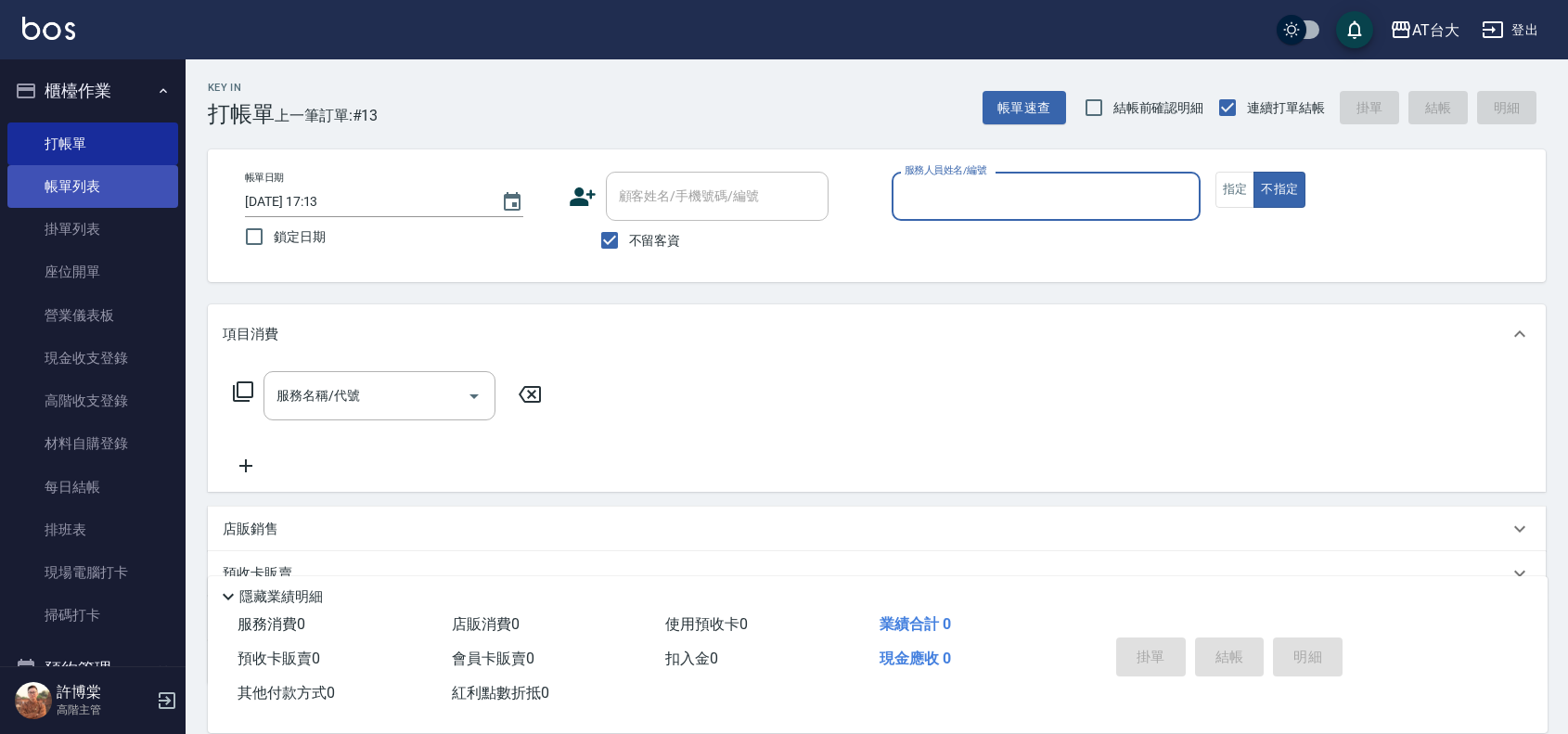
click at [84, 189] on link "帳單列表" at bounding box center [93, 187] width 171 height 43
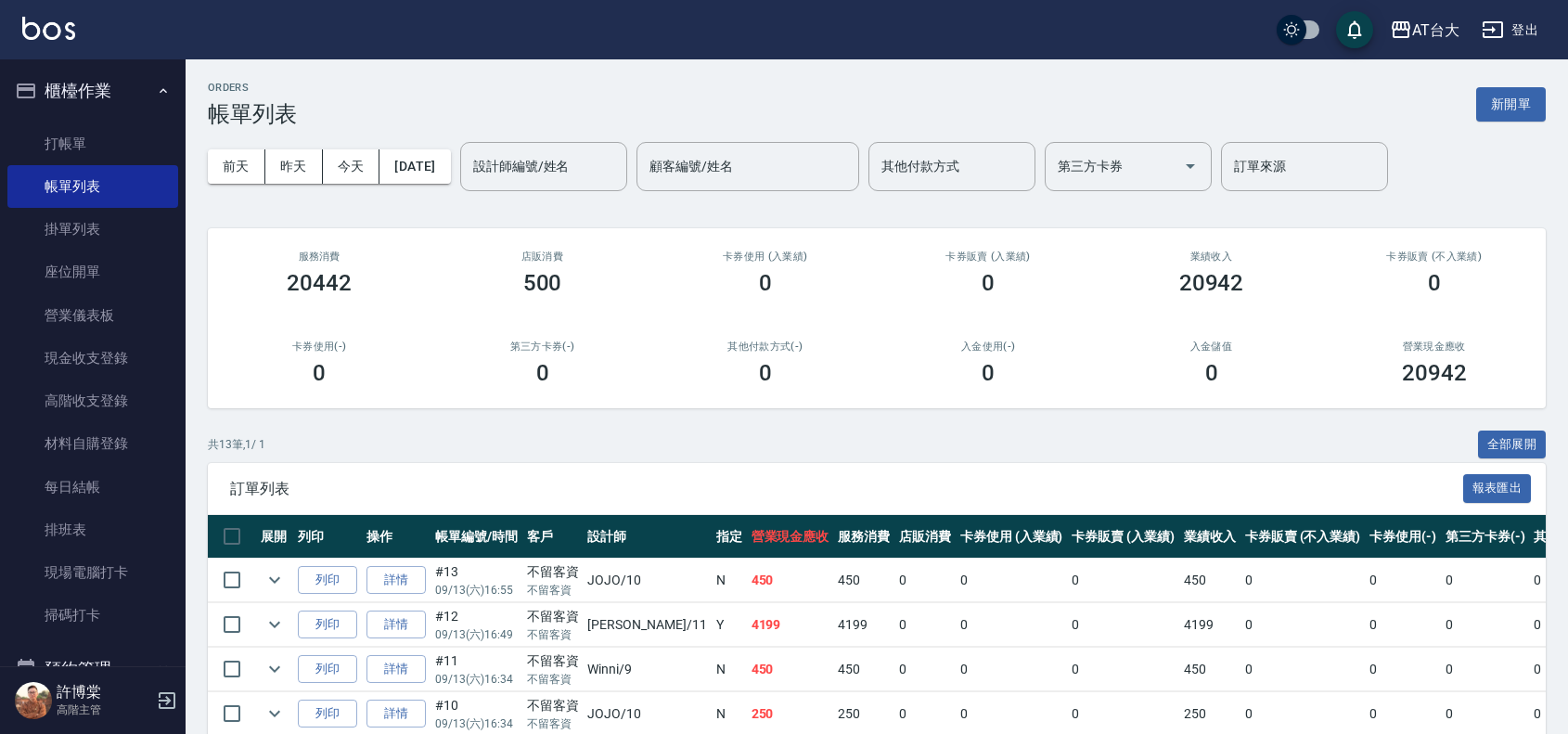
scroll to position [579, 0]
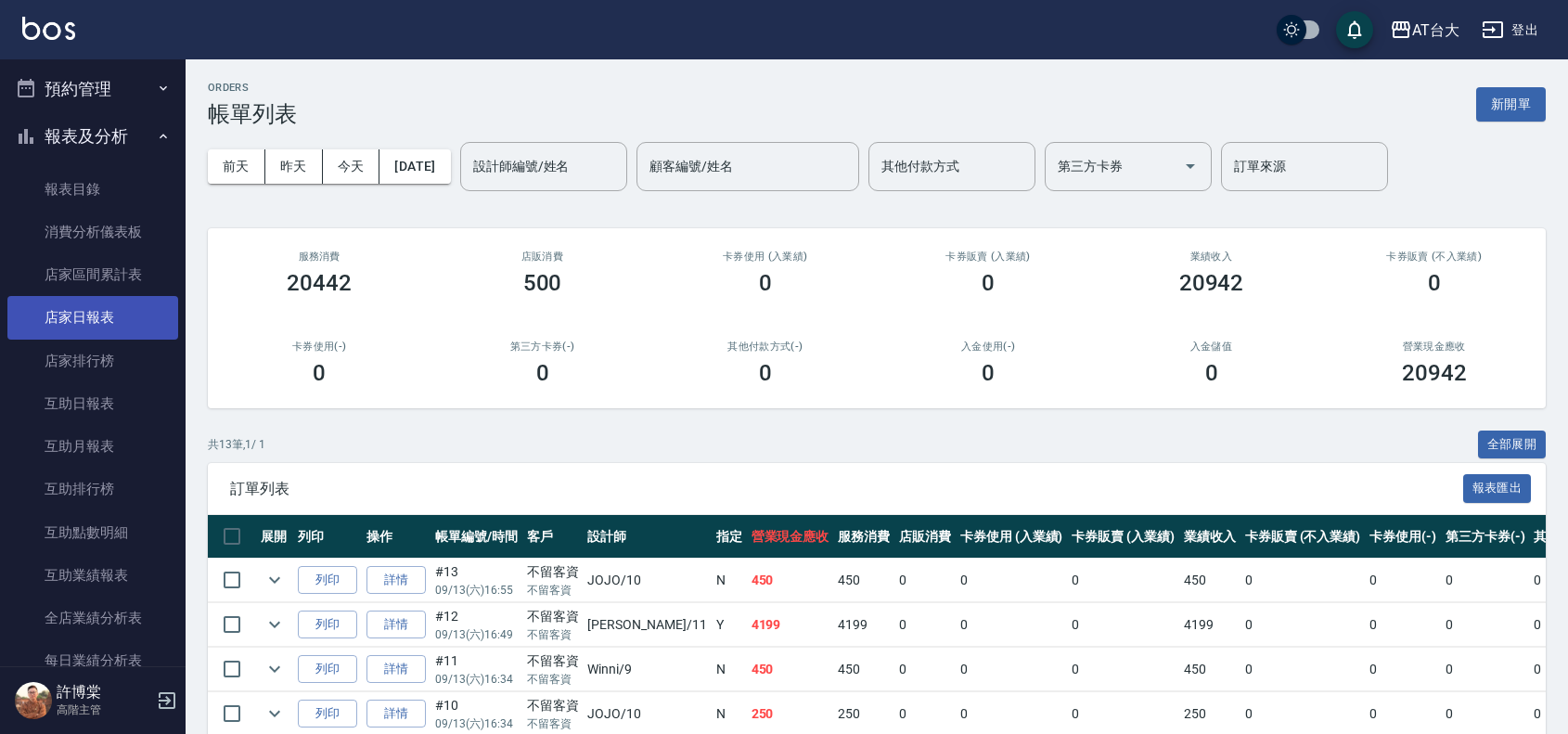
click at [114, 322] on link "店家日報表" at bounding box center [93, 317] width 171 height 43
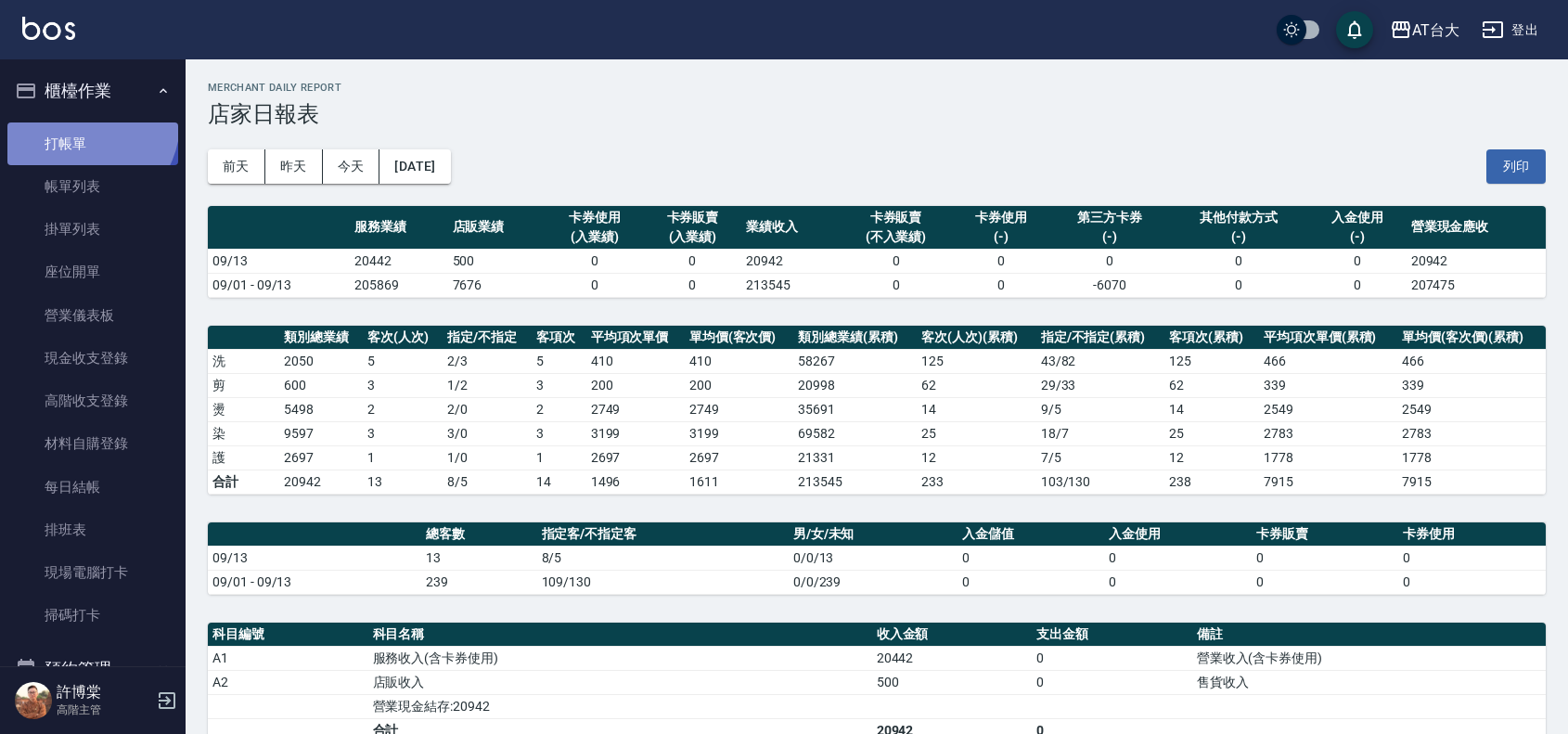
click at [81, 122] on link "打帳單" at bounding box center [93, 144] width 171 height 43
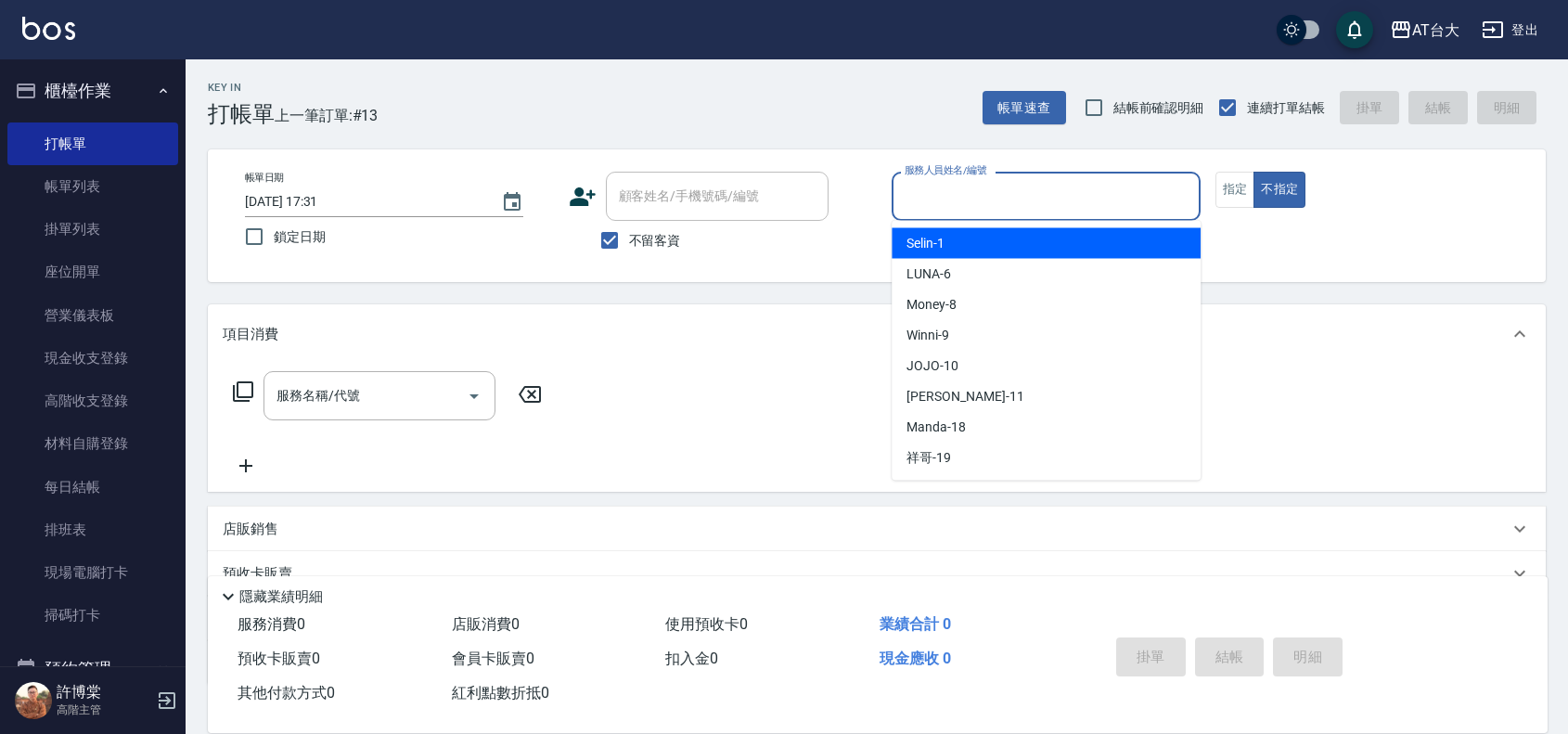
click at [1111, 191] on input "服務人員姓名/編號" at bounding box center [1046, 195] width 293 height 32
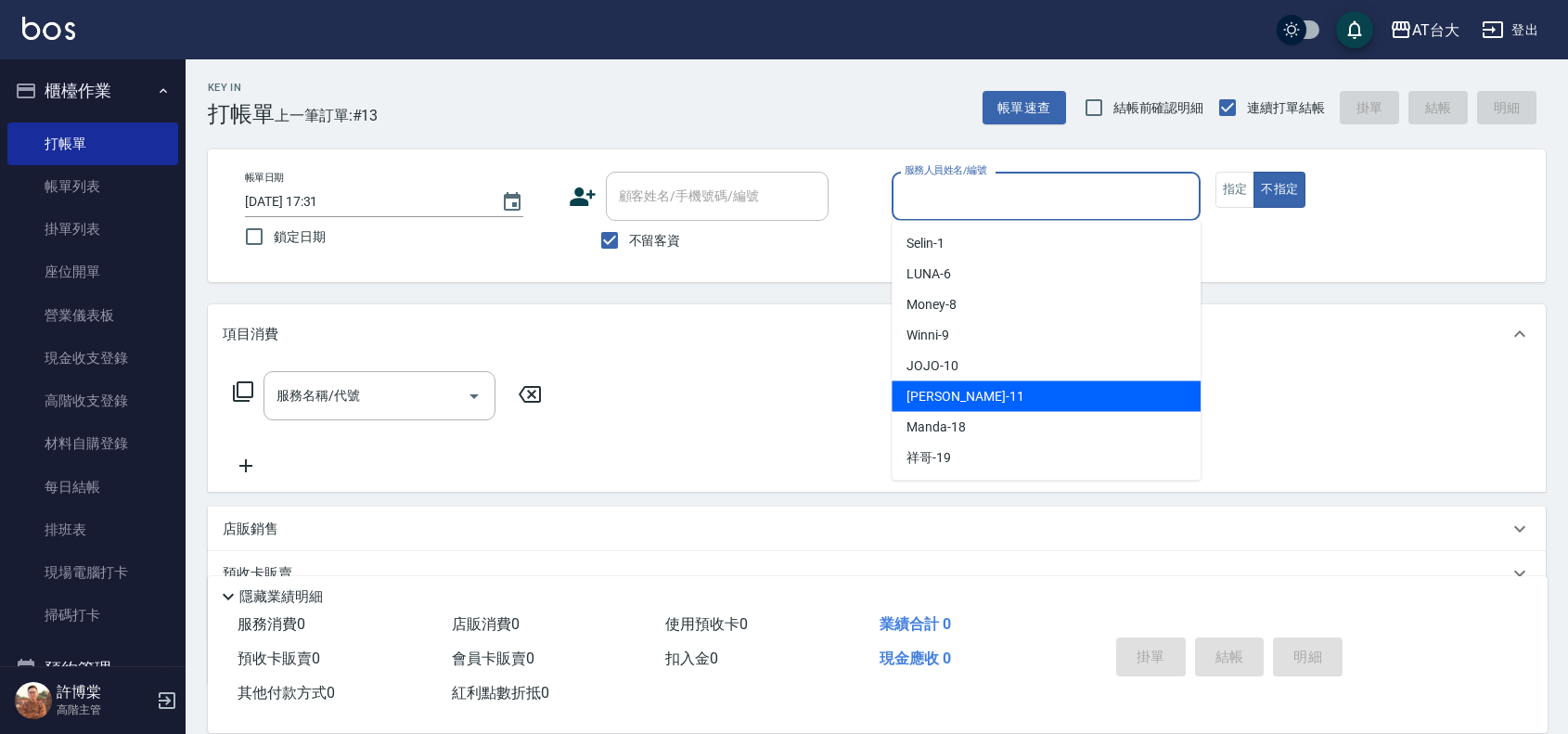
click at [956, 381] on div "[PERSON_NAME] -11" at bounding box center [1047, 396] width 309 height 30
type input "[PERSON_NAME]-11"
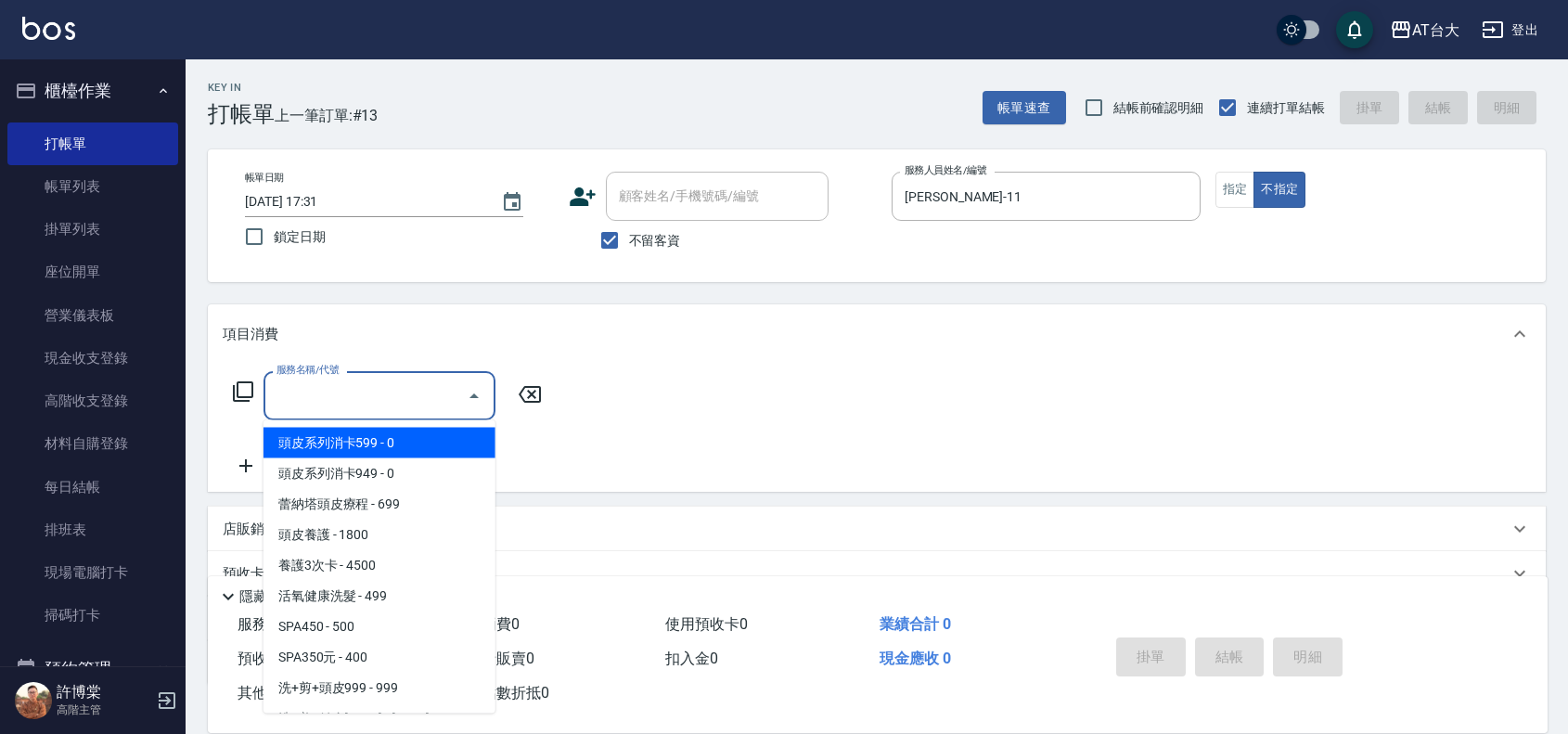
click at [367, 385] on input "服務名稱/代號" at bounding box center [366, 395] width 188 height 32
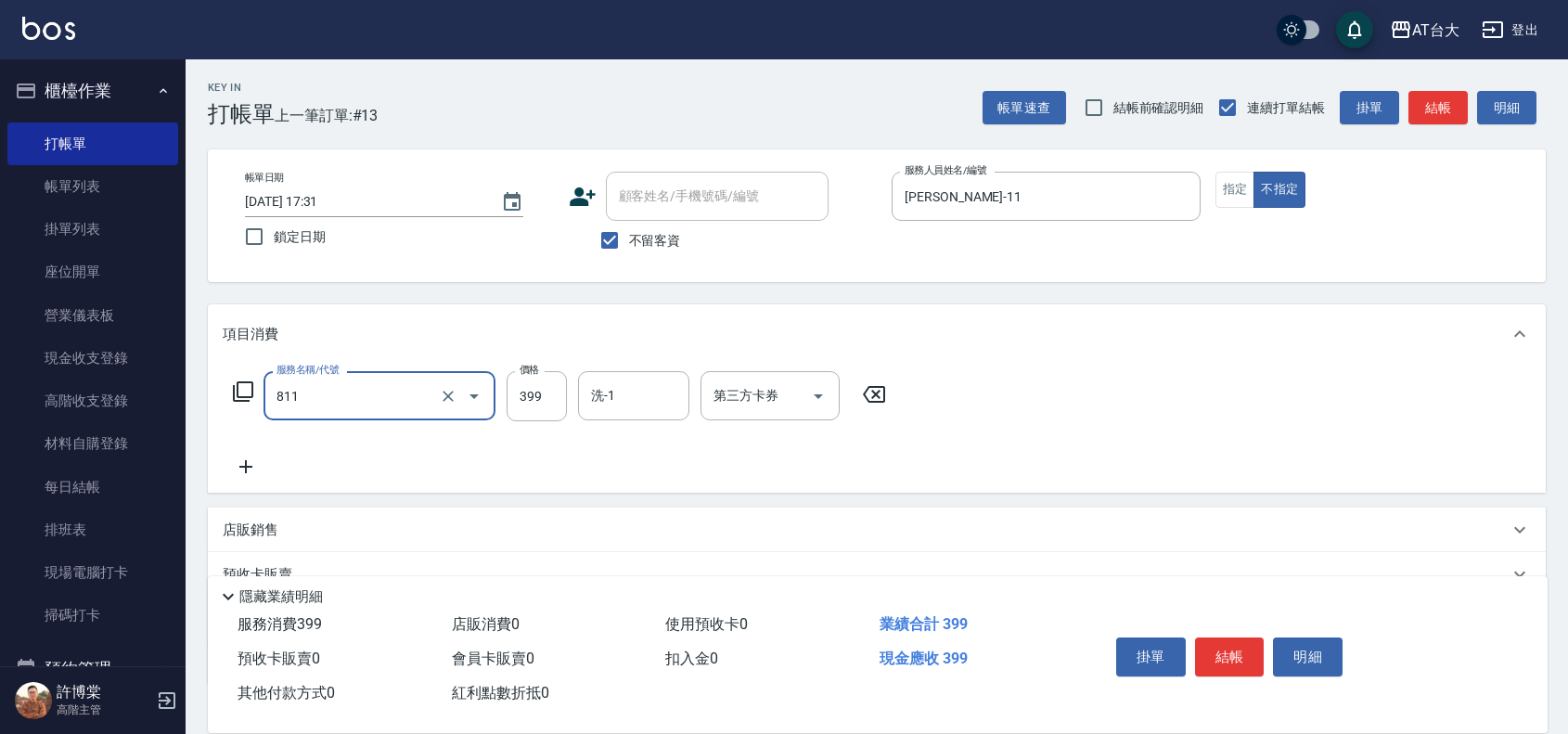
type input "洗+剪(811)"
type input "450"
click at [1228, 637] on button "結帳" at bounding box center [1230, 656] width 70 height 39
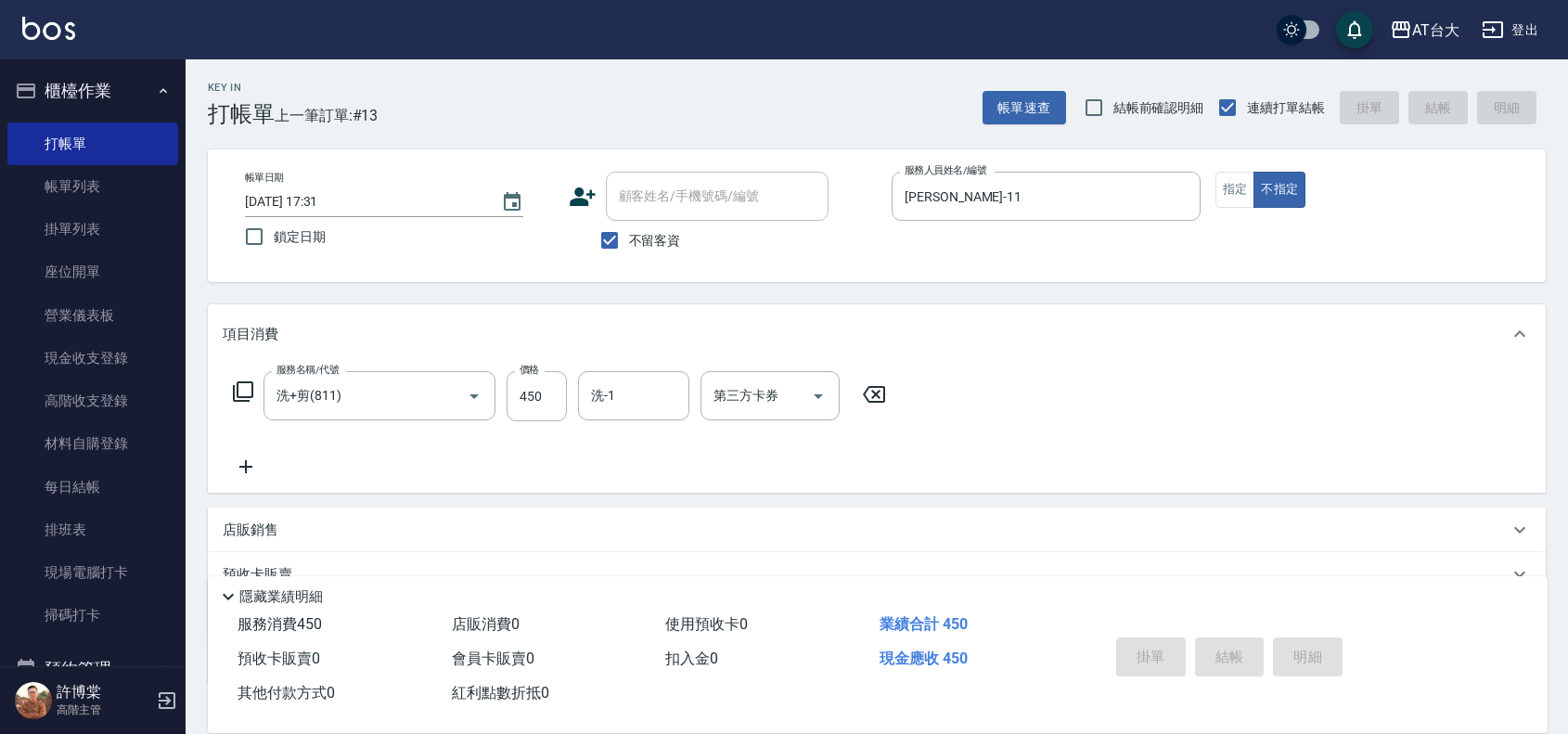
type input "[DATE] 17:36"
